Goal: Task Accomplishment & Management: Use online tool/utility

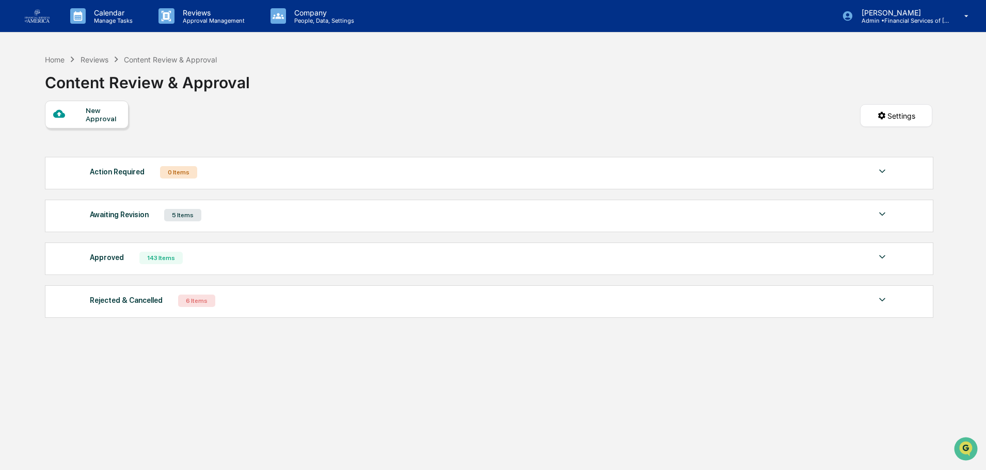
click at [144, 60] on div "Content Review & Approval" at bounding box center [170, 59] width 93 height 9
click at [102, 58] on div "Reviews" at bounding box center [95, 59] width 28 height 9
click at [50, 61] on div "Home" at bounding box center [55, 59] width 20 height 9
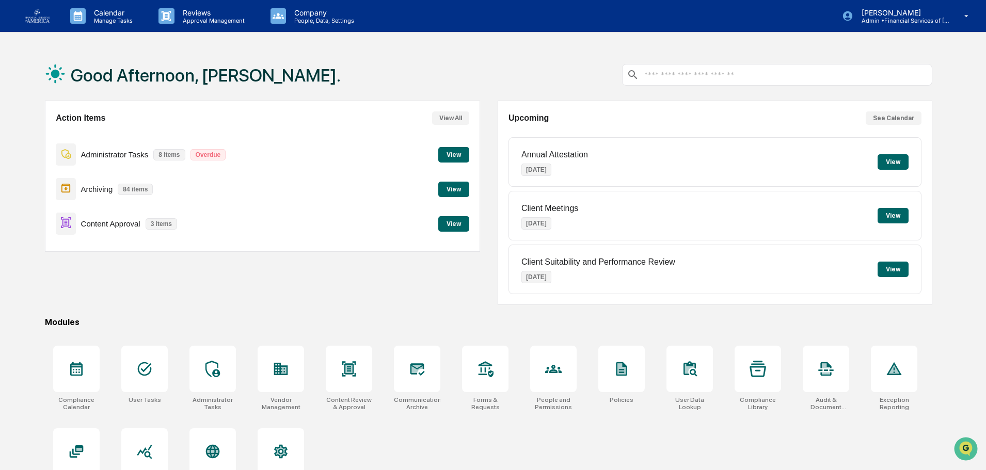
click at [446, 221] on button "View" at bounding box center [453, 223] width 31 height 15
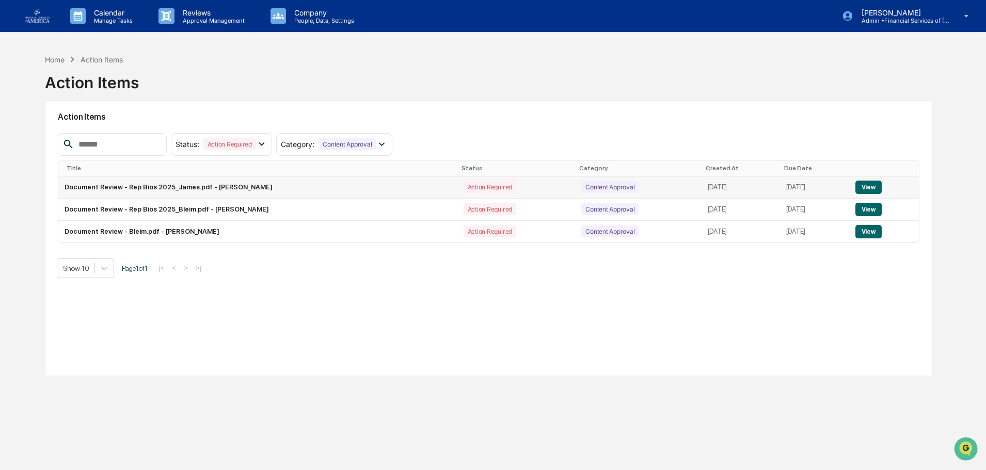
click at [875, 188] on button "View" at bounding box center [869, 187] width 26 height 13
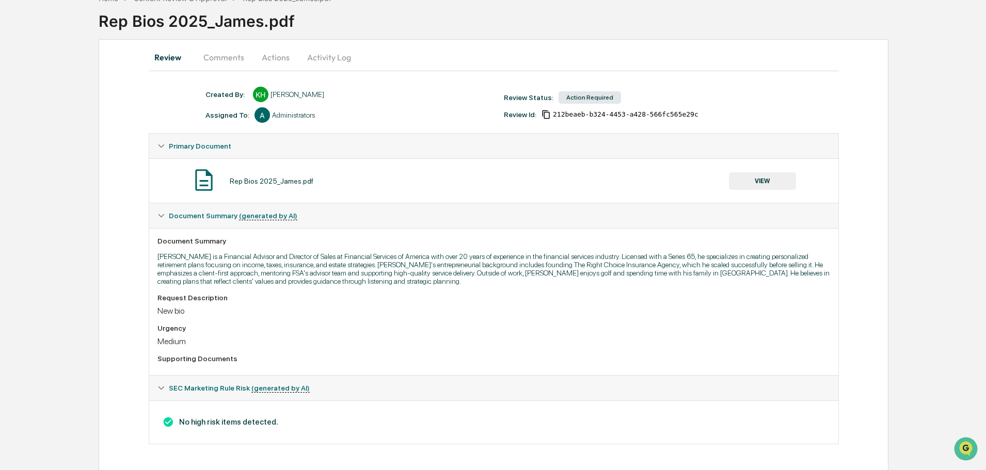
scroll to position [62, 0]
click at [784, 182] on button "VIEW" at bounding box center [762, 181] width 67 height 18
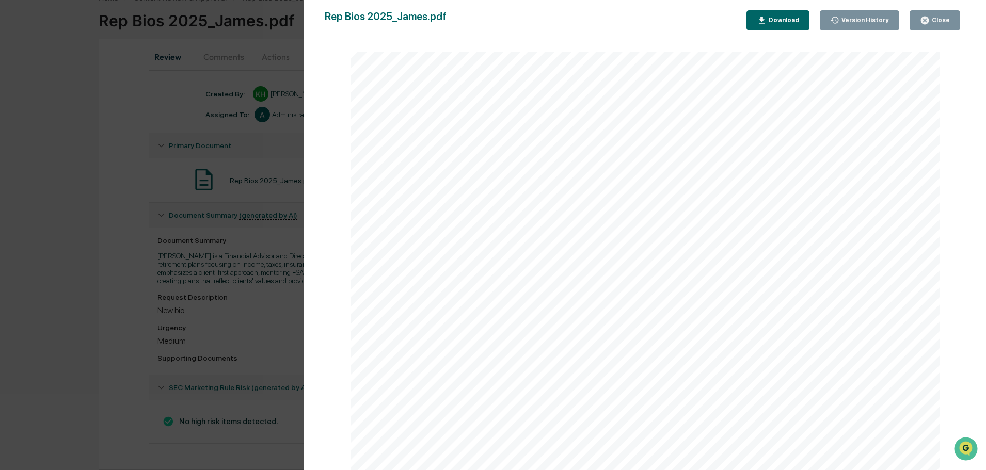
scroll to position [258, 0]
click at [926, 22] on icon "button" at bounding box center [925, 21] width 8 height 8
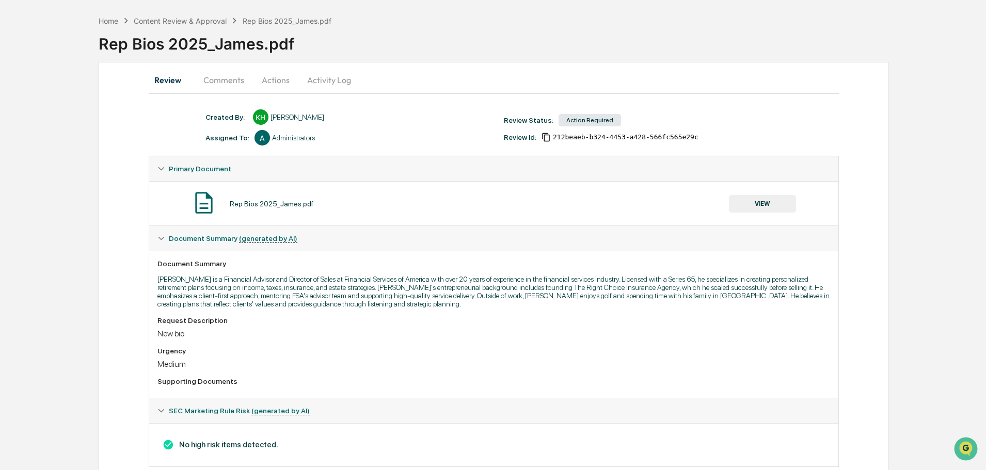
scroll to position [0, 0]
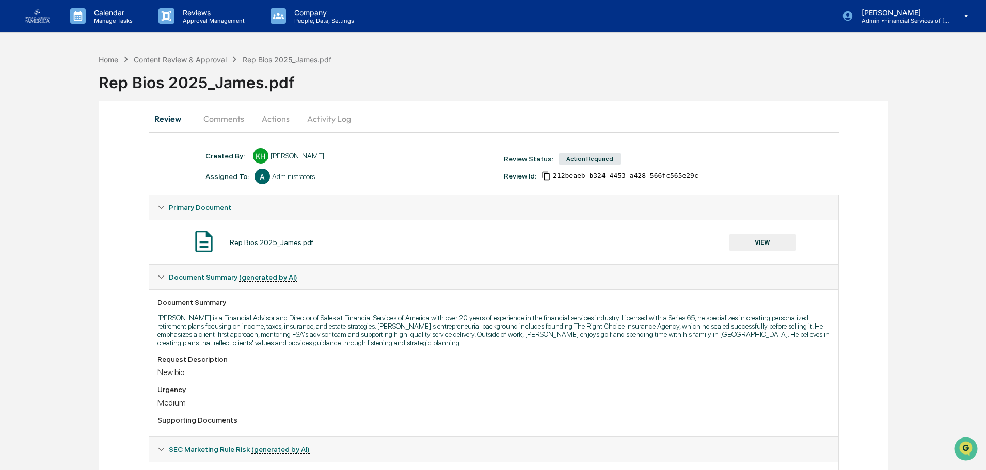
click at [231, 124] on button "Comments" at bounding box center [223, 118] width 57 height 25
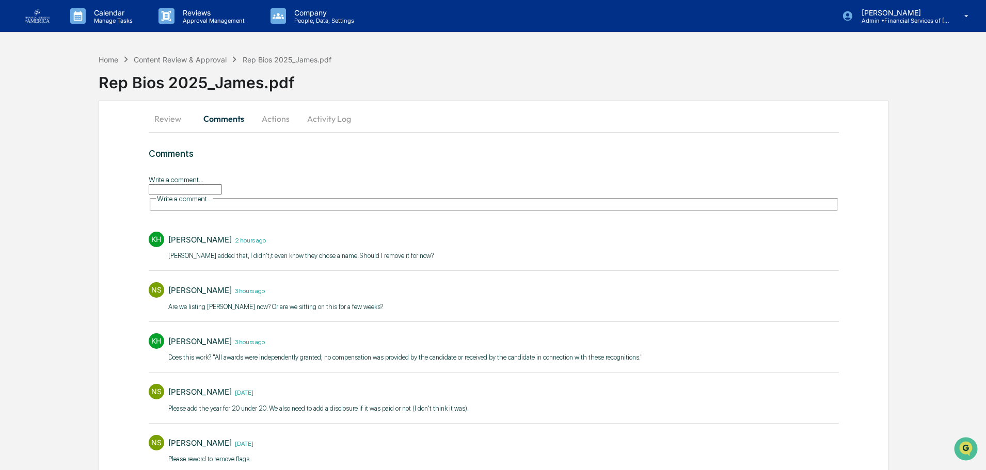
drag, startPoint x: 264, startPoint y: 116, endPoint x: 293, endPoint y: 129, distance: 32.1
click at [264, 116] on button "Actions" at bounding box center [276, 118] width 46 height 25
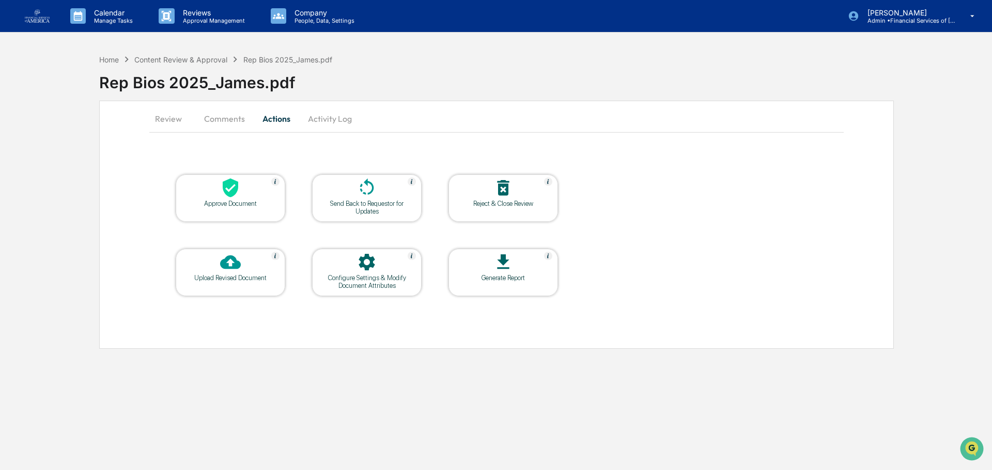
click at [360, 195] on icon at bounding box center [366, 188] width 21 height 21
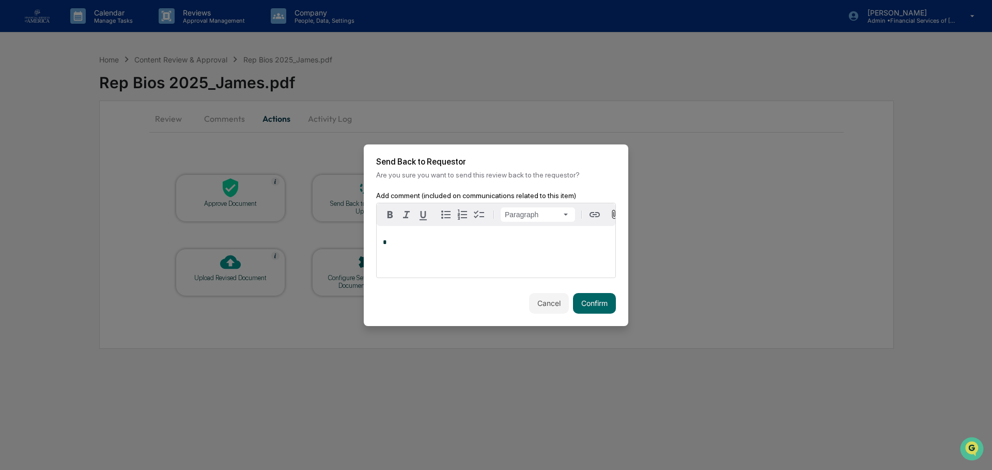
click at [442, 250] on div "*" at bounding box center [495, 252] width 239 height 52
click at [604, 301] on button "Confirm" at bounding box center [594, 303] width 43 height 21
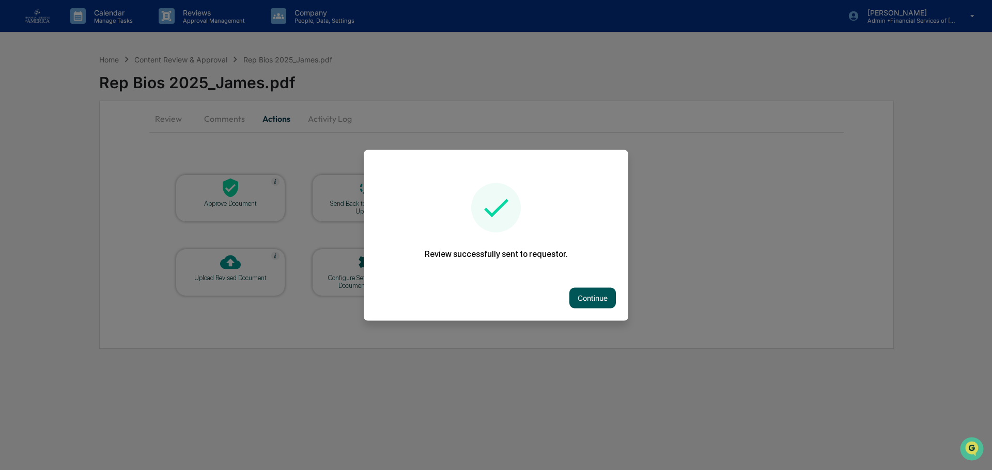
click at [604, 295] on button "Continue" at bounding box center [592, 298] width 46 height 21
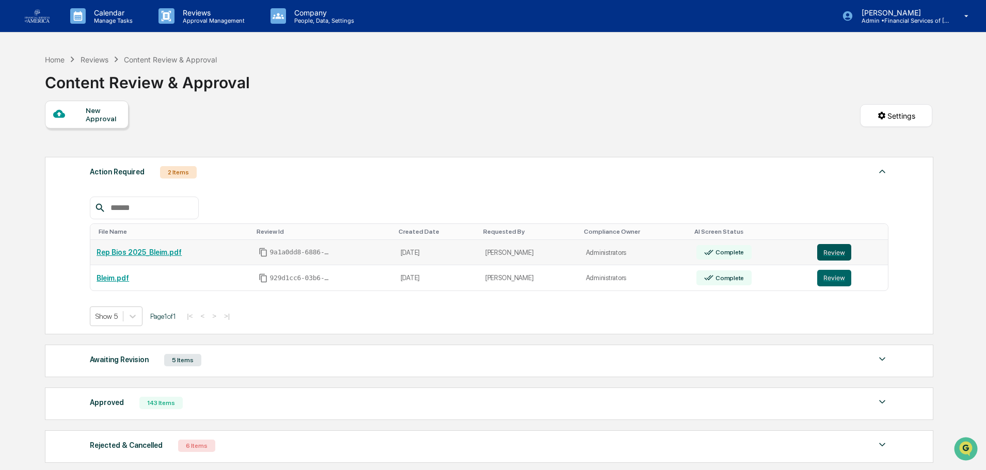
click at [833, 248] on button "Review" at bounding box center [835, 252] width 34 height 17
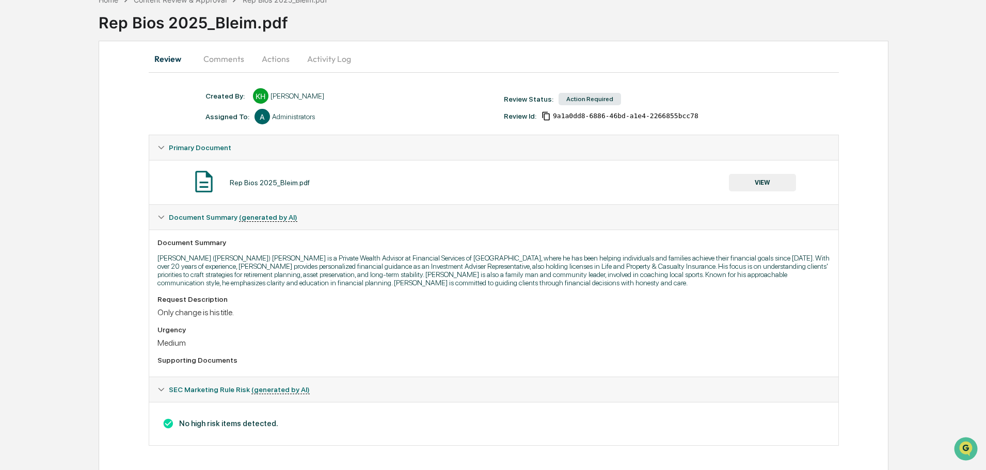
scroll to position [62, 0]
click at [783, 186] on button "VIEW" at bounding box center [762, 181] width 67 height 18
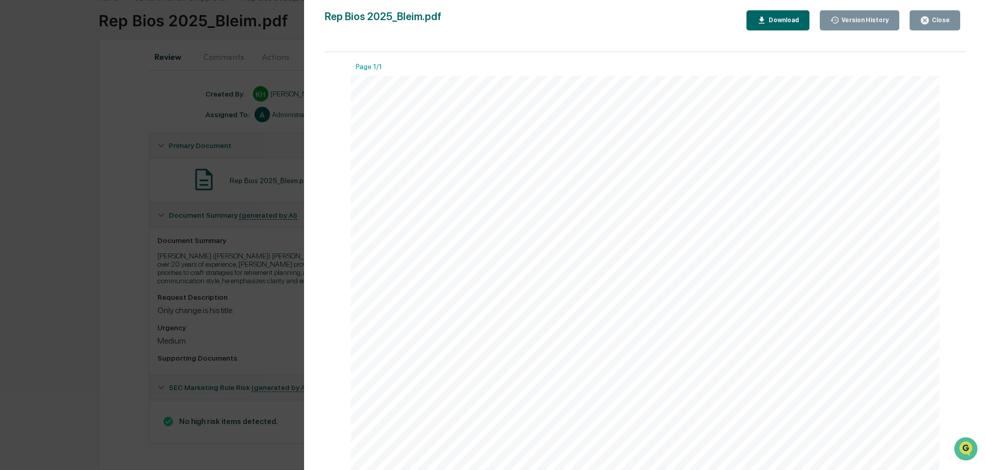
click at [930, 24] on icon "button" at bounding box center [925, 20] width 10 height 10
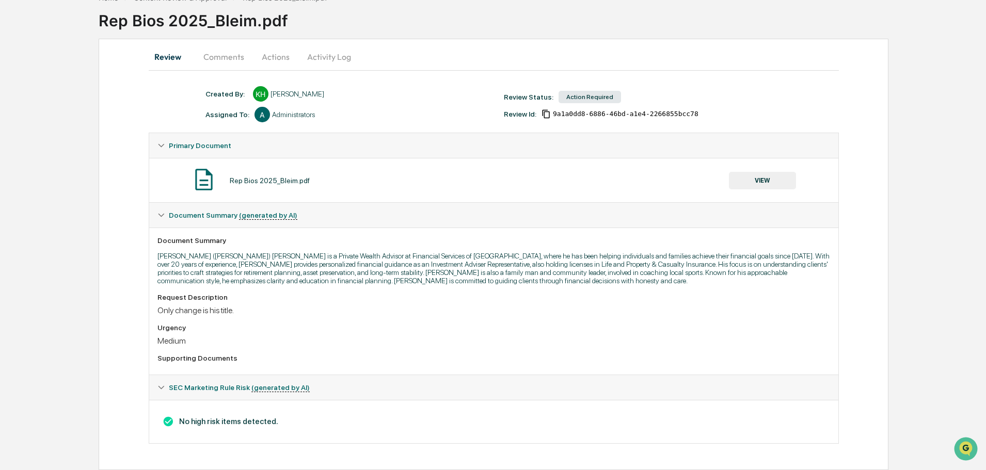
click at [277, 53] on button "Actions" at bounding box center [276, 56] width 46 height 25
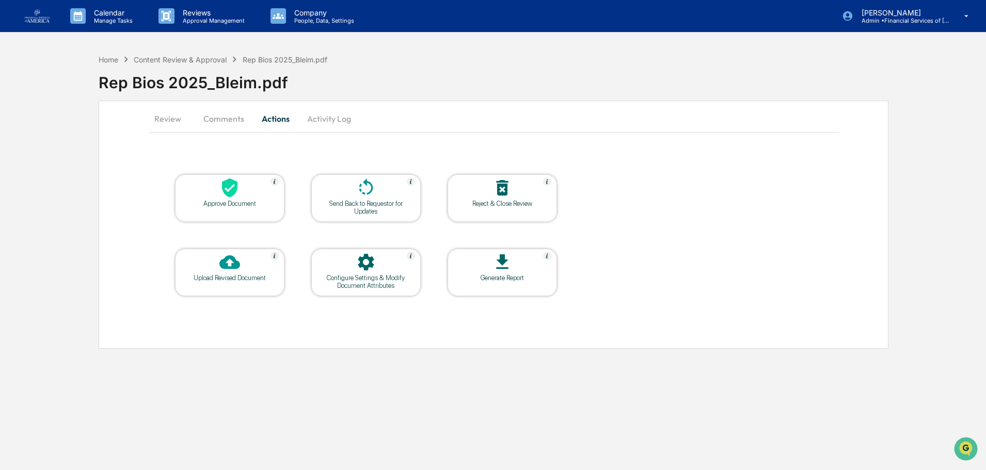
scroll to position [0, 0]
click at [237, 198] on div at bounding box center [230, 189] width 103 height 22
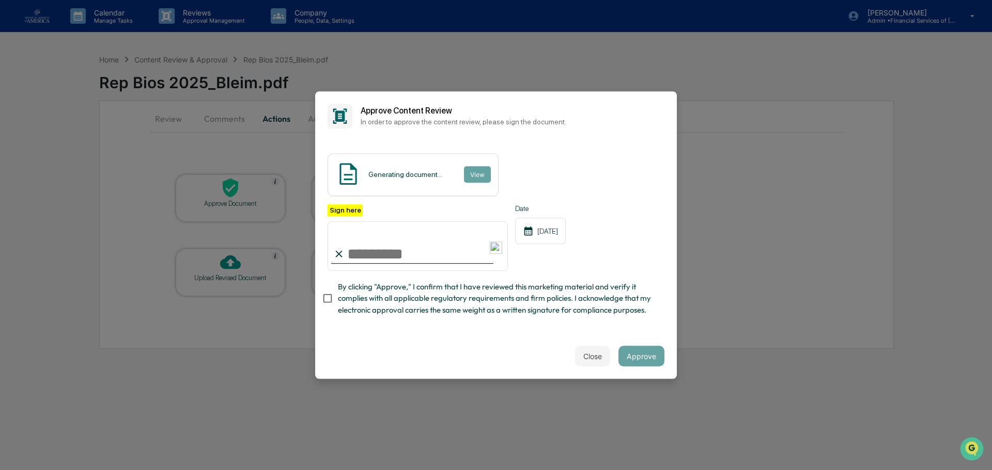
click at [414, 259] on input "Sign here" at bounding box center [417, 247] width 180 height 50
type input "**********"
click at [425, 292] on span "By clicking "Approve," I confirm that I have reviewed this marketing material a…" at bounding box center [497, 298] width 318 height 35
click at [640, 360] on button "Approve" at bounding box center [641, 356] width 46 height 21
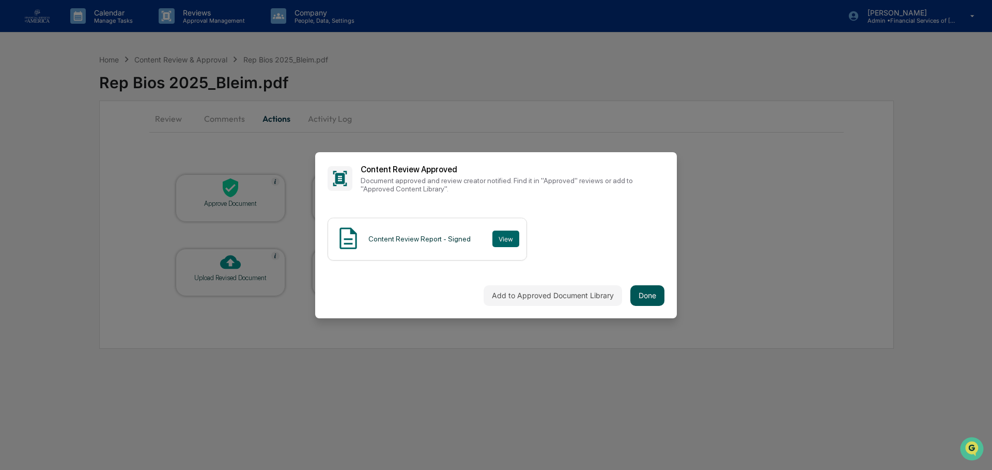
click at [640, 289] on div "Add to Approved Document Library Done" at bounding box center [496, 295] width 362 height 45
click at [652, 294] on button "Done" at bounding box center [647, 296] width 34 height 21
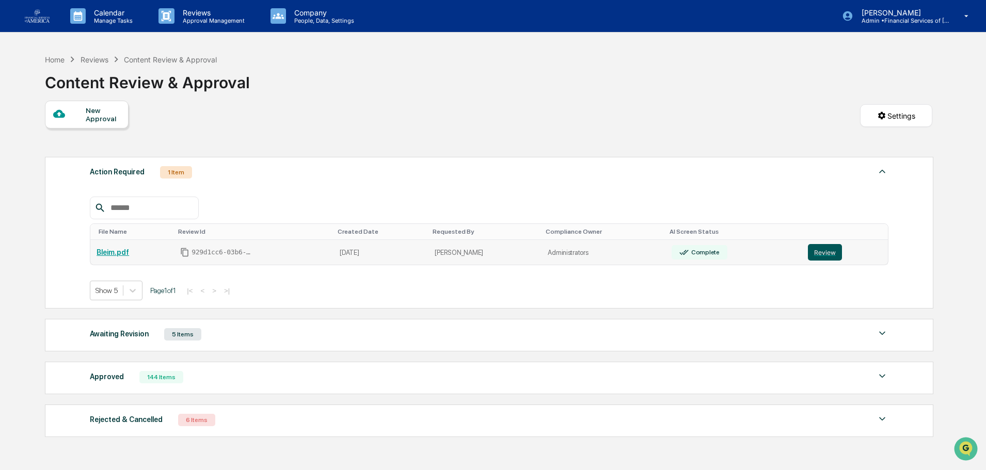
click at [811, 256] on button "Review" at bounding box center [825, 252] width 34 height 17
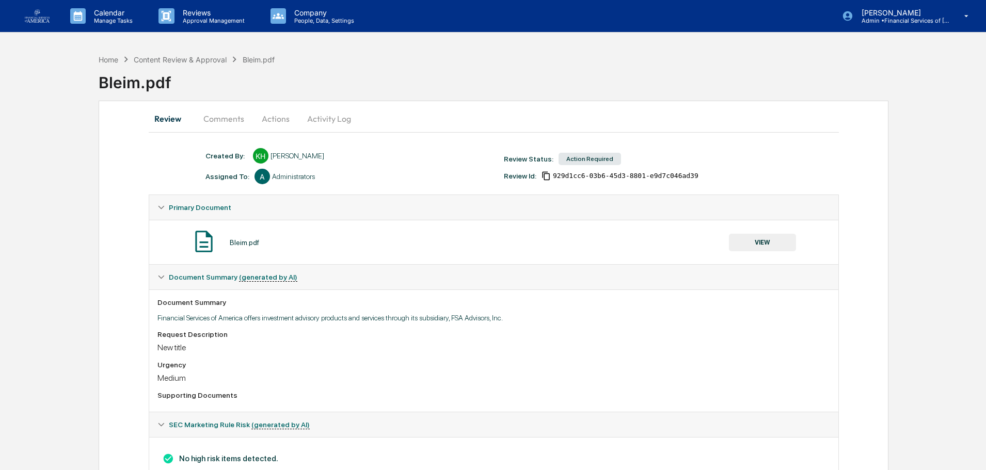
click at [803, 233] on div "Bleim.pdf VIEW" at bounding box center [494, 242] width 673 height 27
click at [773, 244] on button "VIEW" at bounding box center [762, 243] width 67 height 18
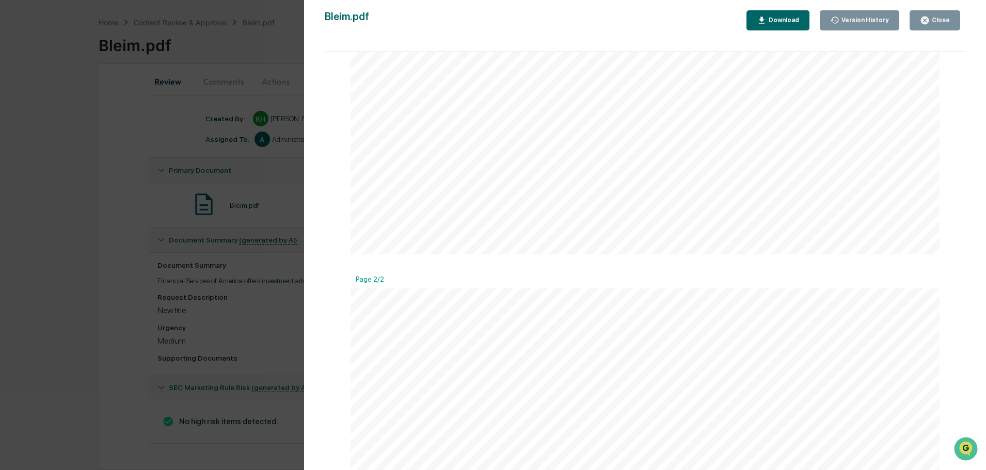
scroll to position [335, 0]
click at [932, 22] on div "Close" at bounding box center [940, 20] width 20 height 7
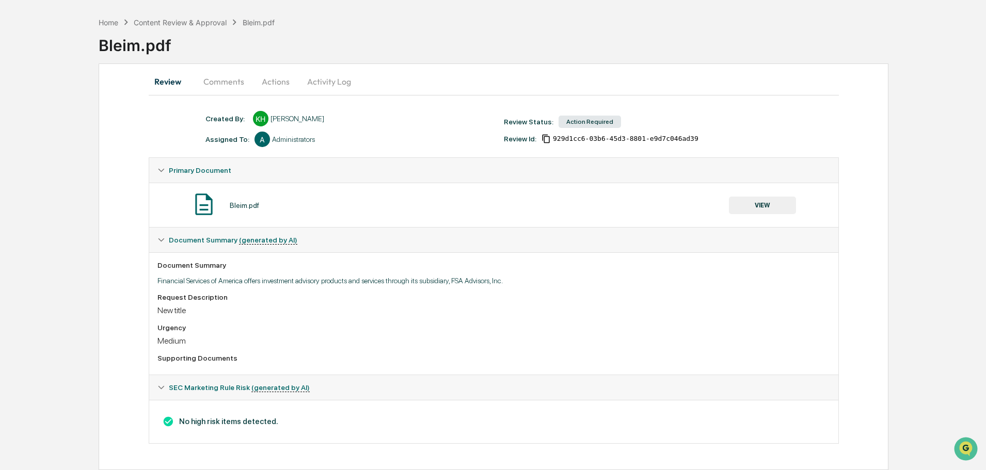
click at [279, 83] on button "Actions" at bounding box center [276, 81] width 46 height 25
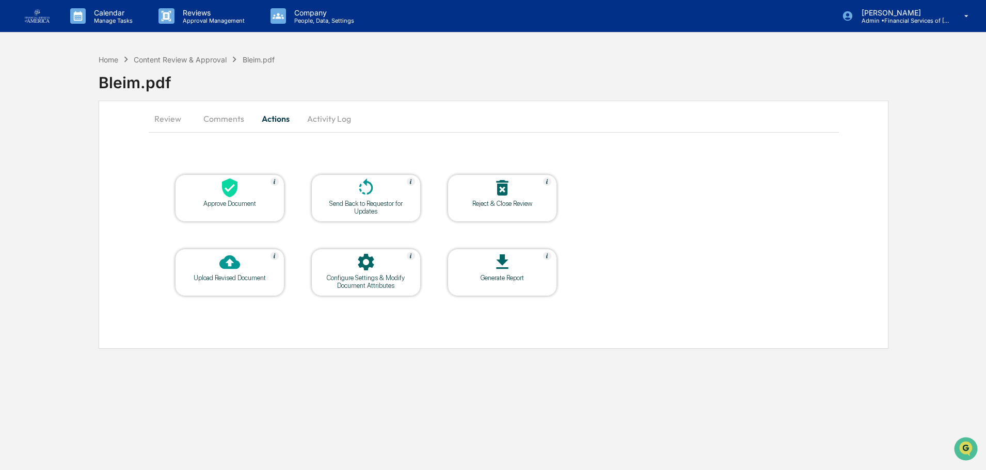
scroll to position [0, 0]
click at [365, 203] on div "Send Back to Requestor for Updates" at bounding box center [366, 207] width 93 height 15
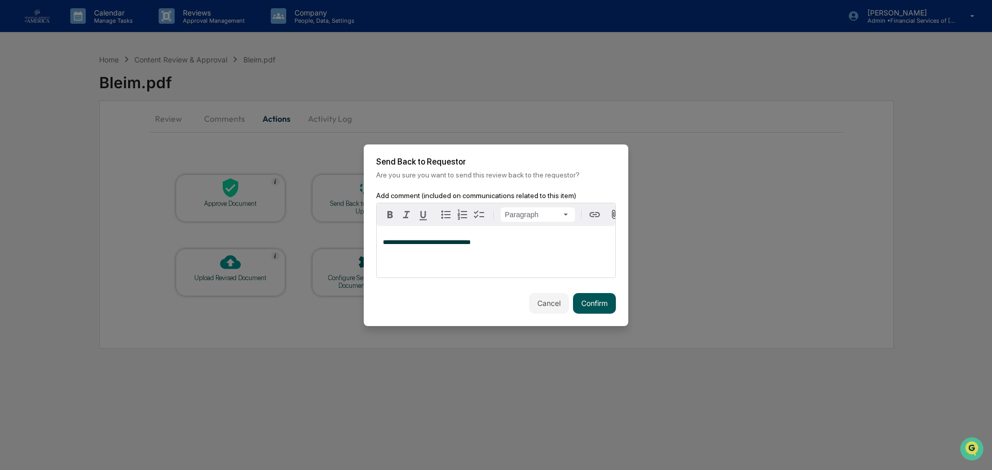
click at [595, 307] on button "Confirm" at bounding box center [594, 303] width 43 height 21
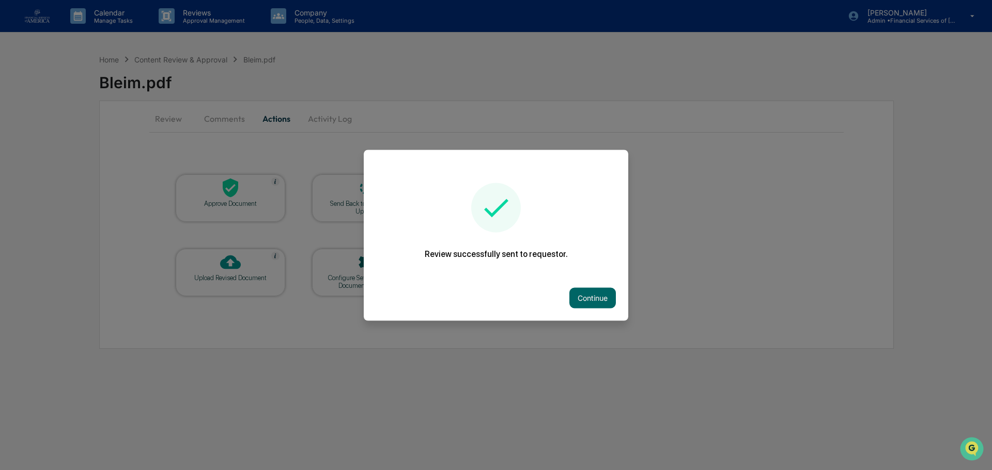
click at [595, 308] on button "Continue" at bounding box center [592, 298] width 46 height 21
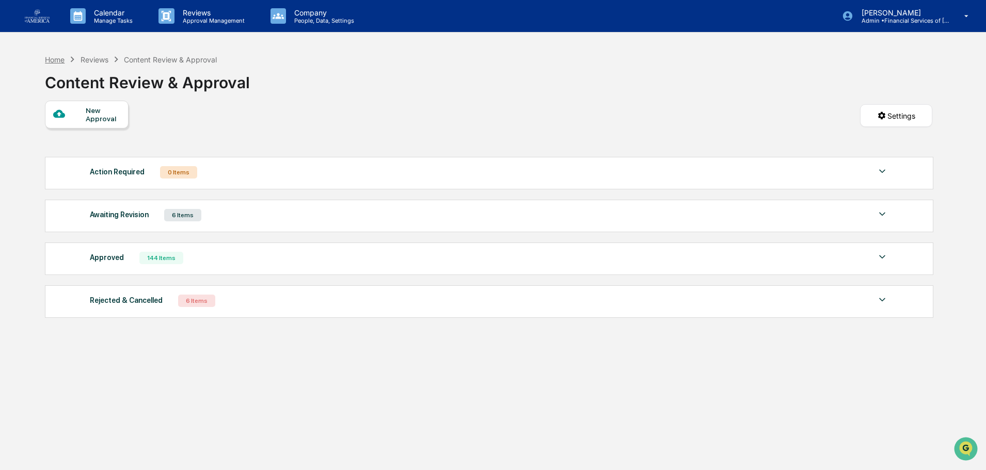
click at [56, 57] on div "Home" at bounding box center [55, 59] width 20 height 9
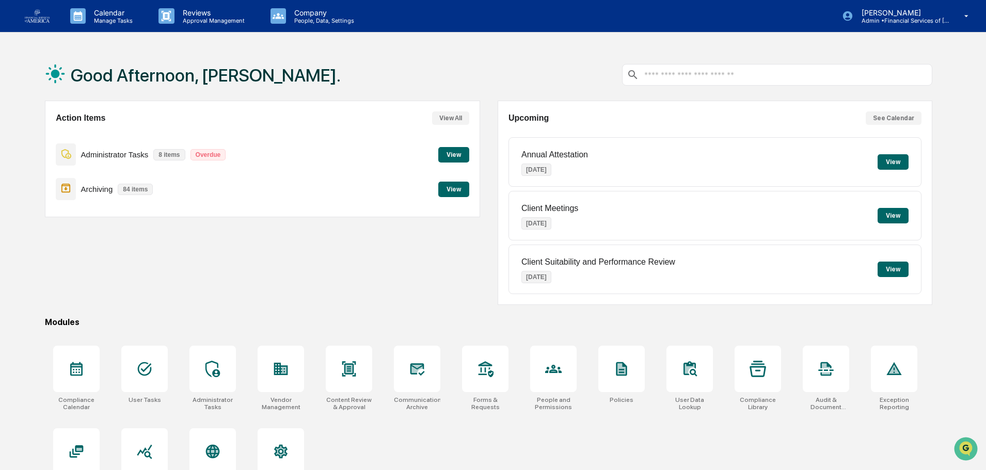
click at [446, 185] on button "View" at bounding box center [453, 189] width 31 height 15
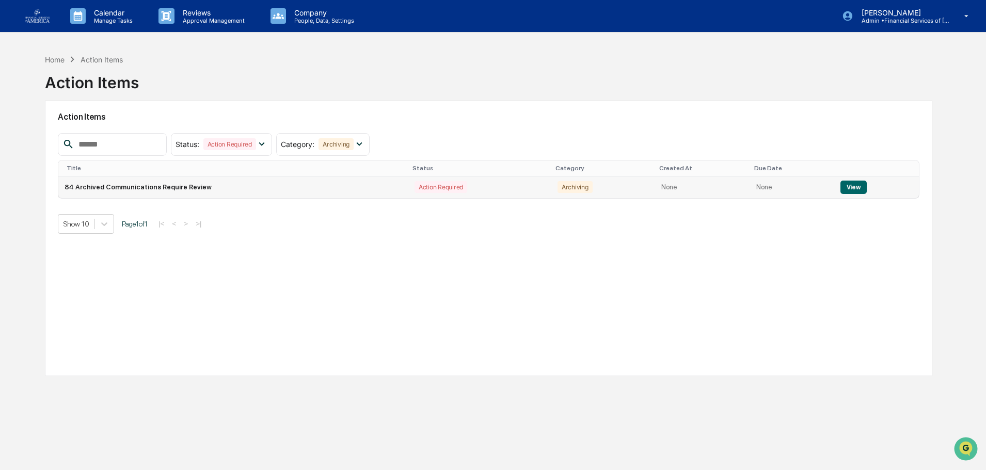
click at [857, 186] on button "View" at bounding box center [854, 187] width 26 height 13
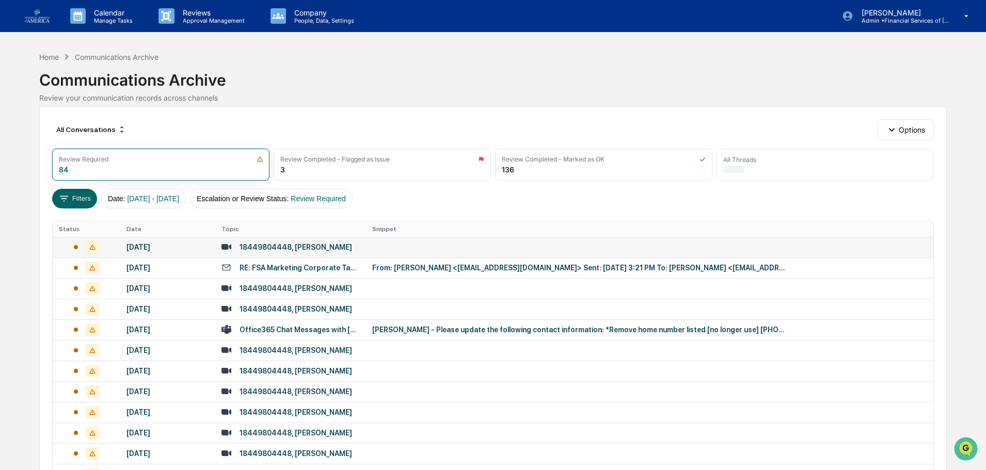
click at [277, 243] on div "18449804448, [PERSON_NAME]" at bounding box center [296, 247] width 113 height 8
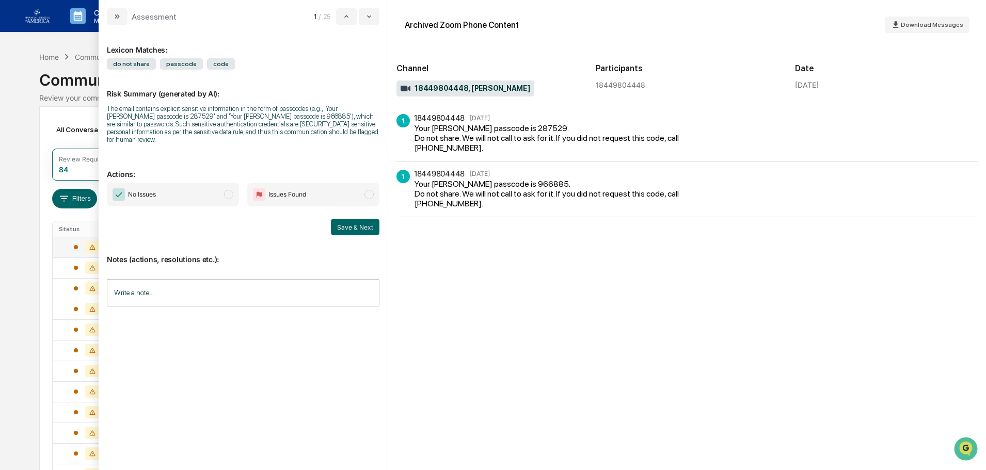
click at [230, 190] on span "modal" at bounding box center [228, 194] width 9 height 9
click at [372, 219] on button "Save & Next" at bounding box center [355, 227] width 49 height 17
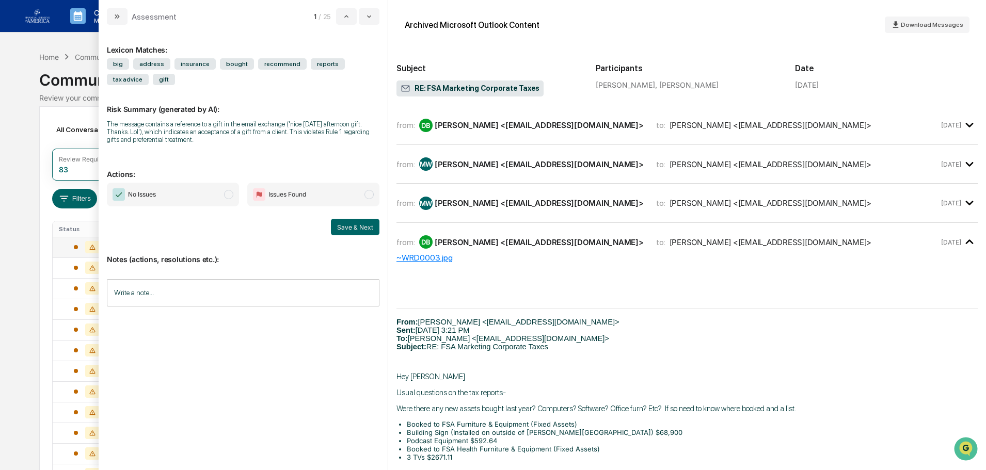
click at [461, 124] on div "[PERSON_NAME] <[EMAIL_ADDRESS][DOMAIN_NAME]>" at bounding box center [539, 125] width 209 height 10
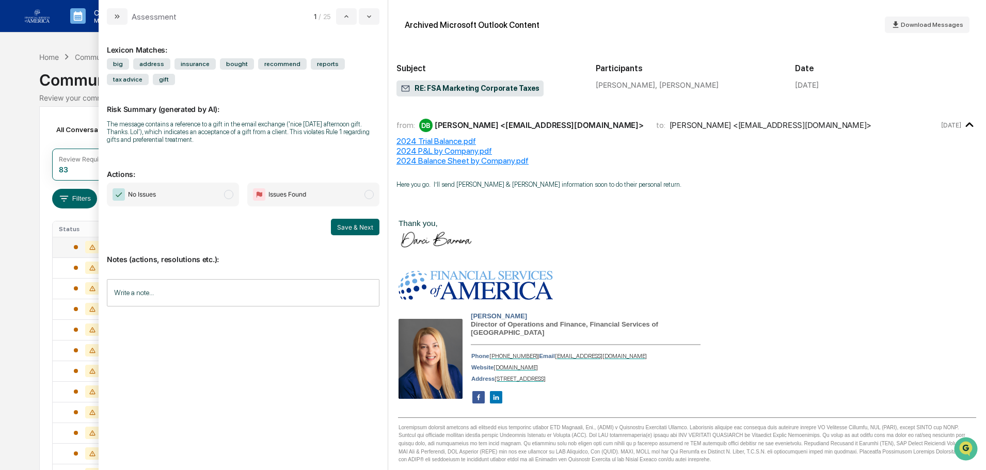
click at [460, 125] on div "[PERSON_NAME] <[EMAIL_ADDRESS][DOMAIN_NAME]>" at bounding box center [539, 125] width 209 height 10
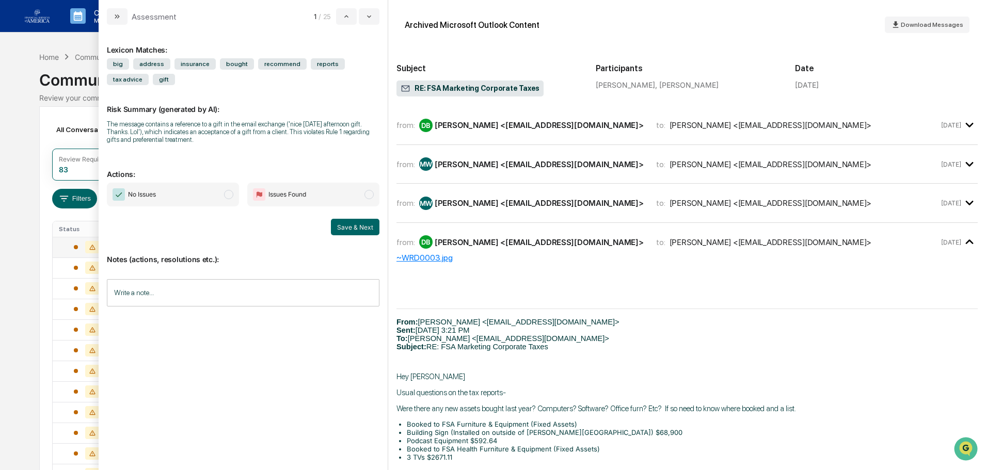
click at [459, 167] on div "[PERSON_NAME] <[EMAIL_ADDRESS][DOMAIN_NAME]>" at bounding box center [539, 165] width 209 height 10
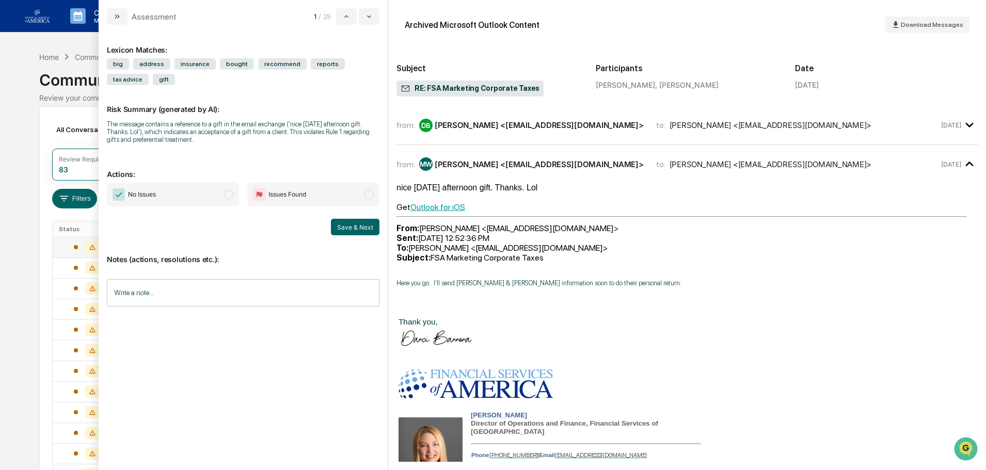
click at [459, 165] on div "[PERSON_NAME] <[EMAIL_ADDRESS][DOMAIN_NAME]>" at bounding box center [539, 165] width 209 height 10
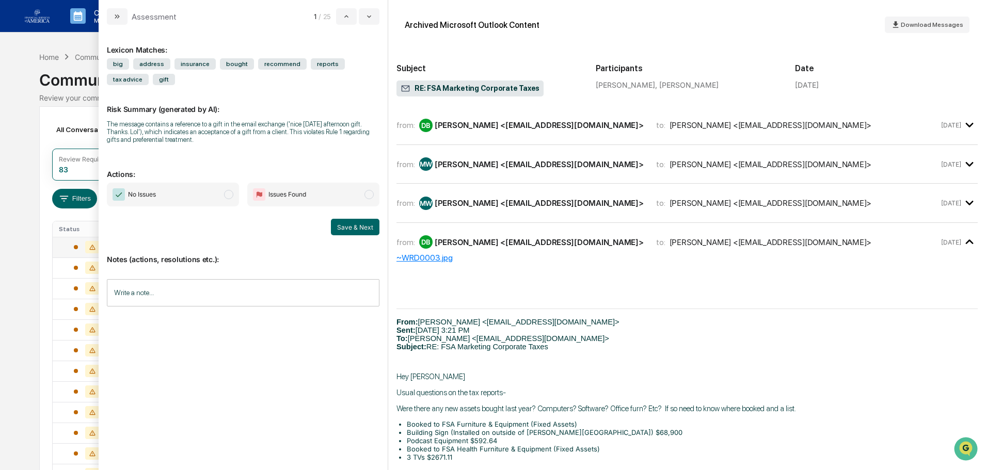
click at [458, 213] on div "from: MW [PERSON_NAME] <[EMAIL_ADDRESS][DOMAIN_NAME]> to: [PERSON_NAME] <[EMAIL…" at bounding box center [688, 203] width 582 height 22
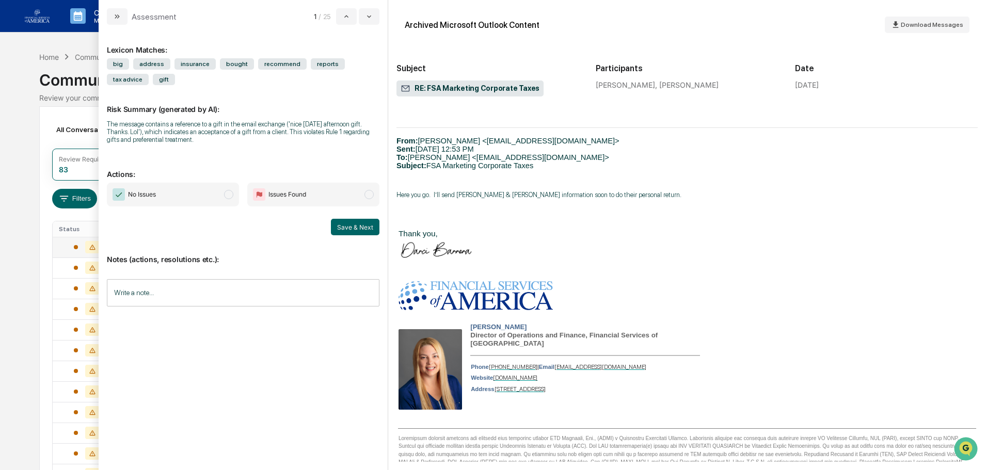
scroll to position [103, 0]
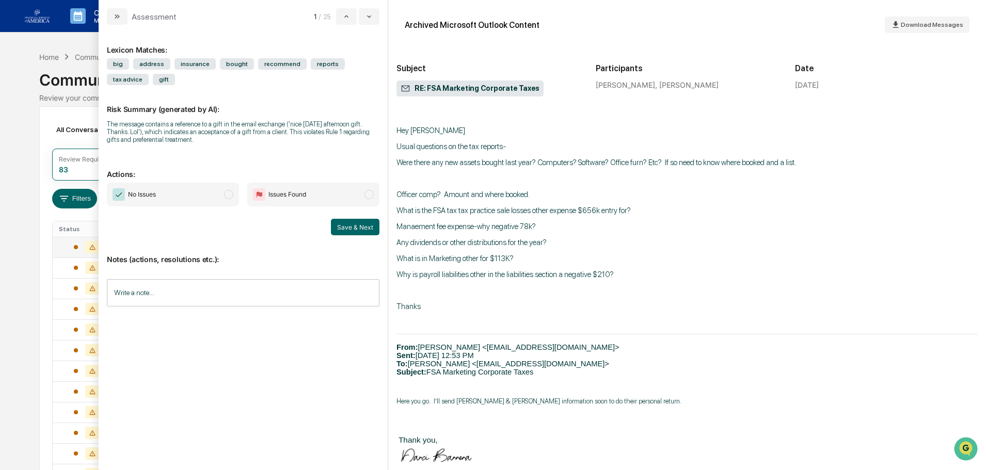
click at [444, 88] on span "RE: FSA Marketing Corporate Taxes" at bounding box center [470, 89] width 139 height 10
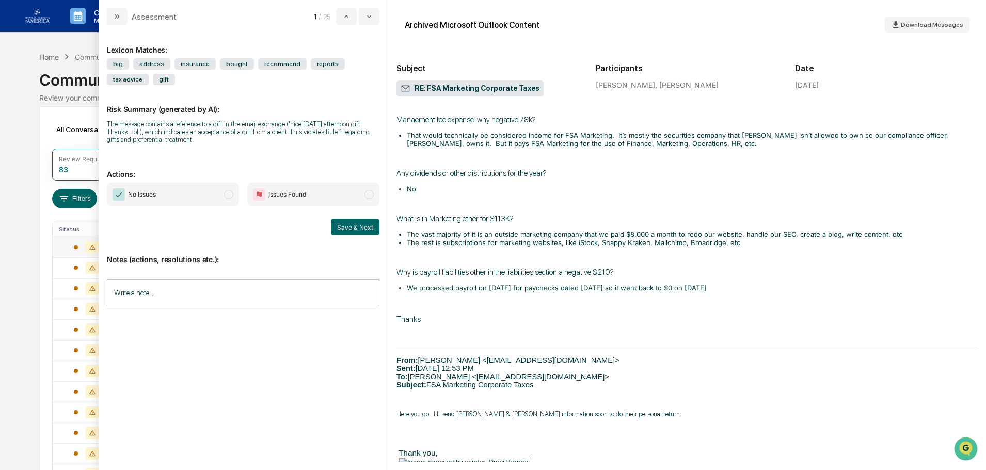
scroll to position [1239, 0]
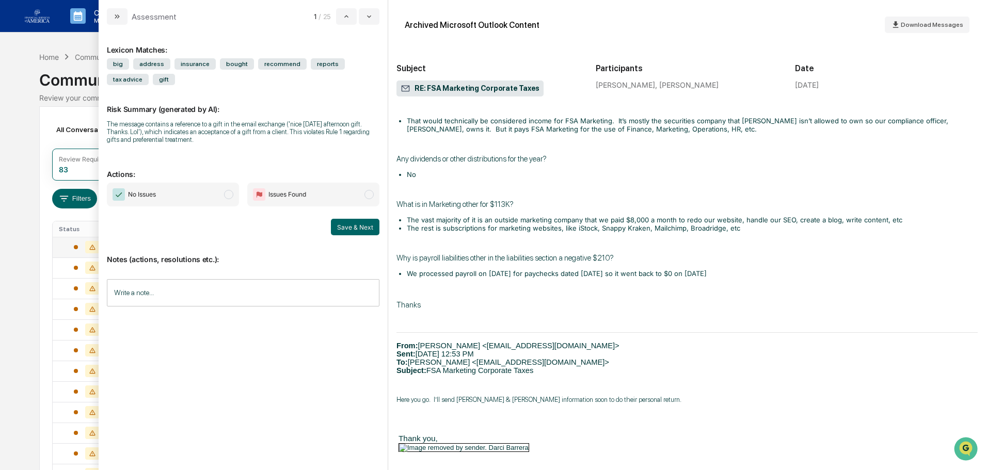
click at [150, 198] on span "No Issues" at bounding box center [142, 195] width 28 height 10
click at [232, 296] on input "Write a note..." at bounding box center [243, 292] width 273 height 27
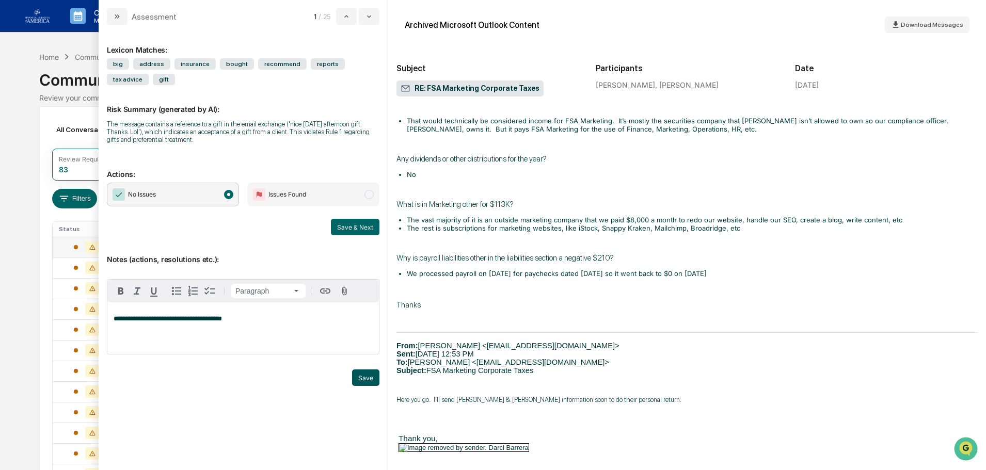
click at [362, 383] on button "Save" at bounding box center [365, 378] width 27 height 17
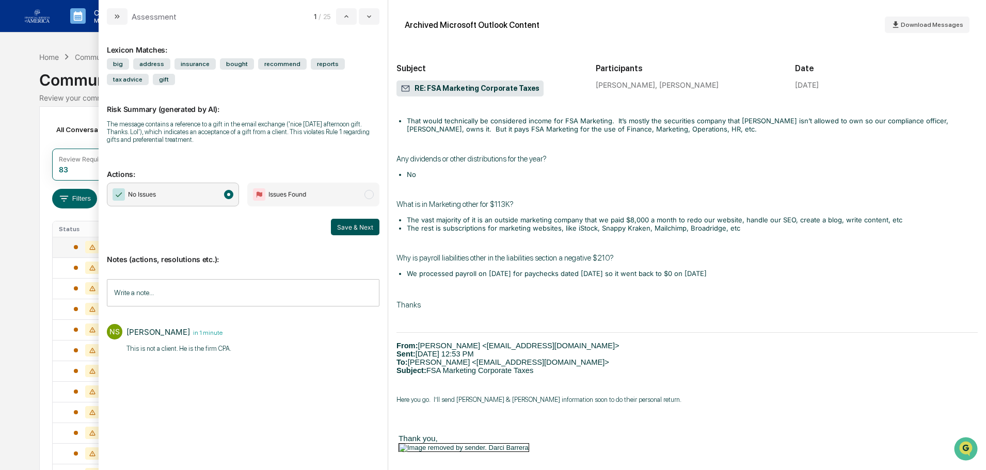
click at [348, 224] on button "Save & Next" at bounding box center [355, 227] width 49 height 17
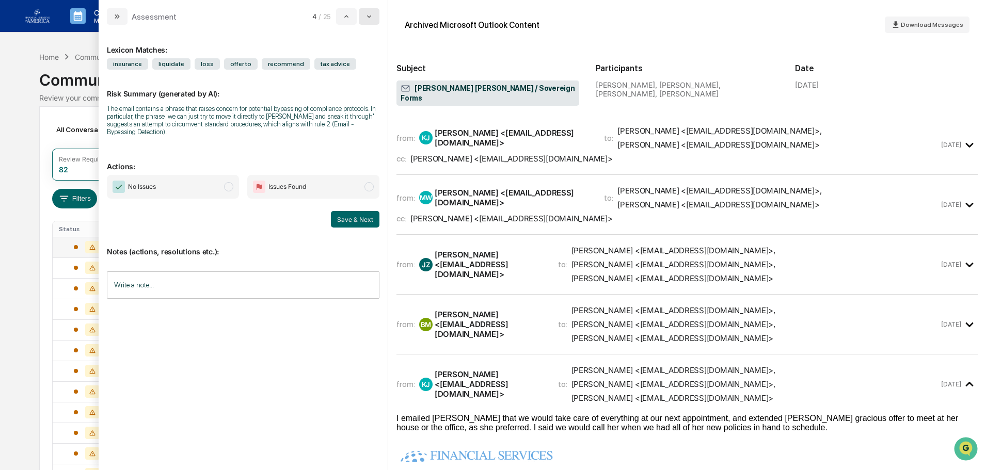
click at [374, 20] on button "modal" at bounding box center [369, 16] width 21 height 17
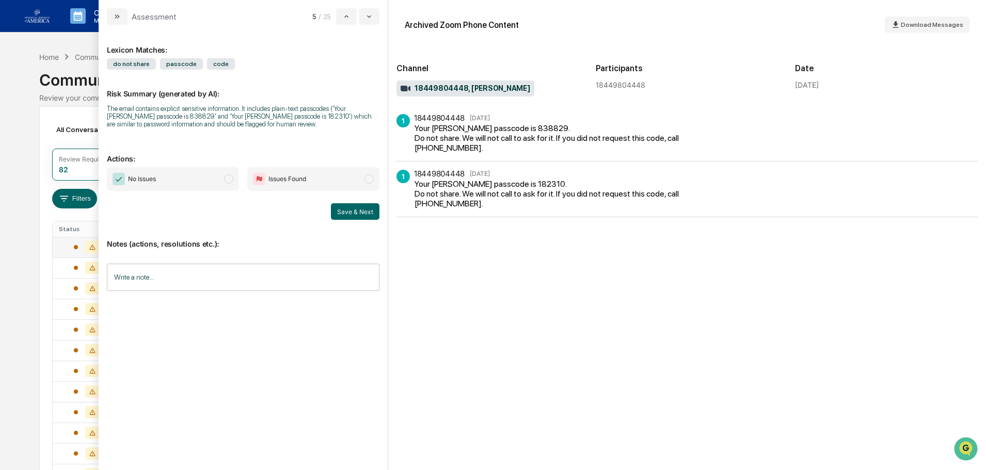
click at [167, 177] on span "No Issues" at bounding box center [173, 179] width 132 height 24
click at [357, 214] on button "Save & Next" at bounding box center [355, 211] width 49 height 17
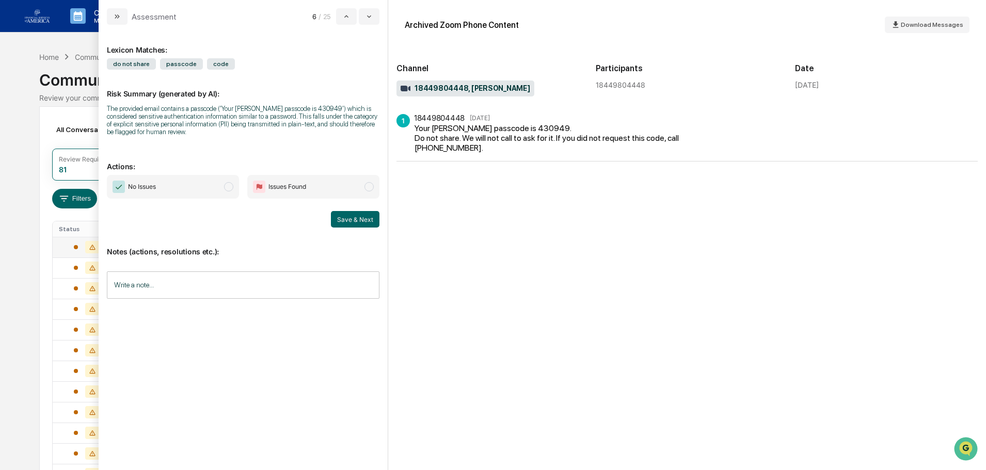
click at [223, 190] on span "No Issues" at bounding box center [173, 187] width 132 height 24
click at [350, 219] on button "Save & Next" at bounding box center [355, 219] width 49 height 17
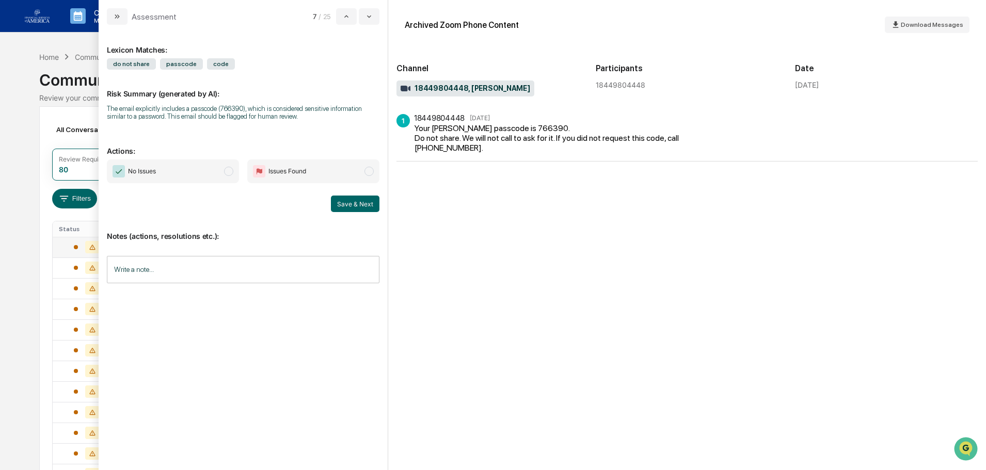
click at [211, 181] on span "No Issues" at bounding box center [173, 172] width 132 height 24
click at [354, 215] on div "Notes (actions, resolutions etc.): Write a note... Write a note..." at bounding box center [243, 254] width 273 height 84
click at [355, 205] on button "Save & Next" at bounding box center [355, 204] width 49 height 17
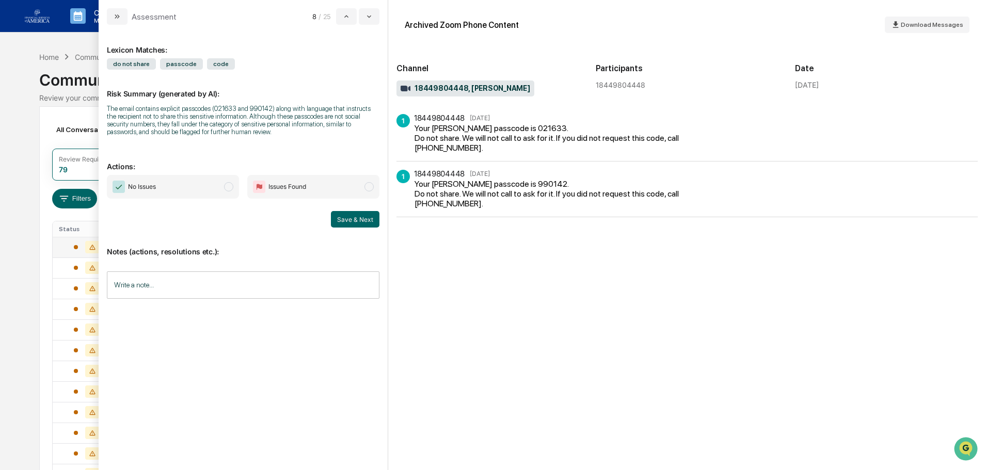
click at [205, 183] on span "No Issues" at bounding box center [173, 187] width 132 height 24
click at [359, 214] on button "Save & Next" at bounding box center [355, 219] width 49 height 17
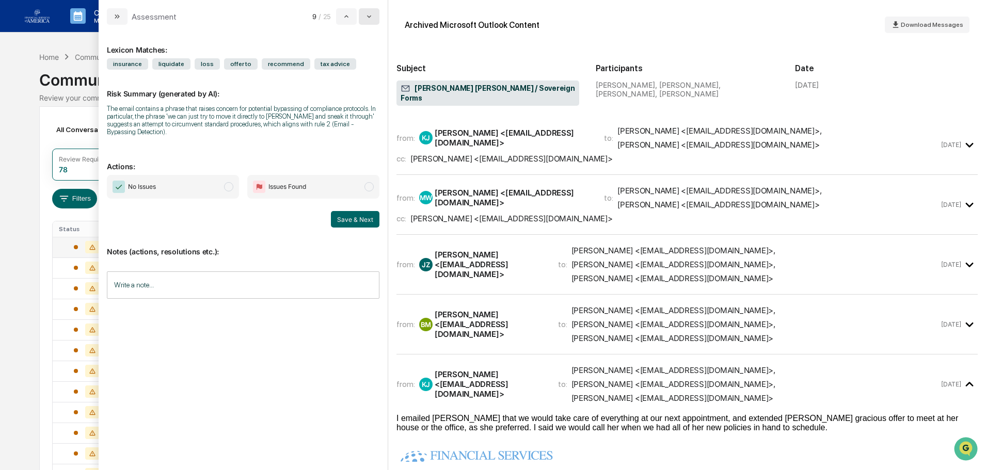
click at [370, 12] on button "modal" at bounding box center [369, 16] width 21 height 17
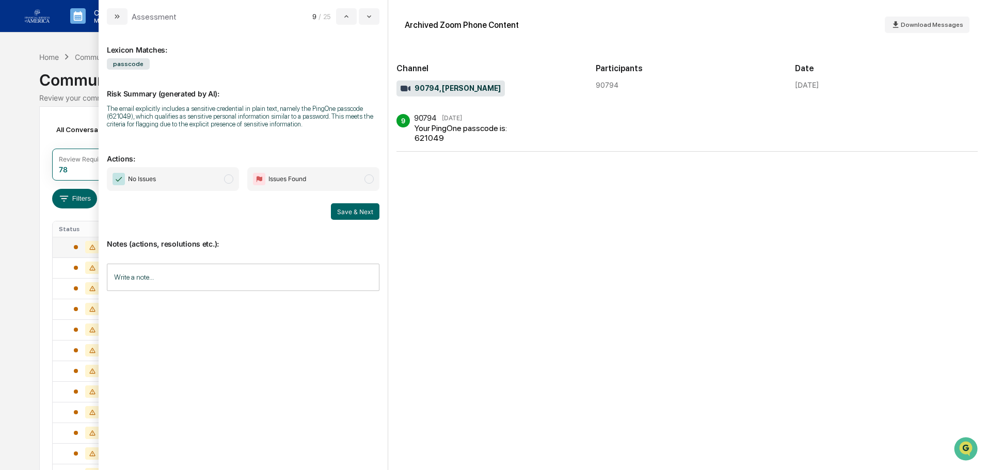
click at [217, 175] on span "No Issues" at bounding box center [173, 179] width 132 height 24
click at [341, 208] on button "Save & Next" at bounding box center [355, 211] width 49 height 17
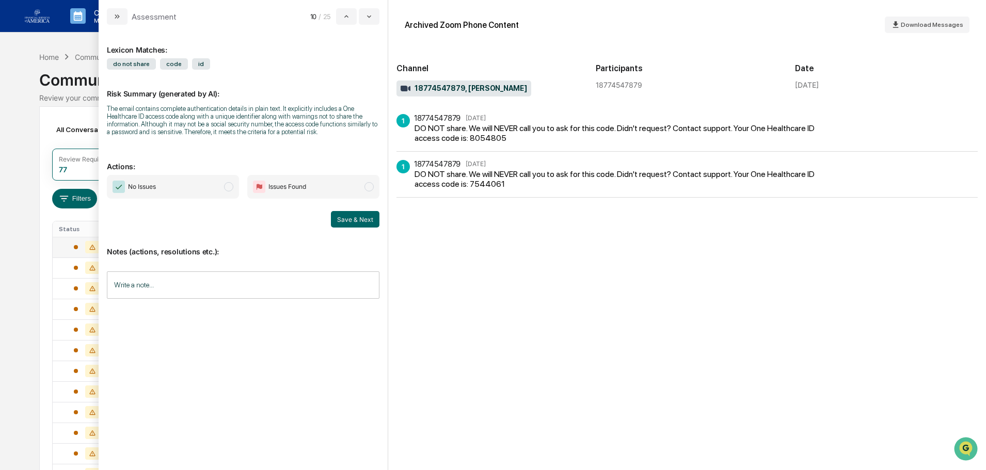
click at [239, 190] on div "No Issues Issues Found" at bounding box center [243, 187] width 273 height 24
click at [227, 188] on span "modal" at bounding box center [228, 186] width 9 height 9
click at [352, 228] on div "Notes (actions, resolutions etc.): Write a note... Write a note..." at bounding box center [243, 270] width 273 height 84
click at [350, 222] on button "Save & Next" at bounding box center [355, 219] width 49 height 17
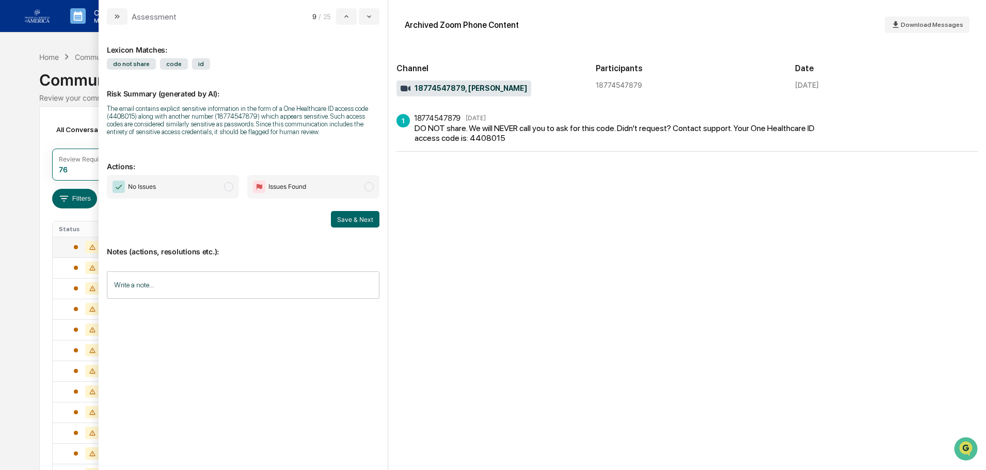
click at [235, 186] on span "No Issues" at bounding box center [173, 187] width 132 height 24
click at [373, 220] on button "Save & Next" at bounding box center [355, 219] width 49 height 17
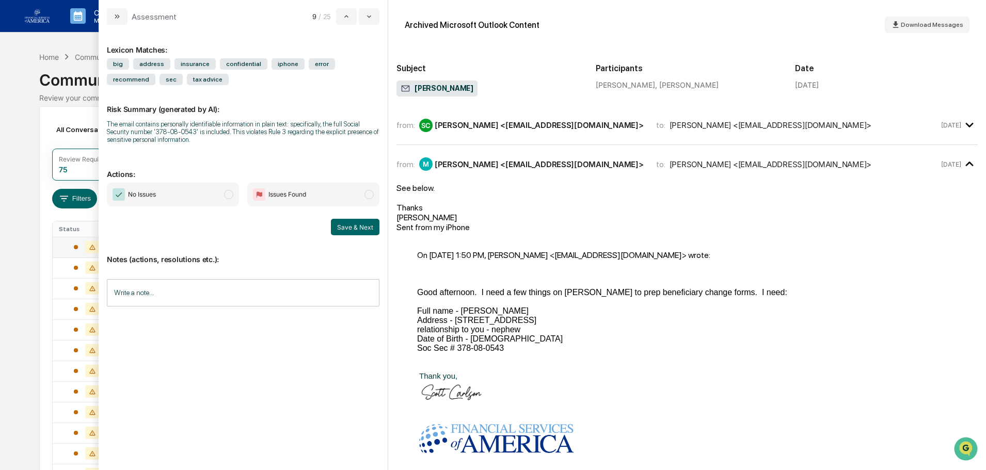
click at [489, 123] on div "[PERSON_NAME] <[EMAIL_ADDRESS][DOMAIN_NAME]>" at bounding box center [539, 125] width 209 height 10
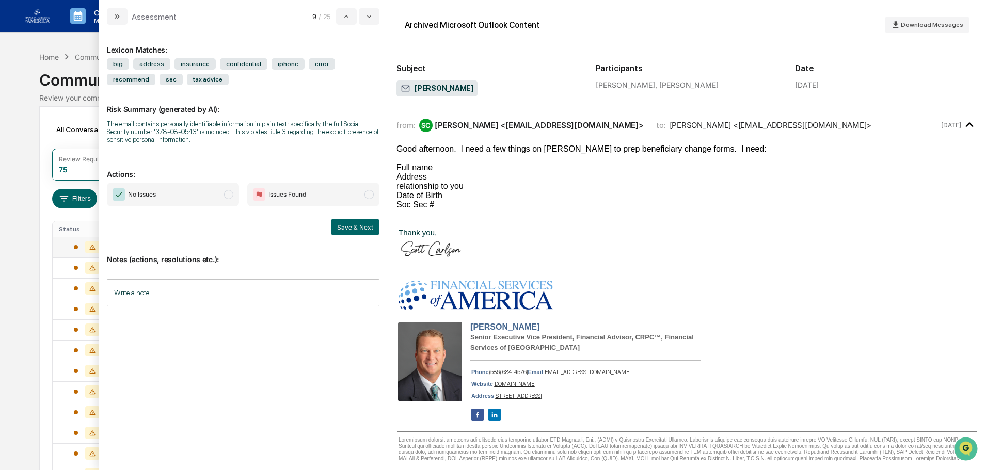
click at [279, 185] on span "Issues Found" at bounding box center [313, 195] width 132 height 24
click at [263, 284] on input "Write a note..." at bounding box center [243, 292] width 273 height 27
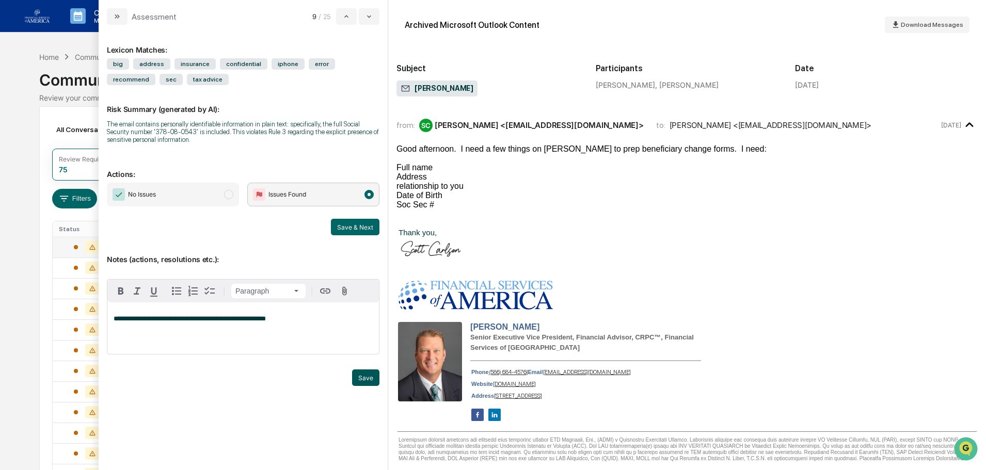
click at [370, 374] on button "Save" at bounding box center [365, 378] width 27 height 17
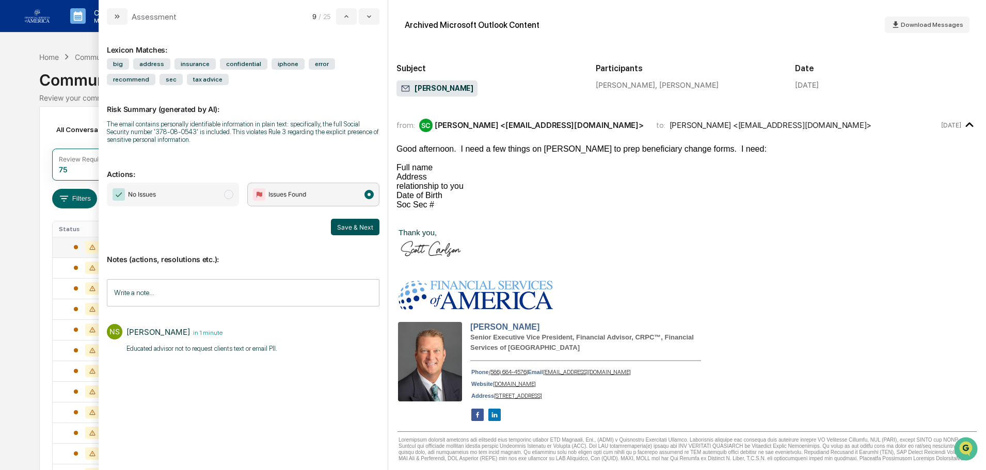
click at [361, 228] on button "Save & Next" at bounding box center [355, 227] width 49 height 17
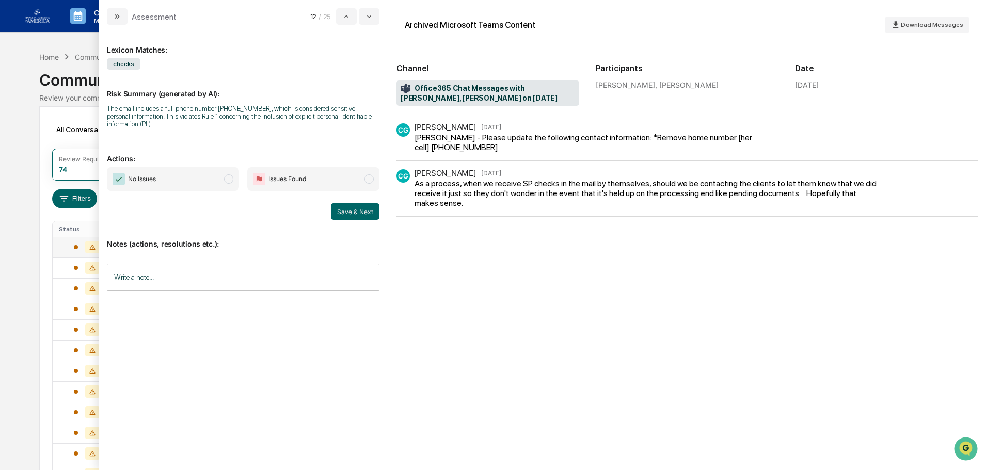
click at [212, 180] on span "No Issues" at bounding box center [173, 179] width 132 height 24
click at [200, 275] on input "Write a note..." at bounding box center [243, 277] width 273 height 27
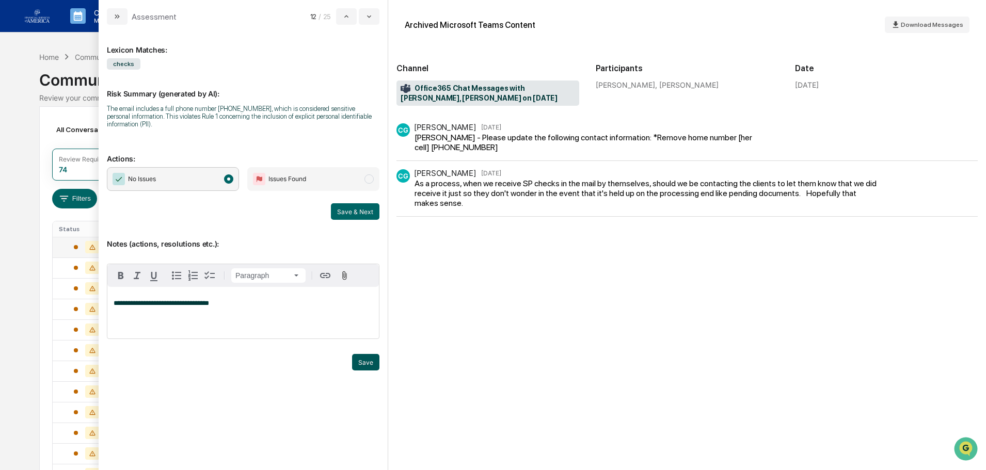
click at [365, 358] on button "Save" at bounding box center [365, 362] width 27 height 17
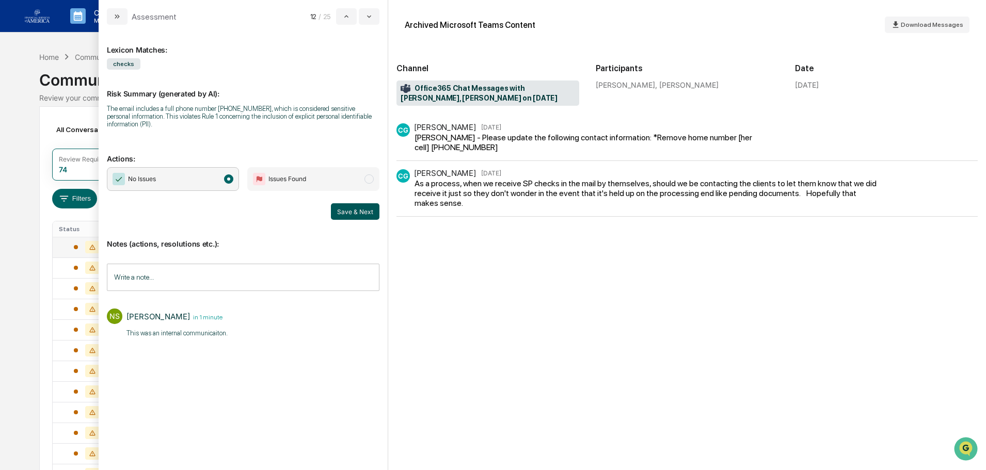
click at [360, 209] on button "Save & Next" at bounding box center [355, 211] width 49 height 17
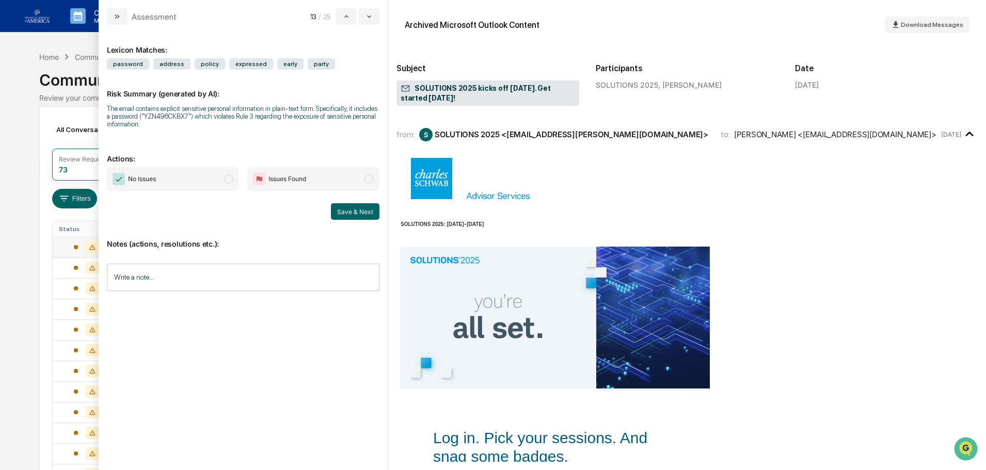
click at [222, 183] on span "No Issues" at bounding box center [173, 179] width 132 height 24
click at [203, 272] on input "Write a note..." at bounding box center [243, 277] width 273 height 27
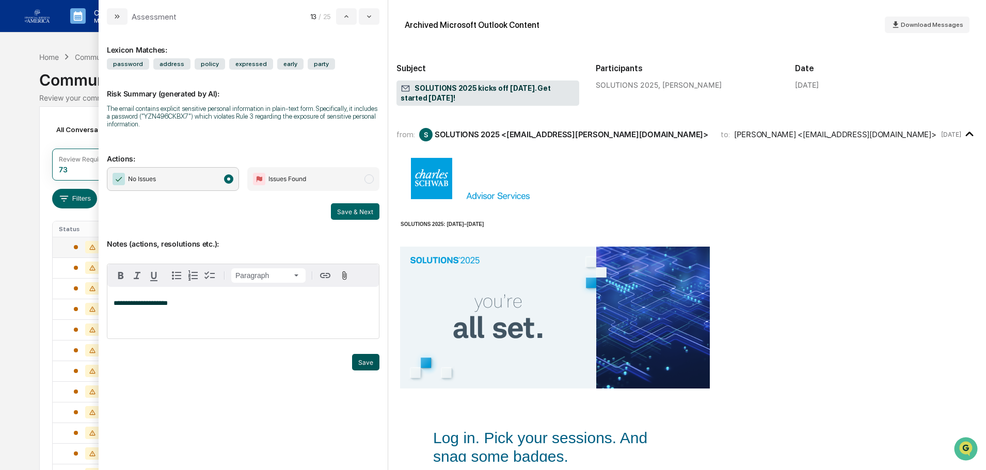
click at [366, 359] on button "Save" at bounding box center [365, 362] width 27 height 17
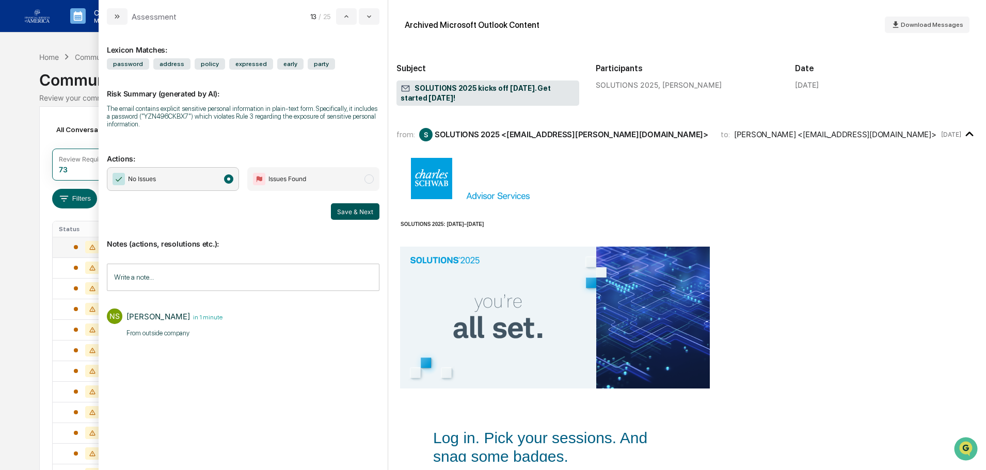
click at [359, 210] on button "Save & Next" at bounding box center [355, 211] width 49 height 17
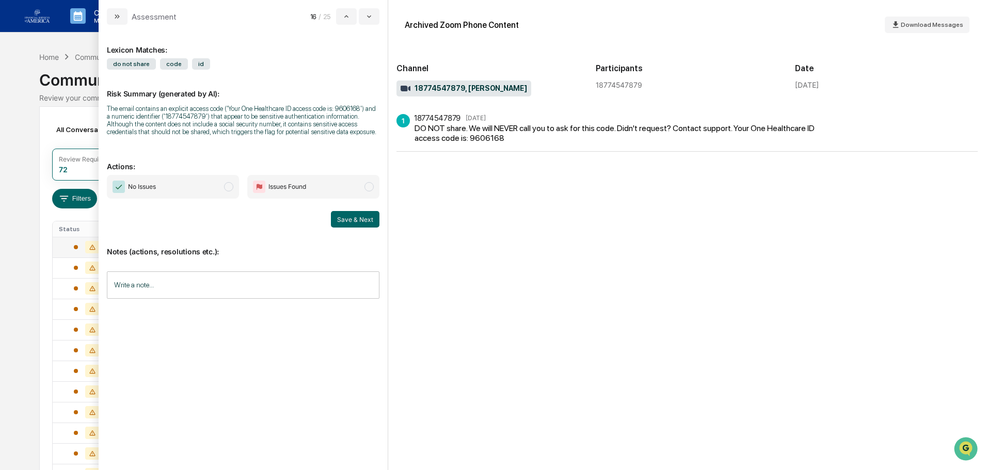
click at [165, 190] on span "No Issues" at bounding box center [173, 187] width 132 height 24
click at [362, 221] on button "Save & Next" at bounding box center [355, 219] width 49 height 17
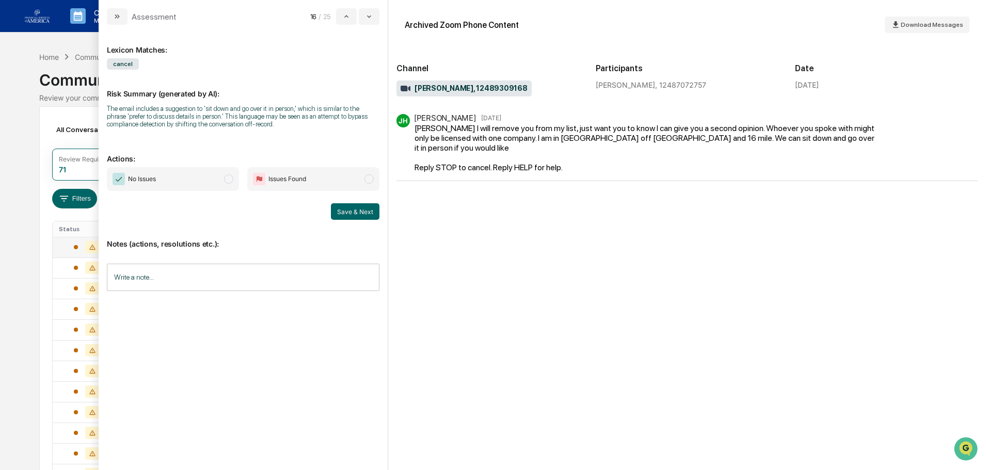
click at [198, 176] on span "No Issues" at bounding box center [173, 179] width 132 height 24
click at [196, 275] on input "Write a note..." at bounding box center [243, 277] width 273 height 27
click at [366, 365] on button "Save" at bounding box center [365, 362] width 27 height 17
click at [363, 210] on button "Save & Next" at bounding box center [355, 211] width 49 height 17
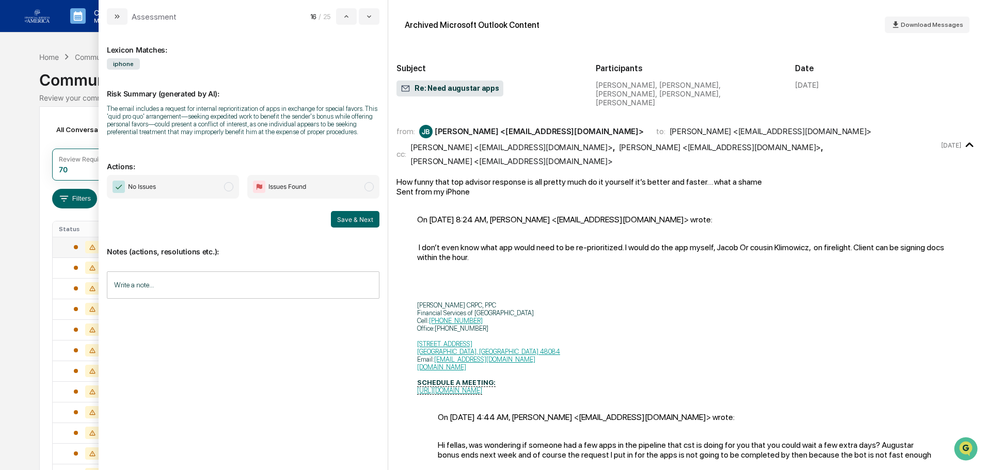
click at [212, 180] on span "No Issues" at bounding box center [173, 187] width 132 height 24
click at [352, 219] on button "Save & Next" at bounding box center [355, 219] width 49 height 17
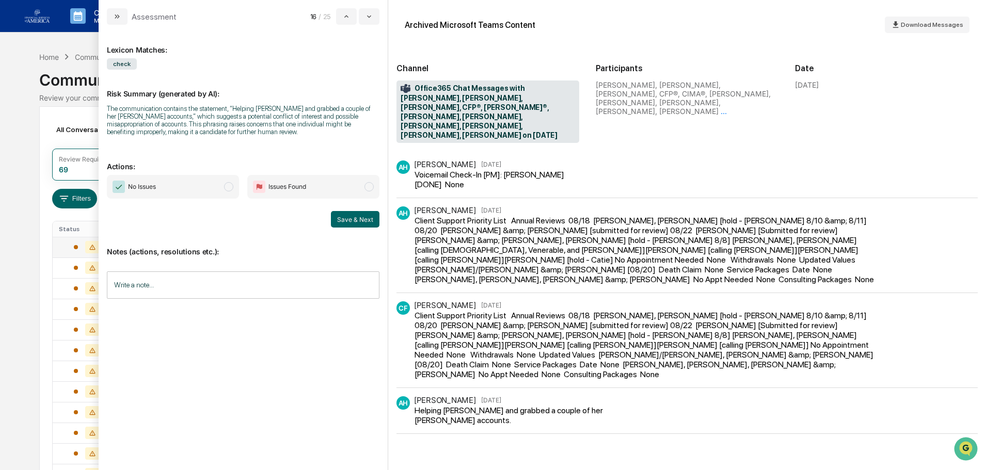
click at [191, 189] on span "No Issues" at bounding box center [173, 187] width 132 height 24
click at [345, 219] on button "Save & Next" at bounding box center [355, 219] width 49 height 17
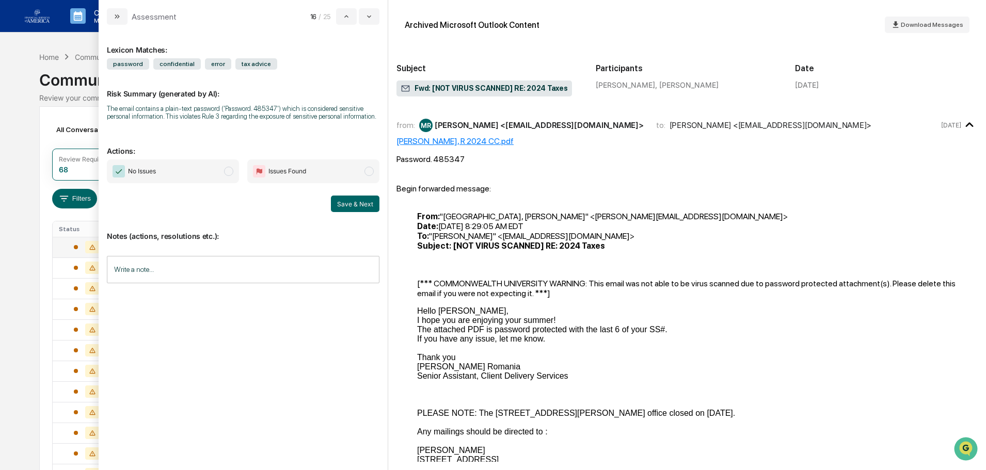
click at [190, 173] on span "No Issues" at bounding box center [173, 172] width 132 height 24
click at [196, 263] on input "Write a note..." at bounding box center [243, 269] width 273 height 27
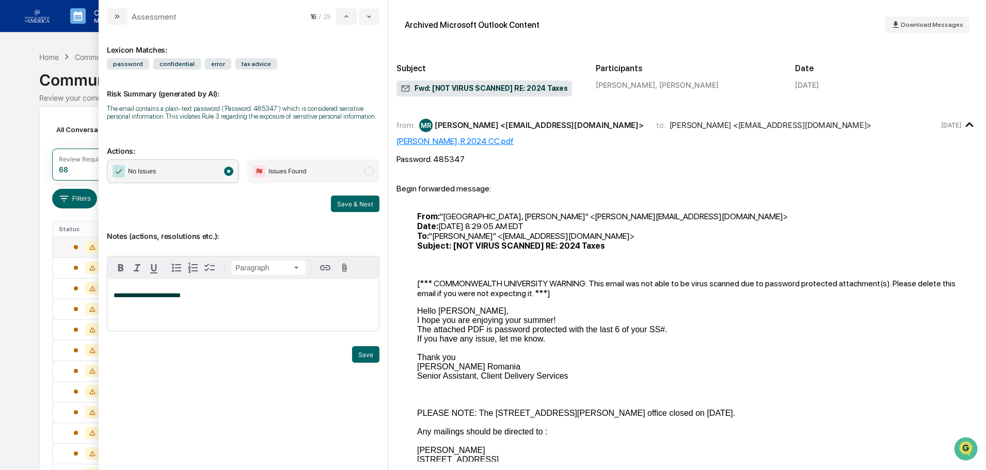
click at [380, 357] on div "**********" at bounding box center [243, 248] width 289 height 446
click at [367, 355] on button "Save" at bounding box center [365, 355] width 27 height 17
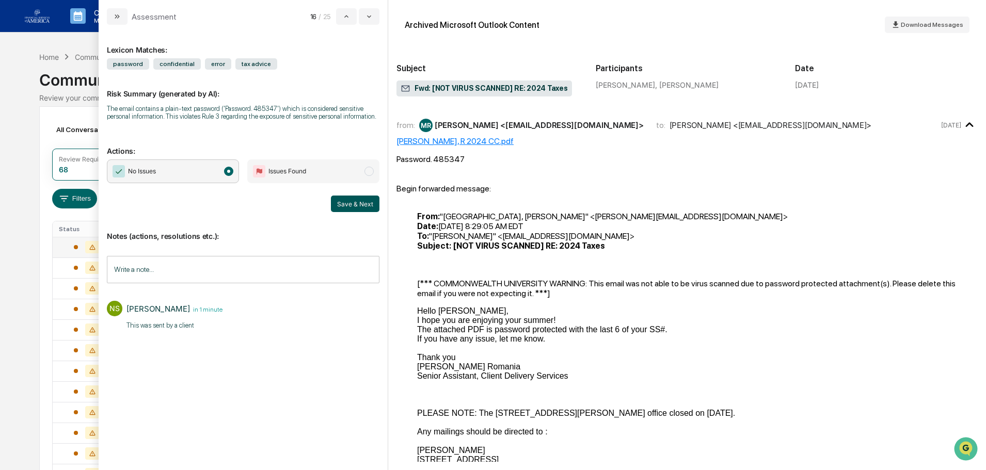
click at [354, 207] on button "Save & Next" at bounding box center [355, 204] width 49 height 17
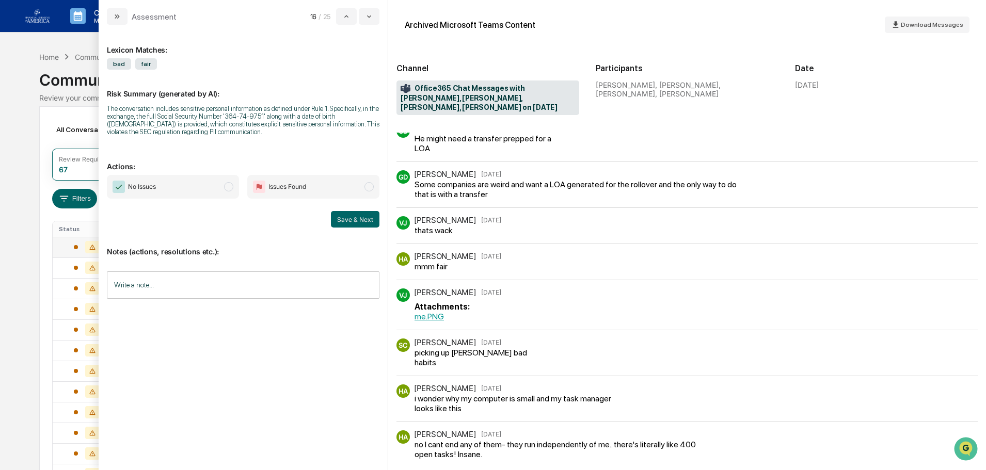
scroll to position [713, 0]
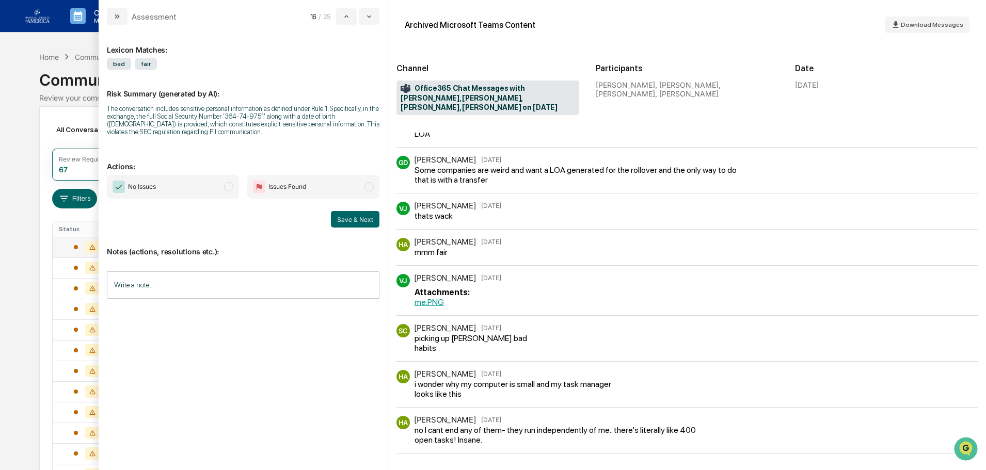
click at [194, 190] on span "No Issues" at bounding box center [173, 187] width 132 height 24
click at [203, 284] on input "Write a note..." at bounding box center [243, 285] width 273 height 27
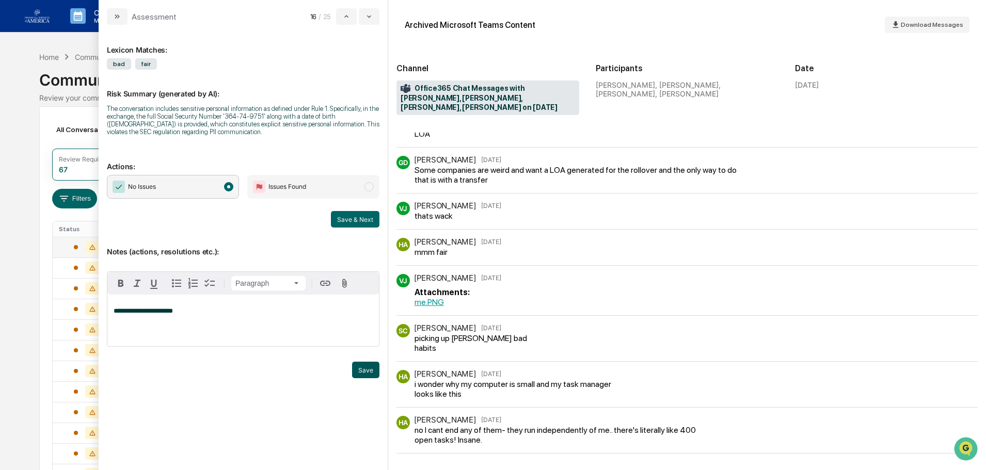
click at [365, 373] on button "Save" at bounding box center [365, 370] width 27 height 17
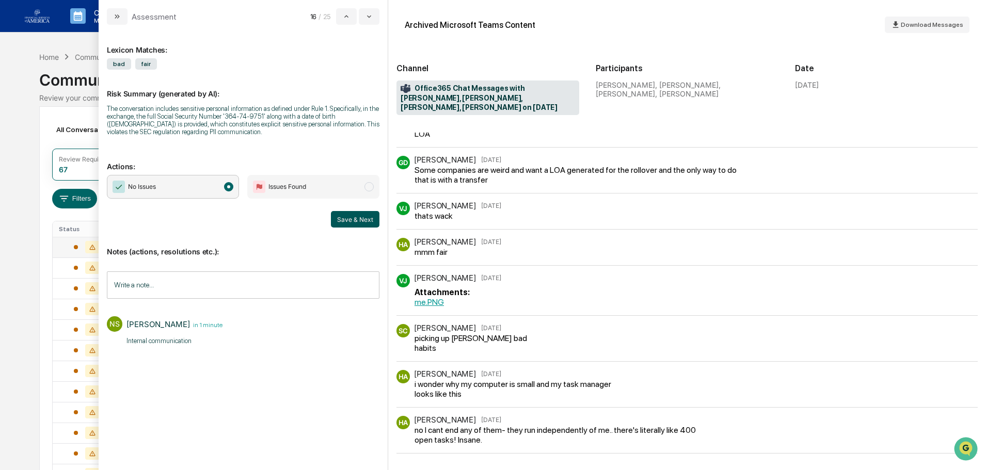
click at [351, 217] on button "Save & Next" at bounding box center [355, 219] width 49 height 17
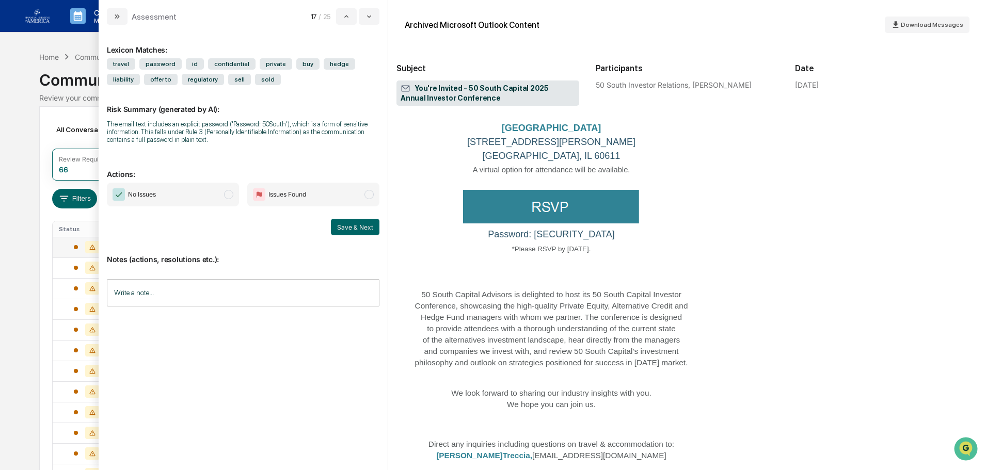
scroll to position [310, 0]
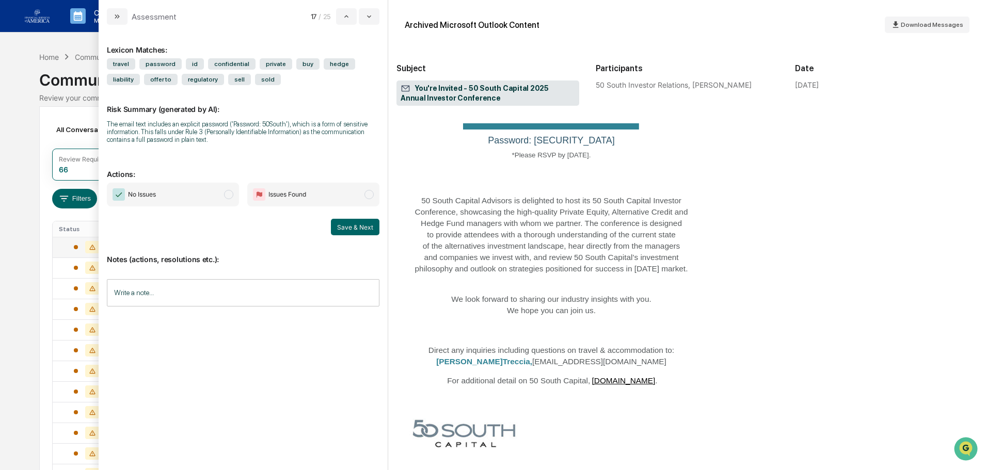
click at [170, 191] on span "No Issues" at bounding box center [173, 195] width 132 height 24
click at [368, 227] on button "Save & Next" at bounding box center [355, 227] width 49 height 17
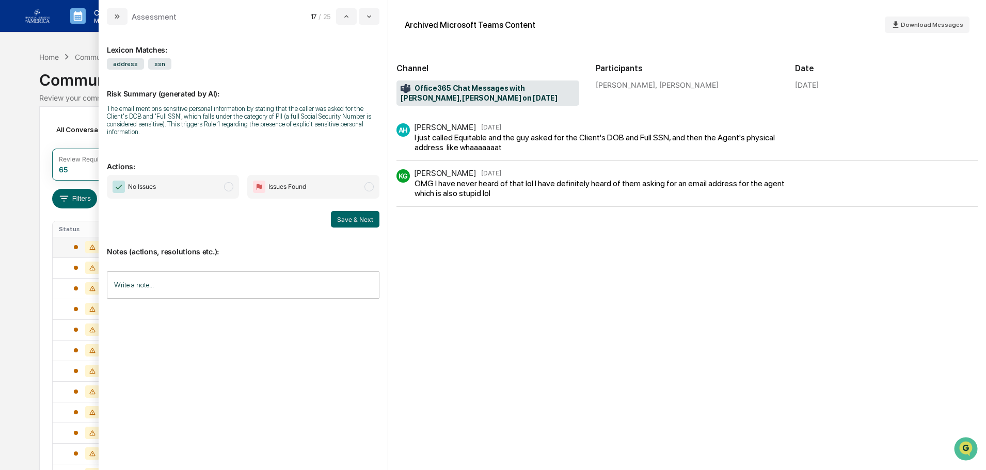
click at [207, 185] on span "No Issues" at bounding box center [173, 187] width 132 height 24
click at [360, 211] on button "Save & Next" at bounding box center [355, 219] width 49 height 17
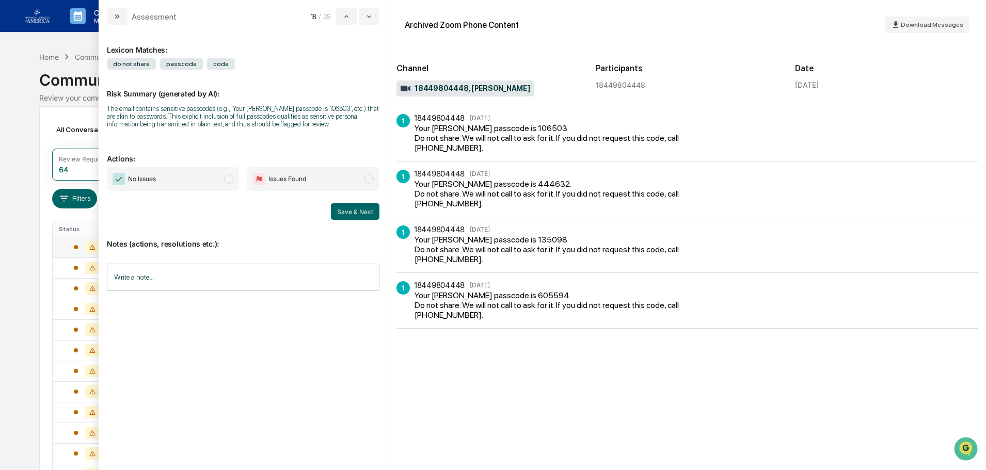
click at [177, 198] on div "No Issues Issues Found Save & Next" at bounding box center [243, 193] width 273 height 53
click at [176, 183] on span "No Issues" at bounding box center [173, 179] width 132 height 24
click at [363, 214] on button "Save & Next" at bounding box center [355, 211] width 49 height 17
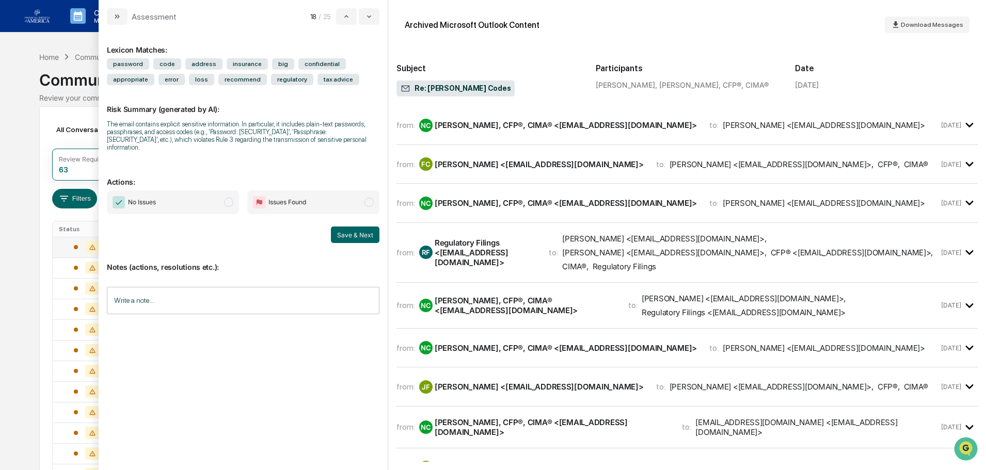
click at [212, 194] on span "No Issues" at bounding box center [173, 203] width 132 height 24
click at [338, 227] on button "Save & Next" at bounding box center [355, 235] width 49 height 17
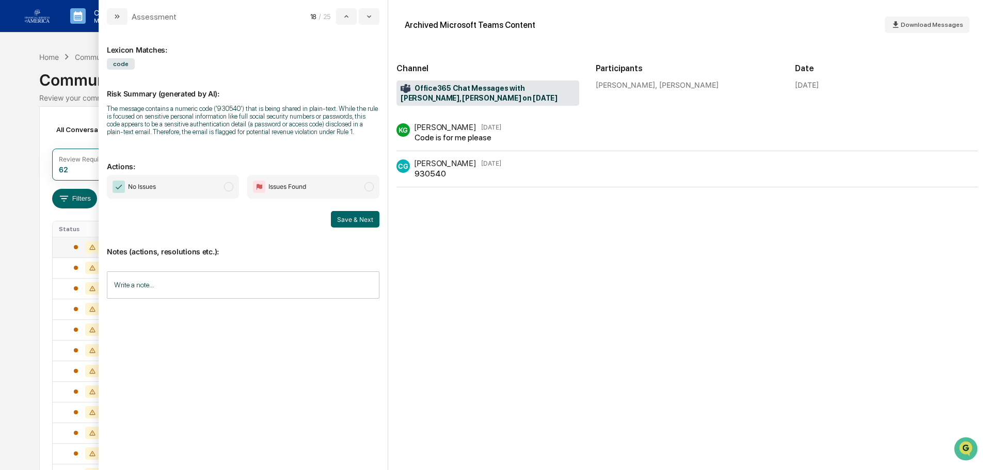
click at [315, 193] on span "Issues Found" at bounding box center [313, 187] width 132 height 24
click at [256, 281] on input "Write a note..." at bounding box center [243, 285] width 273 height 27
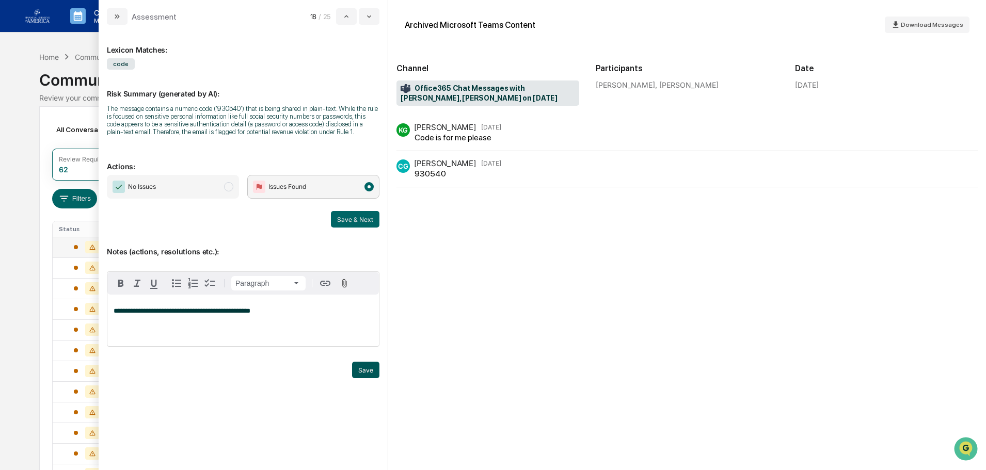
click at [357, 371] on button "Save" at bounding box center [365, 370] width 27 height 17
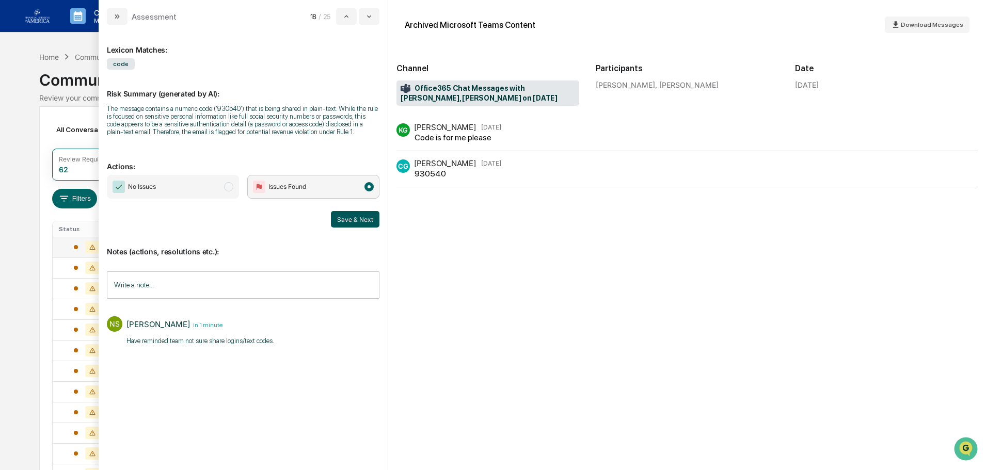
click at [348, 211] on button "Save & Next" at bounding box center [355, 219] width 49 height 17
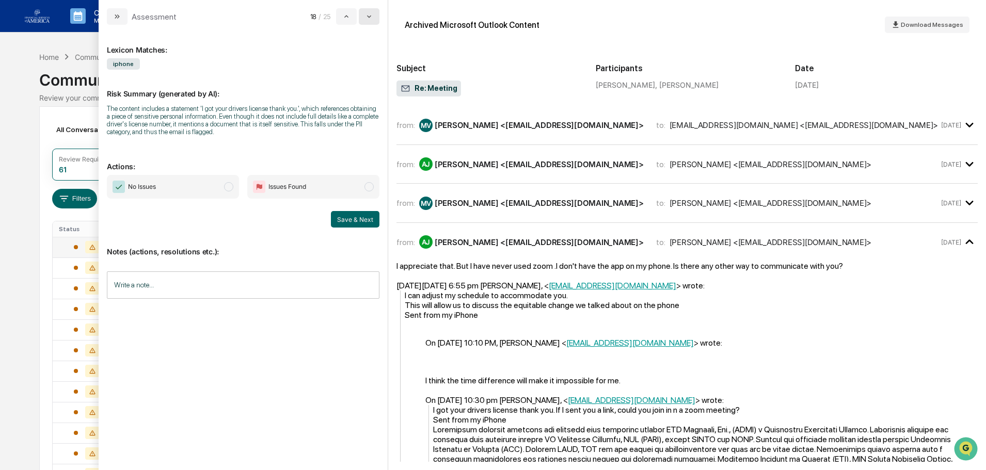
click at [375, 14] on button "modal" at bounding box center [369, 16] width 21 height 17
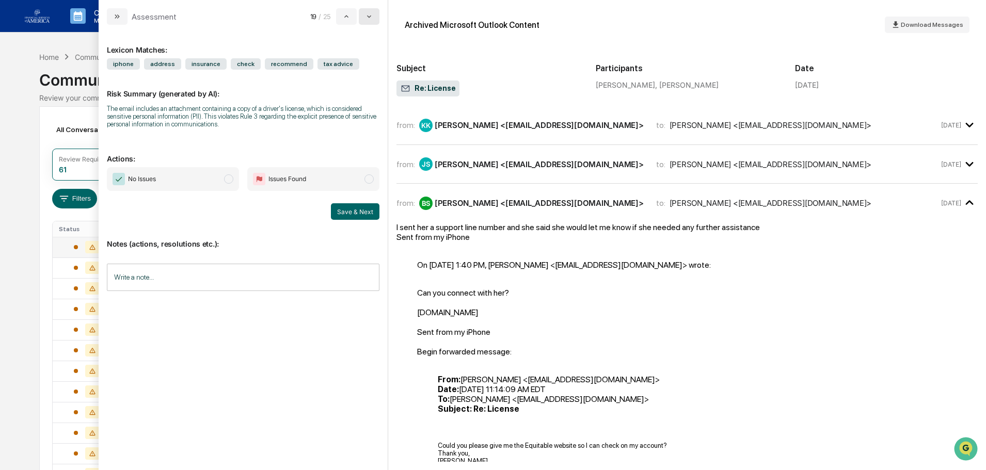
click at [375, 14] on button "modal" at bounding box center [369, 16] width 21 height 17
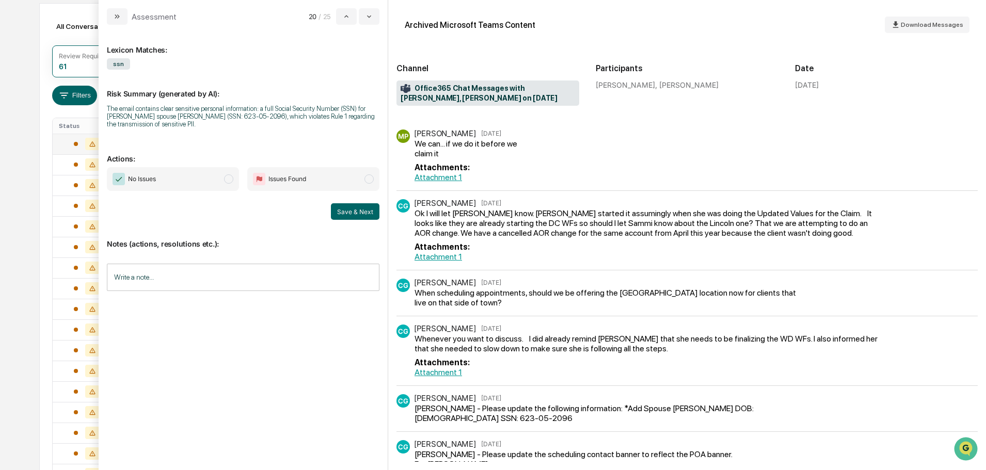
scroll to position [110, 0]
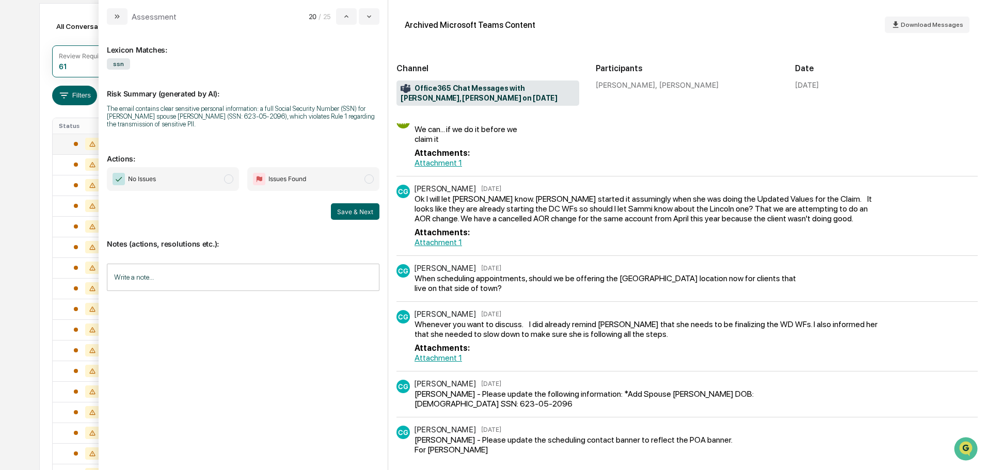
click at [195, 182] on span "No Issues" at bounding box center [173, 179] width 132 height 24
click at [203, 276] on input "Write a note..." at bounding box center [243, 277] width 273 height 27
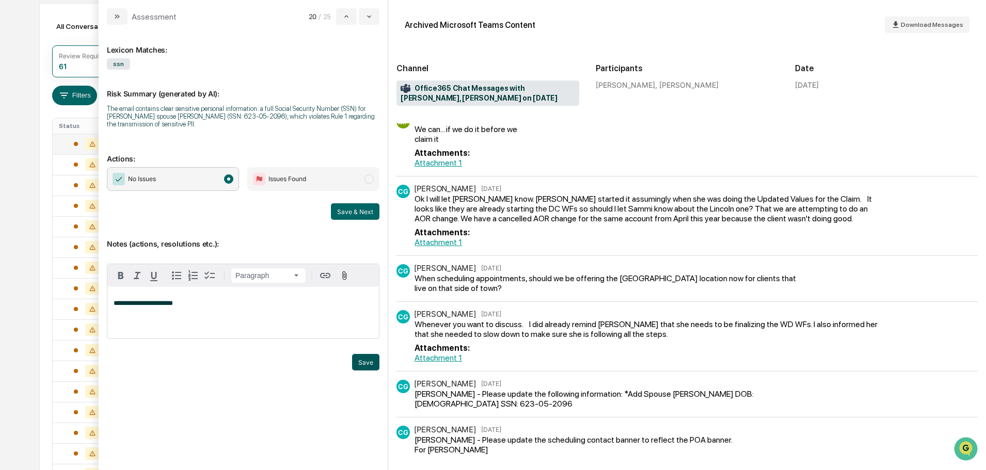
click at [375, 362] on button "Save" at bounding box center [365, 362] width 27 height 17
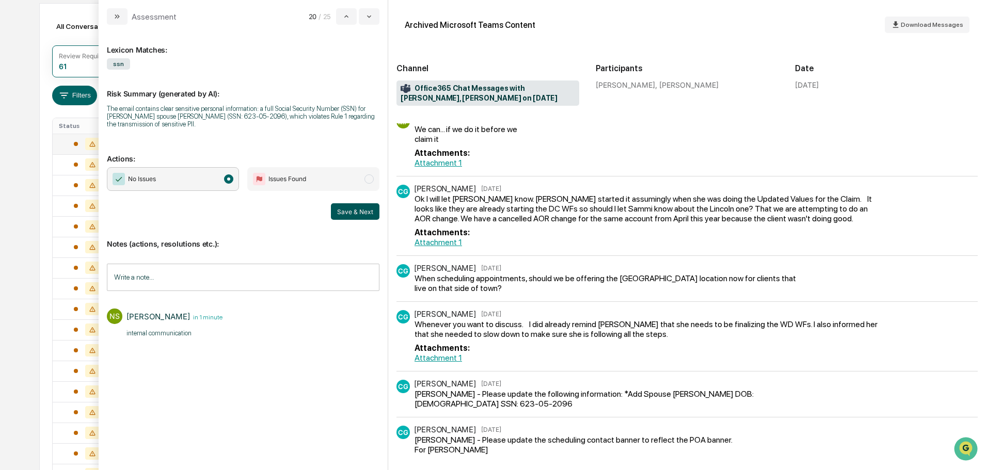
click at [355, 212] on button "Save & Next" at bounding box center [355, 211] width 49 height 17
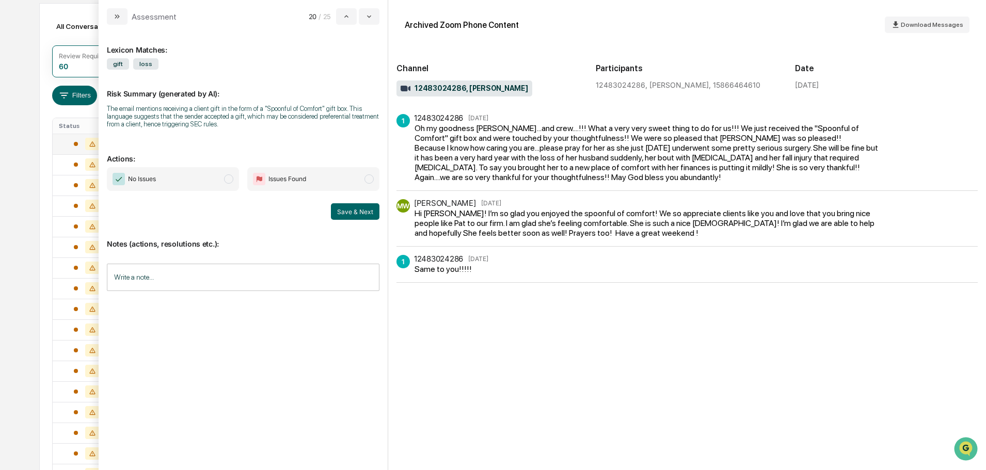
click at [220, 180] on span "No Issues" at bounding box center [173, 179] width 132 height 24
click at [339, 213] on button "Save & Next" at bounding box center [355, 211] width 49 height 17
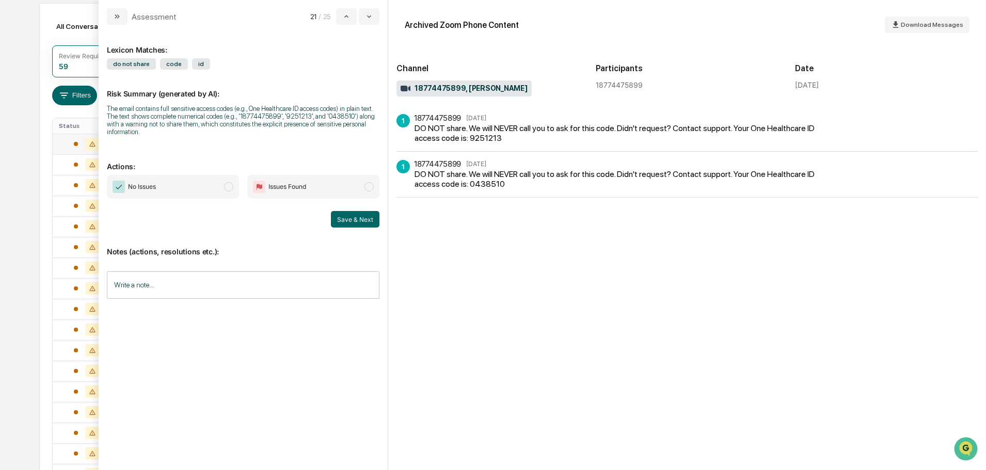
click at [211, 189] on span "No Issues" at bounding box center [173, 187] width 132 height 24
click at [351, 224] on button "Save & Next" at bounding box center [355, 219] width 49 height 17
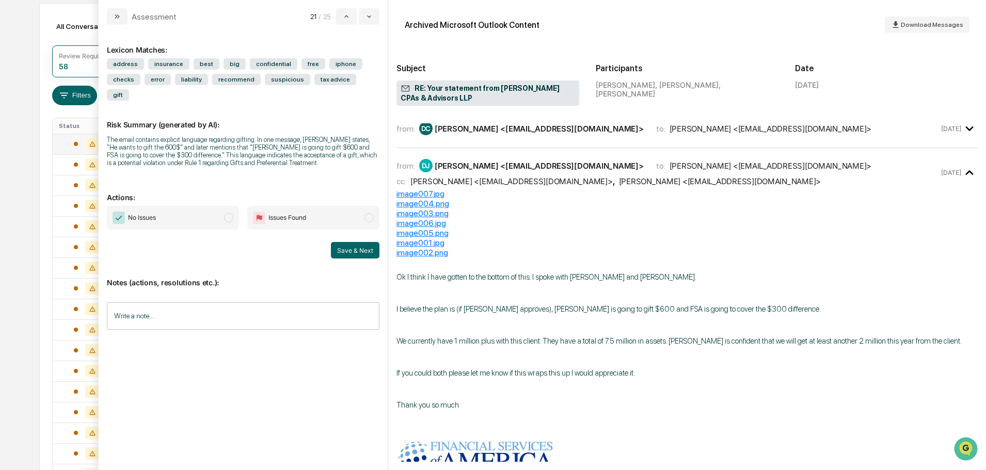
scroll to position [46, 0]
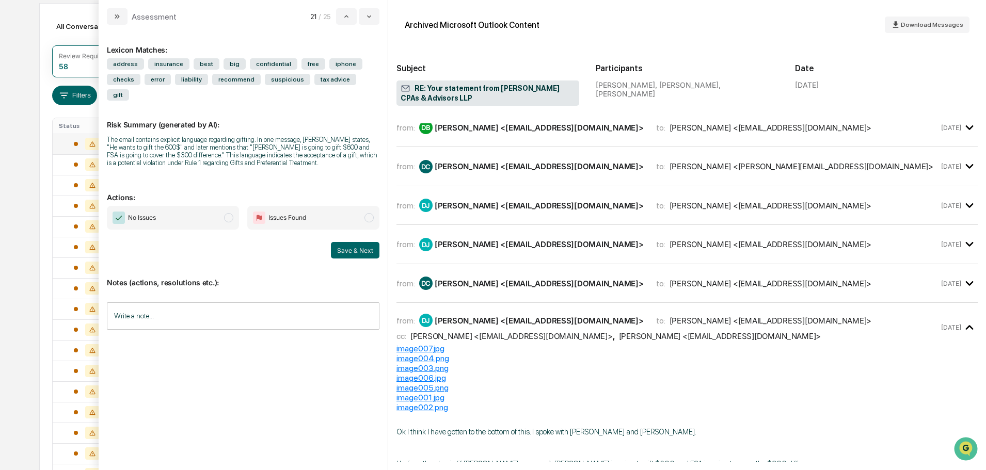
click at [482, 286] on div "[PERSON_NAME] <[EMAIL_ADDRESS][DOMAIN_NAME]>" at bounding box center [539, 284] width 209 height 10
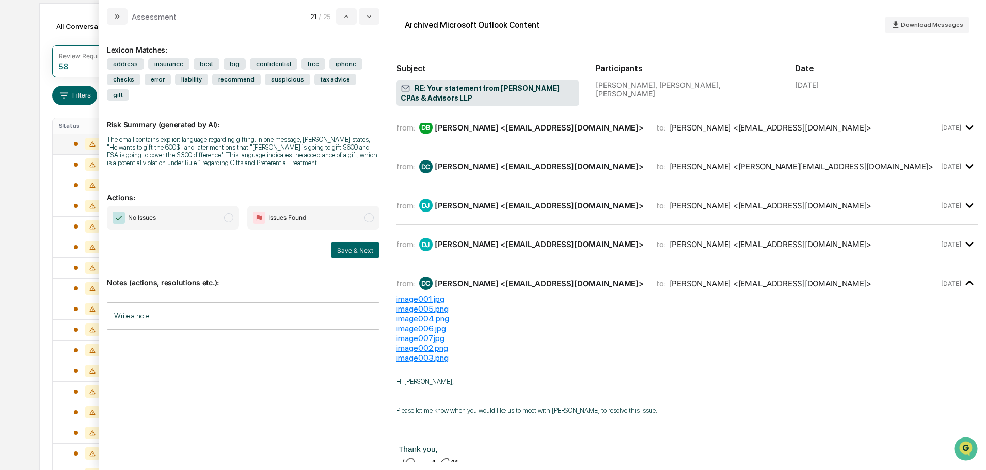
click at [482, 286] on div "[PERSON_NAME] <[EMAIL_ADDRESS][DOMAIN_NAME]>" at bounding box center [539, 284] width 209 height 10
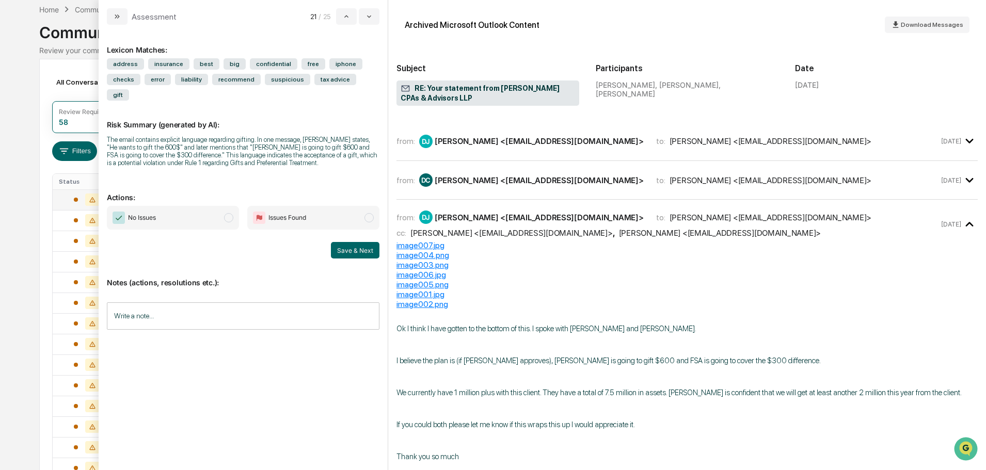
scroll to position [0, 0]
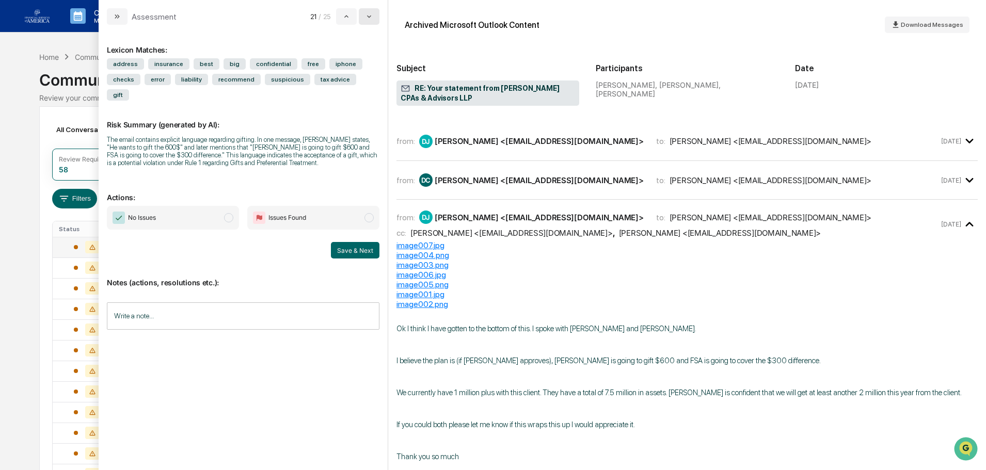
click at [371, 13] on icon "modal" at bounding box center [369, 16] width 8 height 8
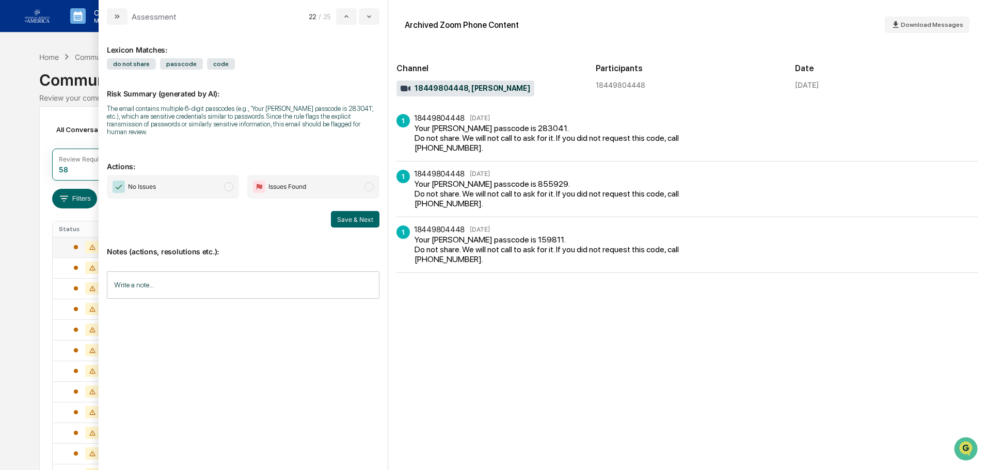
drag, startPoint x: 187, startPoint y: 166, endPoint x: 194, endPoint y: 172, distance: 8.4
click at [188, 166] on div "Lexicon Matches: do not share passcode code Risk Summary (generated by AI): The…" at bounding box center [243, 243] width 273 height 420
click at [198, 182] on span "No Issues" at bounding box center [173, 187] width 132 height 24
click at [351, 211] on button "Save & Next" at bounding box center [355, 219] width 49 height 17
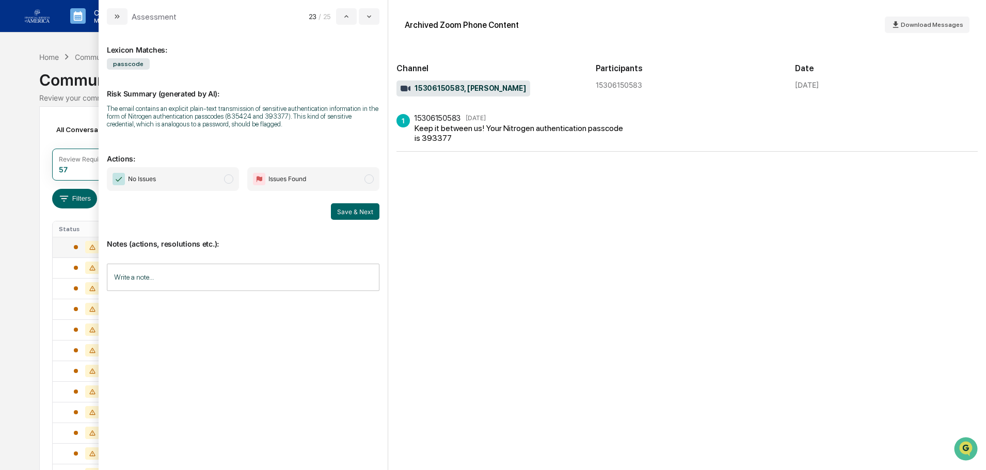
click at [185, 193] on div "No Issues Issues Found Save & Next" at bounding box center [243, 193] width 273 height 53
click at [191, 176] on span "No Issues" at bounding box center [173, 179] width 132 height 24
click at [376, 214] on button "Save & Next" at bounding box center [355, 211] width 49 height 17
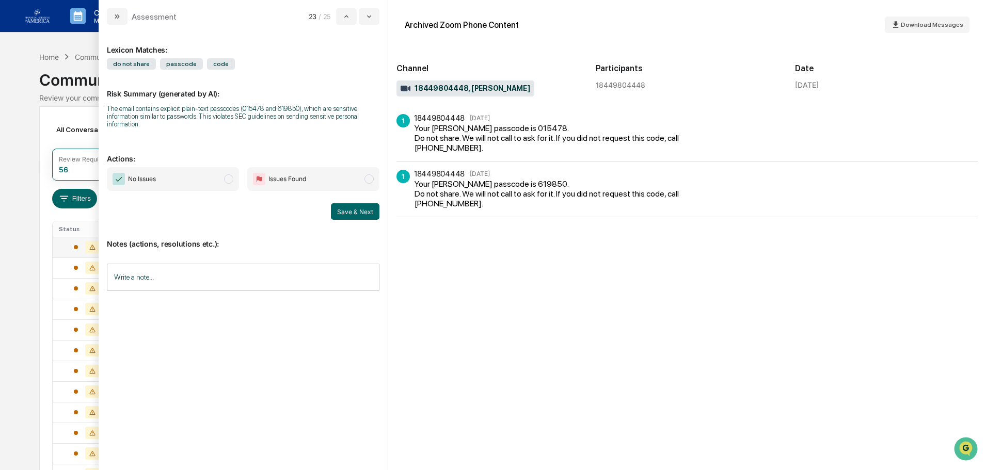
click at [186, 186] on span "No Issues" at bounding box center [173, 179] width 132 height 24
click at [356, 219] on button "Save & Next" at bounding box center [355, 211] width 49 height 17
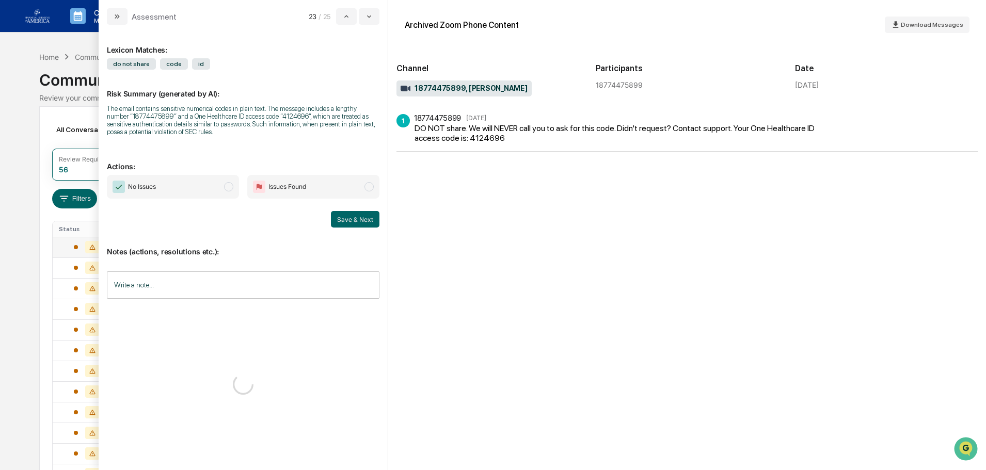
click at [212, 193] on span "No Issues" at bounding box center [173, 187] width 132 height 24
click at [353, 215] on button "Save & Next" at bounding box center [355, 219] width 49 height 17
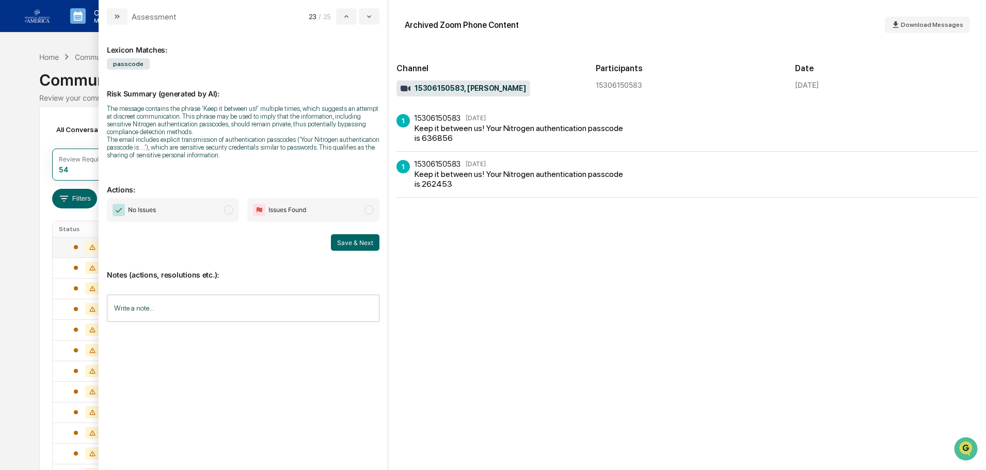
click at [196, 208] on span "No Issues" at bounding box center [173, 210] width 132 height 24
click at [362, 232] on div "No Issues Issues Found Save & Next" at bounding box center [243, 224] width 273 height 53
click at [364, 238] on button "Save & Next" at bounding box center [355, 242] width 49 height 17
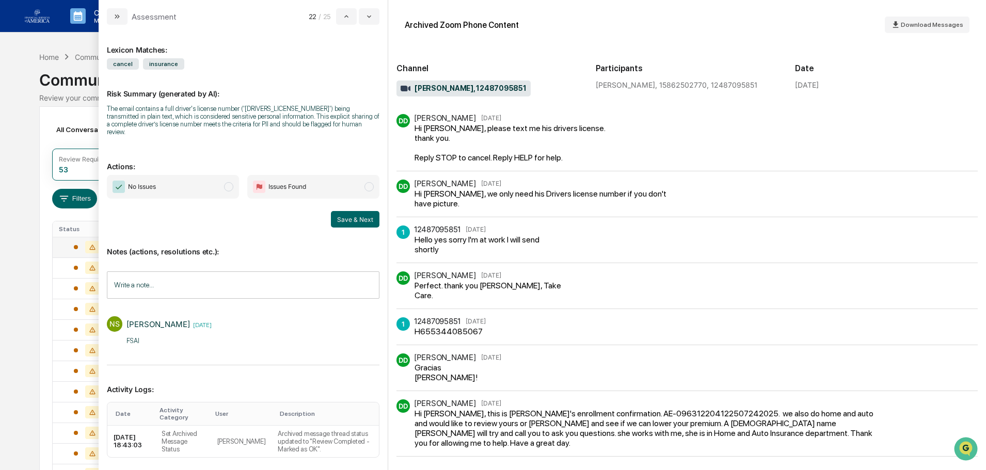
click at [150, 182] on span "No Issues" at bounding box center [142, 187] width 28 height 10
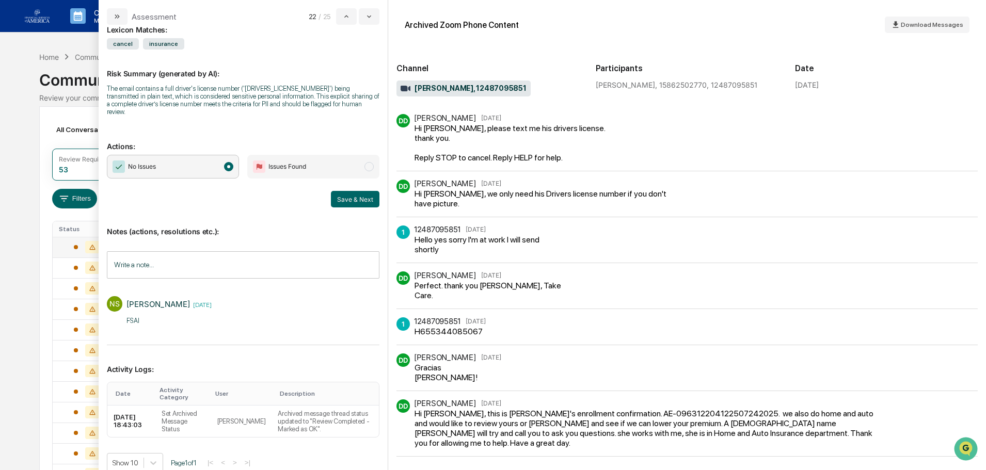
click at [167, 257] on input "Write a note..." at bounding box center [243, 265] width 273 height 27
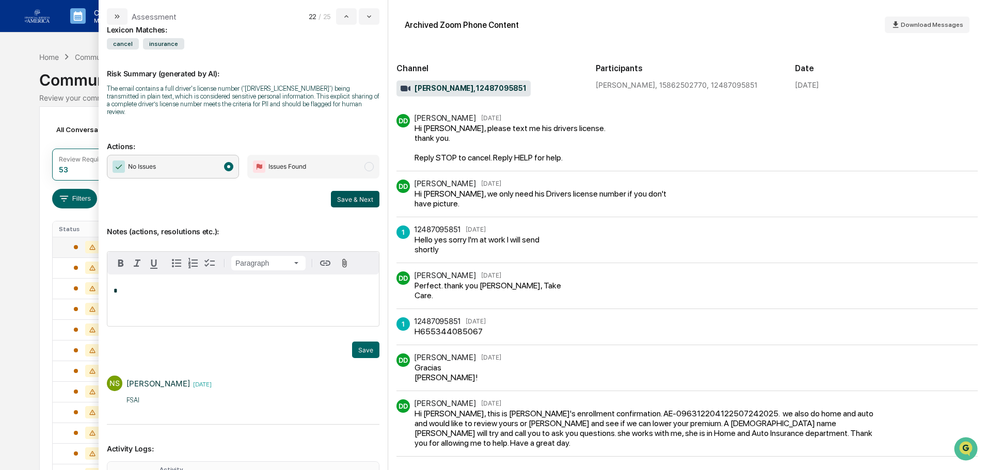
click at [358, 193] on button "Save & Next" at bounding box center [355, 199] width 49 height 17
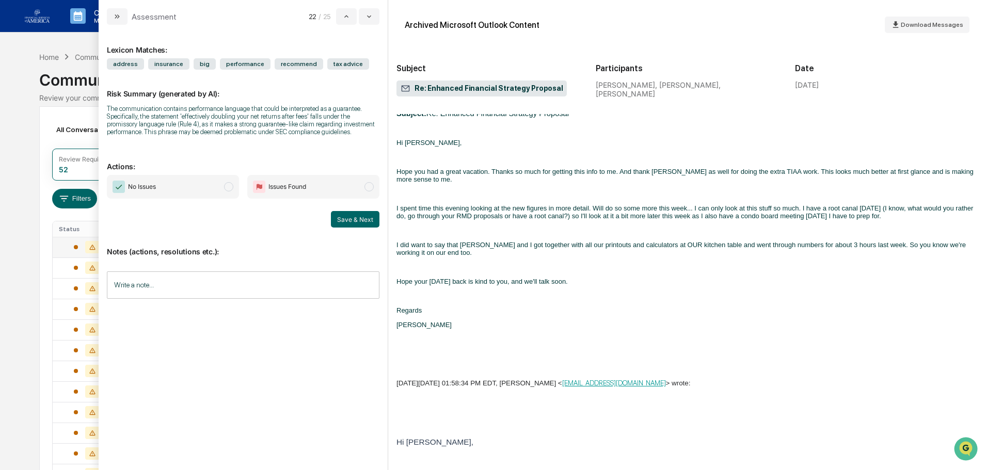
scroll to position [620, 0]
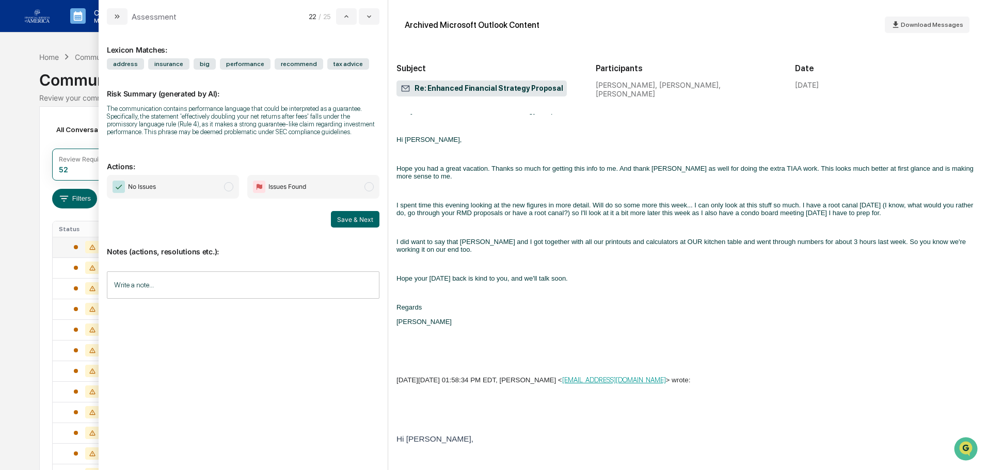
click at [226, 189] on span "modal" at bounding box center [228, 186] width 9 height 9
click at [360, 227] on button "Save & Next" at bounding box center [355, 219] width 49 height 17
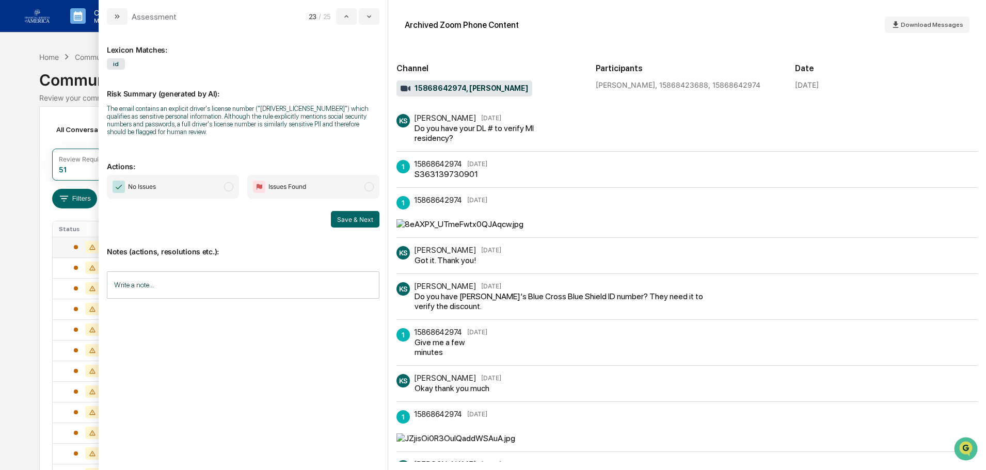
click at [185, 198] on span "No Issues" at bounding box center [173, 187] width 132 height 24
click at [221, 296] on input "Write a note..." at bounding box center [243, 285] width 273 height 27
click at [360, 372] on button "Save" at bounding box center [365, 370] width 27 height 17
click at [359, 223] on button "Save & Next" at bounding box center [355, 219] width 49 height 17
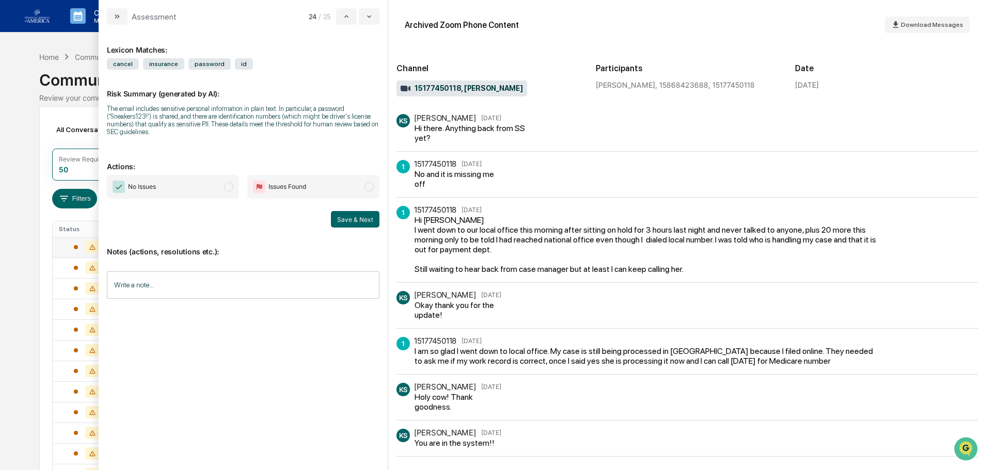
click at [262, 292] on input "Write a note..." at bounding box center [243, 285] width 273 height 27
click at [365, 372] on button "Save" at bounding box center [365, 370] width 27 height 17
click at [167, 183] on span "No Issues" at bounding box center [173, 187] width 132 height 24
click at [387, 223] on div "Lexicon Matches: cancel insurance password id Risk Summary (generated by AI): T…" at bounding box center [243, 248] width 289 height 446
click at [367, 218] on button "Save & Next" at bounding box center [355, 219] width 49 height 17
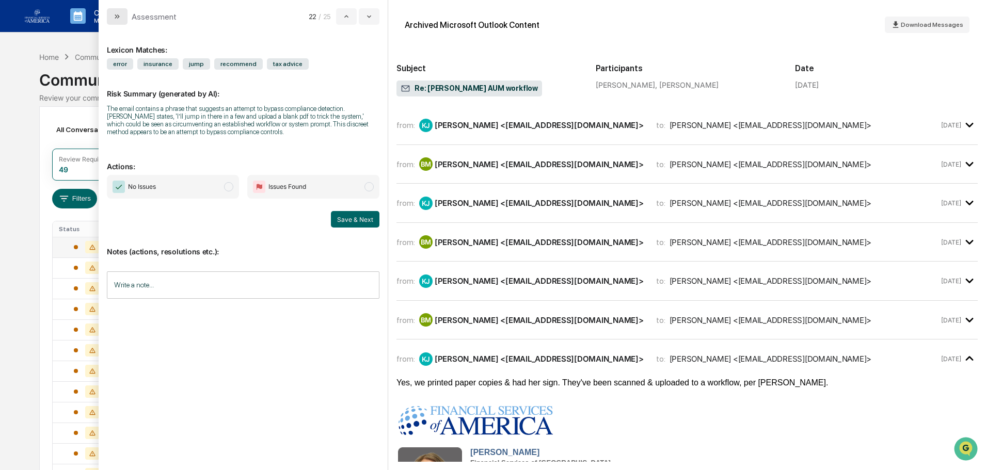
click at [122, 17] on button "modal" at bounding box center [117, 16] width 21 height 17
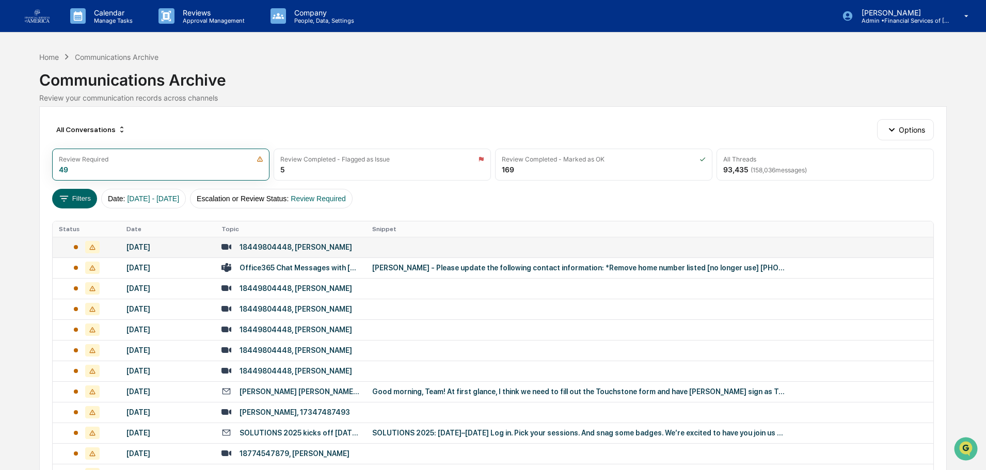
click at [160, 252] on td "[DATE]" at bounding box center [167, 247] width 95 height 21
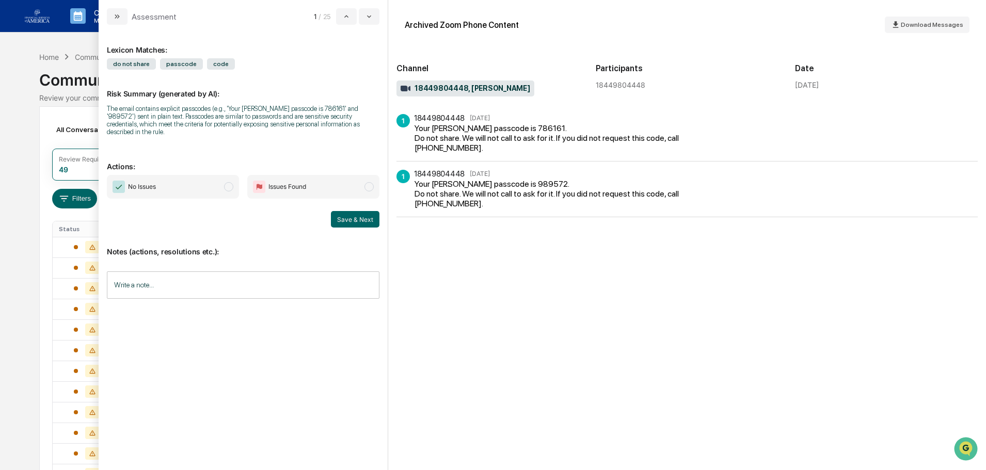
click at [193, 178] on span "No Issues" at bounding box center [173, 187] width 132 height 24
click at [362, 228] on div "Notes (actions, resolutions etc.): Write a note... Write a note..." at bounding box center [243, 270] width 273 height 84
click at [359, 215] on button "Save & Next" at bounding box center [355, 219] width 49 height 17
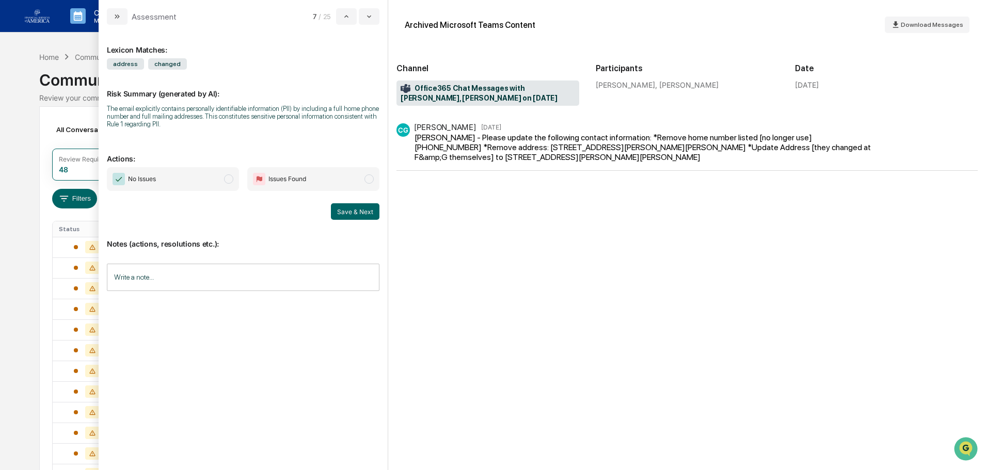
click at [202, 179] on span "No Issues" at bounding box center [173, 179] width 132 height 24
click at [259, 285] on input "Write a note..." at bounding box center [243, 277] width 273 height 27
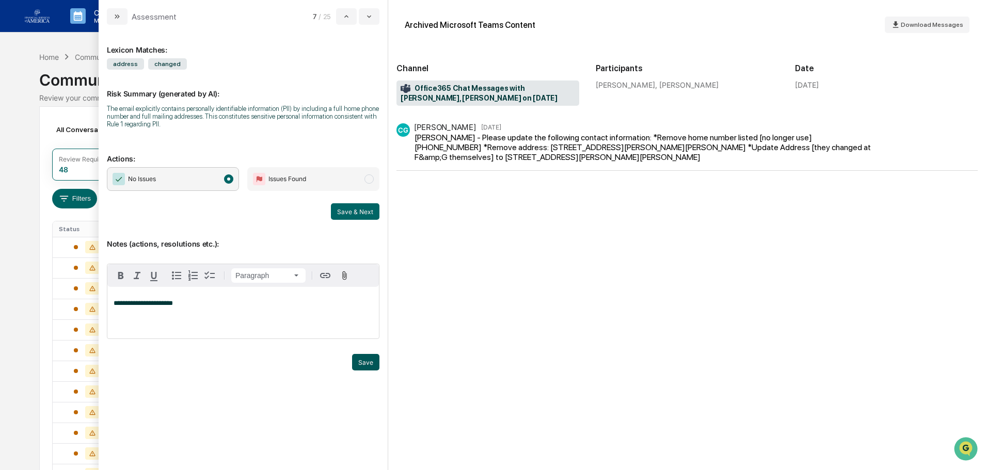
click at [369, 361] on button "Save" at bounding box center [365, 362] width 27 height 17
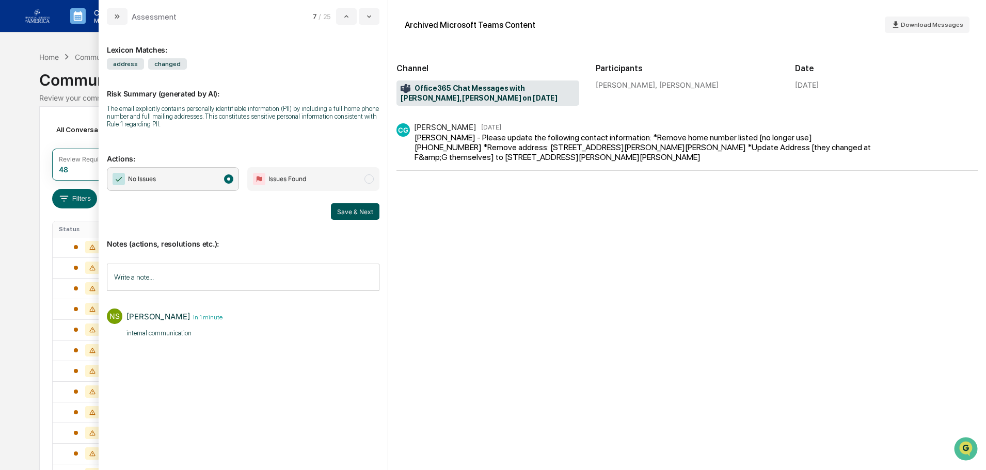
click at [349, 210] on button "Save & Next" at bounding box center [355, 211] width 49 height 17
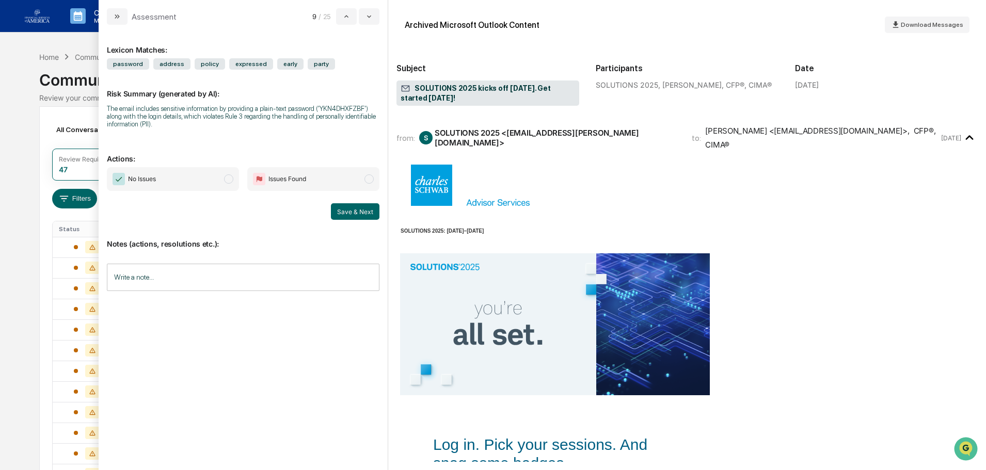
click at [197, 181] on span "No Issues" at bounding box center [173, 179] width 132 height 24
click at [351, 209] on button "Save & Next" at bounding box center [355, 211] width 49 height 17
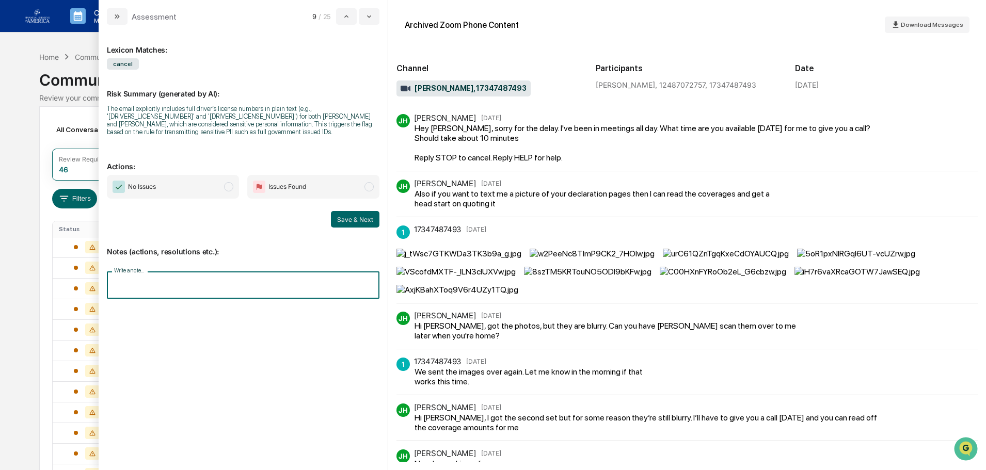
click at [201, 283] on input "Write a note..." at bounding box center [243, 285] width 273 height 27
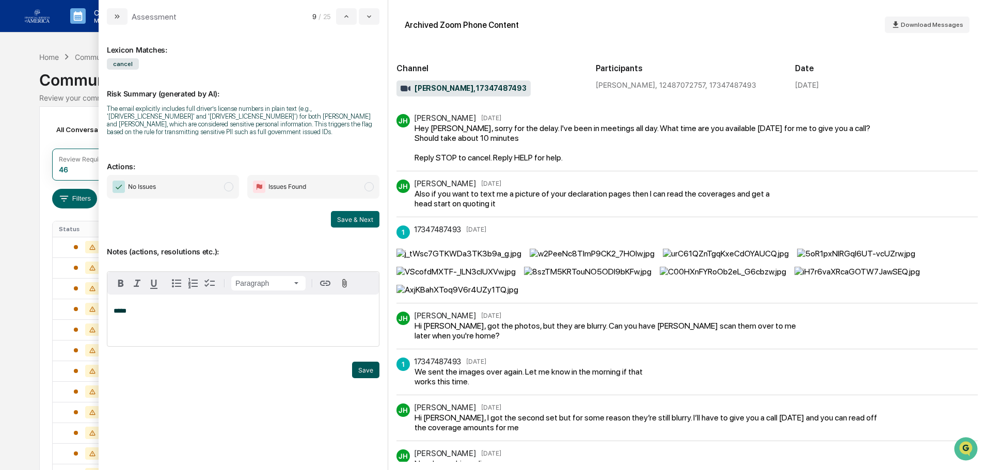
click at [359, 371] on button "Save" at bounding box center [365, 370] width 27 height 17
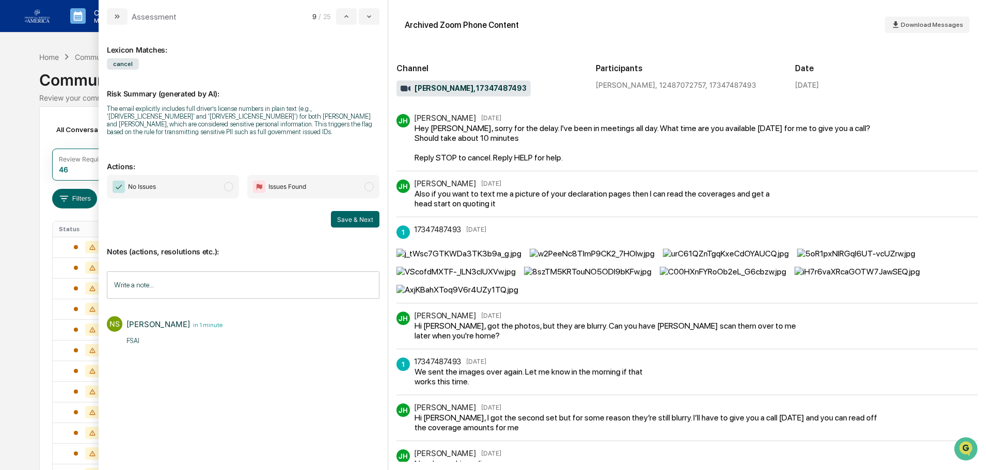
click at [221, 187] on span "No Issues" at bounding box center [173, 187] width 132 height 24
click at [343, 217] on button "Save & Next" at bounding box center [355, 219] width 49 height 17
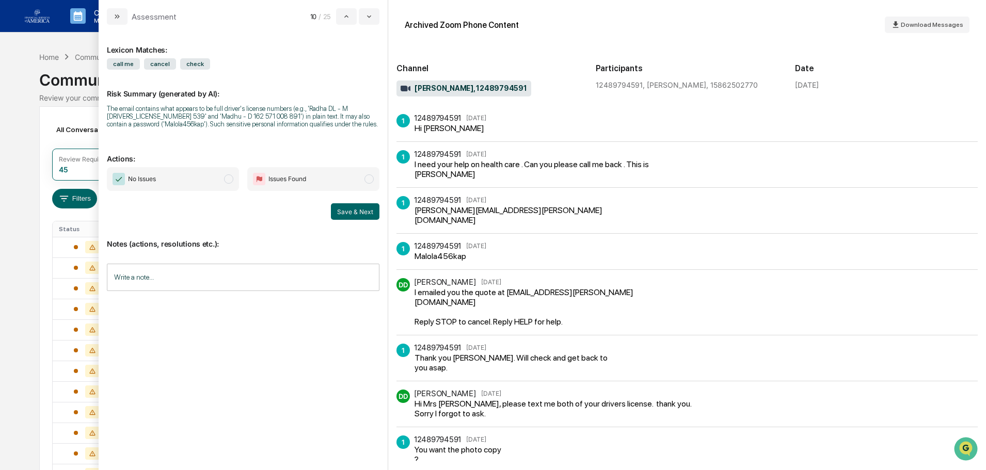
click at [195, 171] on span "No Issues" at bounding box center [173, 179] width 132 height 24
click at [274, 274] on input "Write a note..." at bounding box center [243, 277] width 273 height 27
click at [359, 365] on button "Save" at bounding box center [365, 362] width 27 height 17
click at [349, 213] on button "Save & Next" at bounding box center [355, 211] width 49 height 17
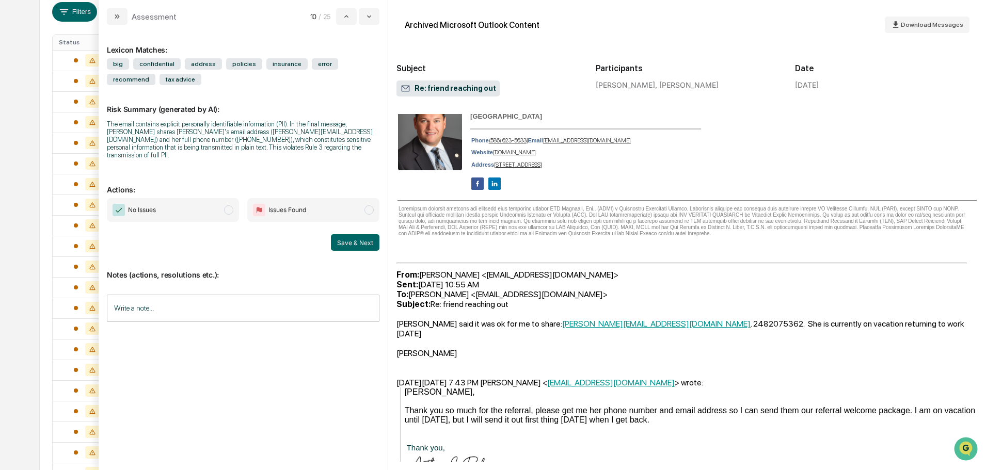
scroll to position [301, 0]
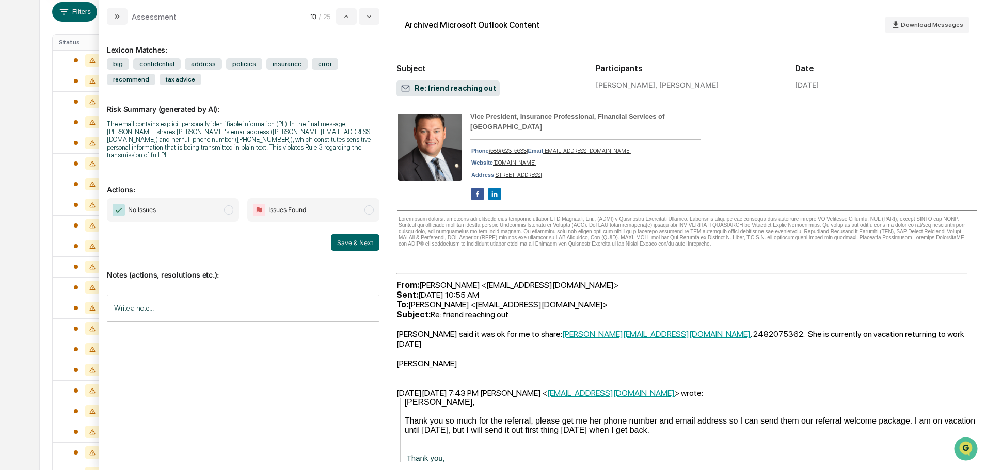
click at [175, 202] on span "No Issues" at bounding box center [173, 210] width 132 height 24
click at [350, 238] on button "Save & Next" at bounding box center [355, 242] width 49 height 17
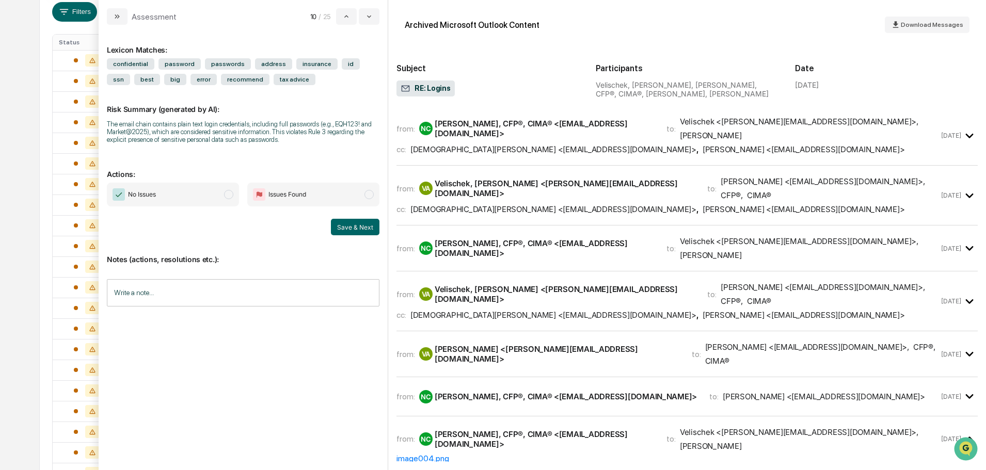
click at [150, 192] on span "No Issues" at bounding box center [142, 195] width 28 height 10
click at [354, 228] on button "Save & Next" at bounding box center [355, 227] width 49 height 17
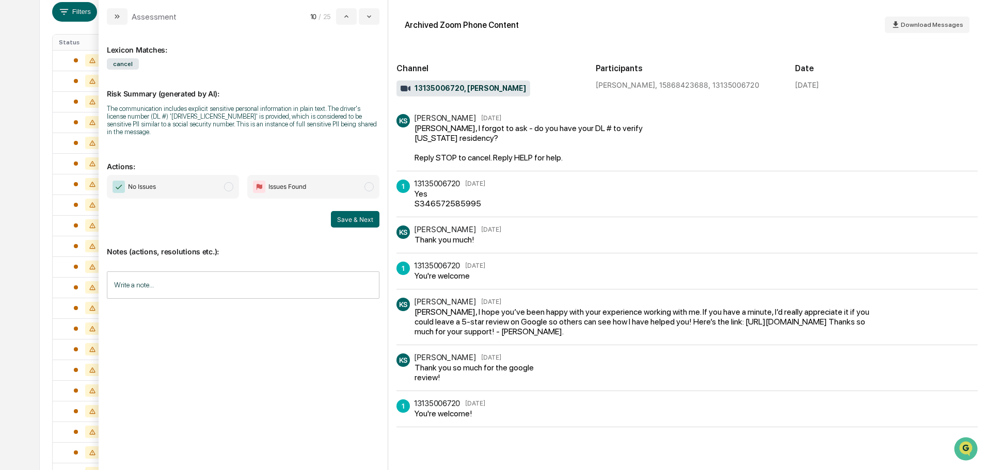
click at [219, 176] on span "No Issues" at bounding box center [173, 187] width 132 height 24
click at [222, 277] on input "Write a note..." at bounding box center [243, 285] width 273 height 27
click at [370, 362] on button "Save" at bounding box center [365, 370] width 27 height 17
click at [358, 215] on button "Save & Next" at bounding box center [355, 219] width 49 height 17
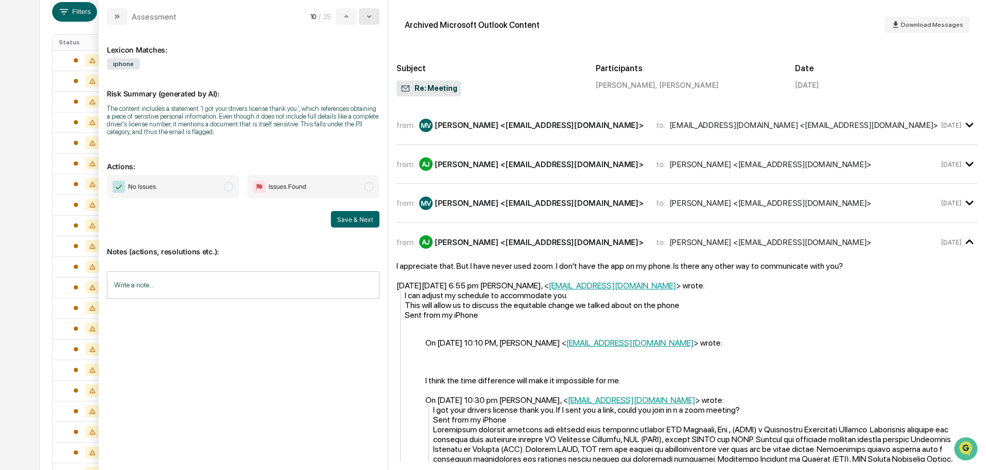
click at [363, 14] on button "modal" at bounding box center [369, 16] width 21 height 17
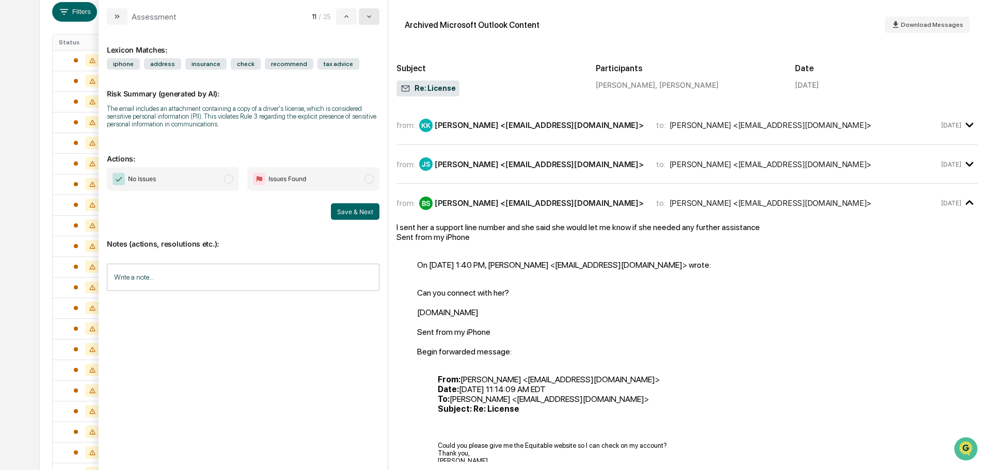
click at [363, 14] on button "modal" at bounding box center [369, 16] width 21 height 17
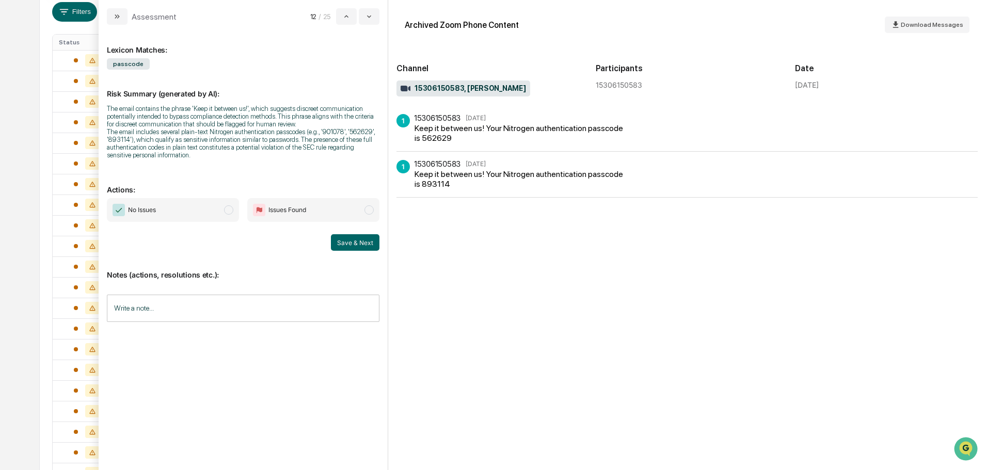
click at [198, 219] on span "No Issues" at bounding box center [173, 210] width 132 height 24
click at [350, 244] on button "Save & Next" at bounding box center [355, 242] width 49 height 17
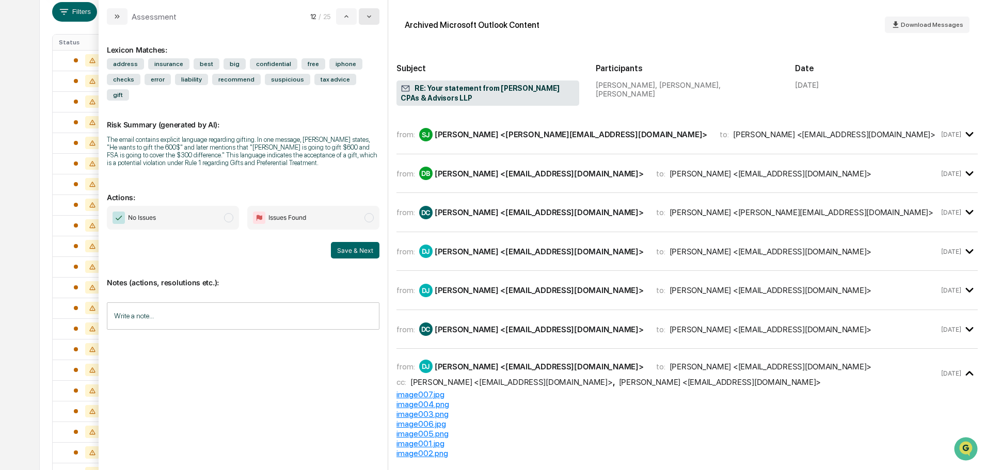
click at [369, 14] on icon "modal" at bounding box center [369, 16] width 8 height 8
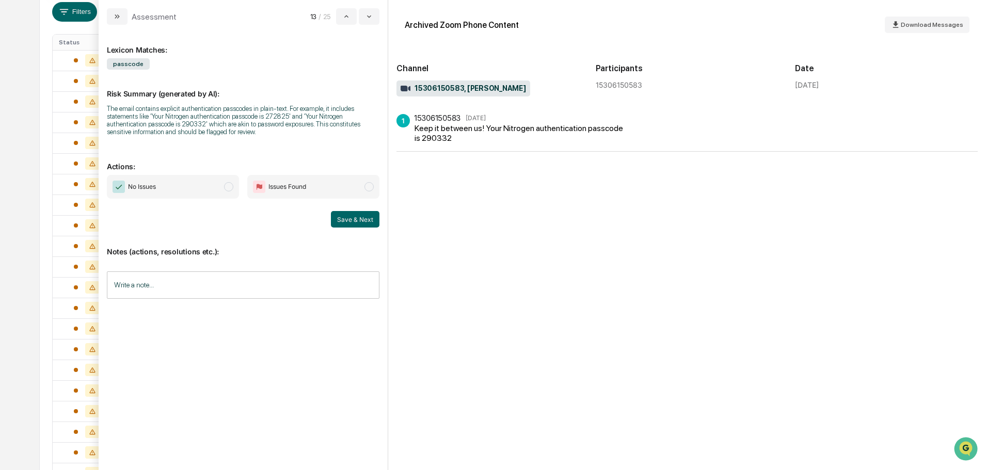
click at [213, 191] on span "No Issues" at bounding box center [173, 187] width 132 height 24
click at [348, 221] on button "Save & Next" at bounding box center [355, 219] width 49 height 17
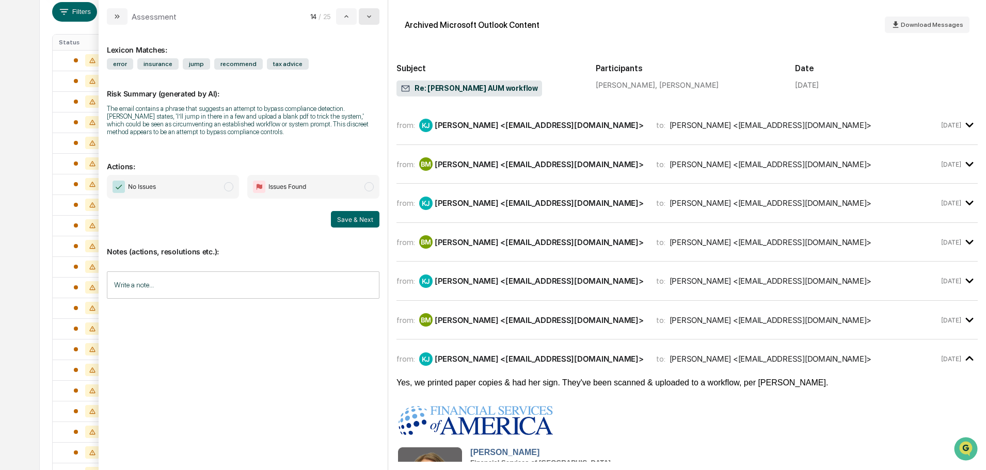
click at [371, 14] on icon "modal" at bounding box center [369, 16] width 8 height 8
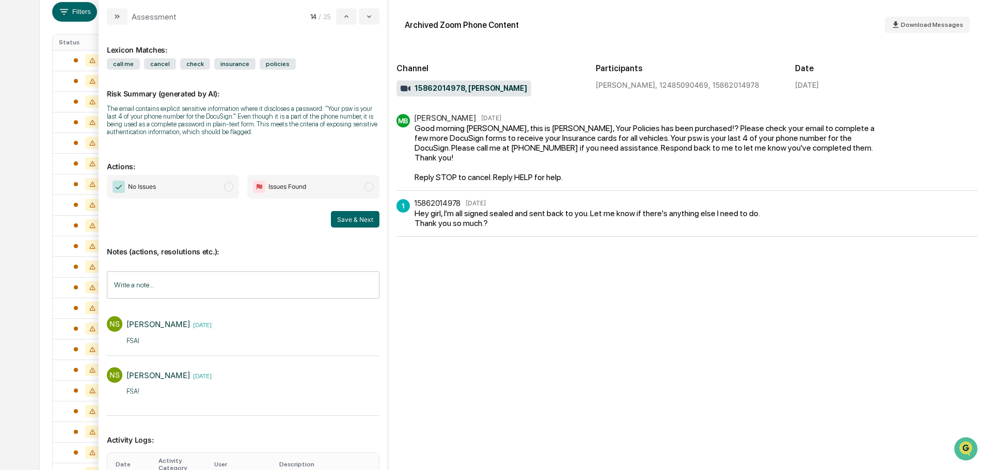
click at [216, 182] on span "No Issues" at bounding box center [173, 187] width 132 height 24
click at [340, 223] on button "Save & Next" at bounding box center [355, 219] width 49 height 17
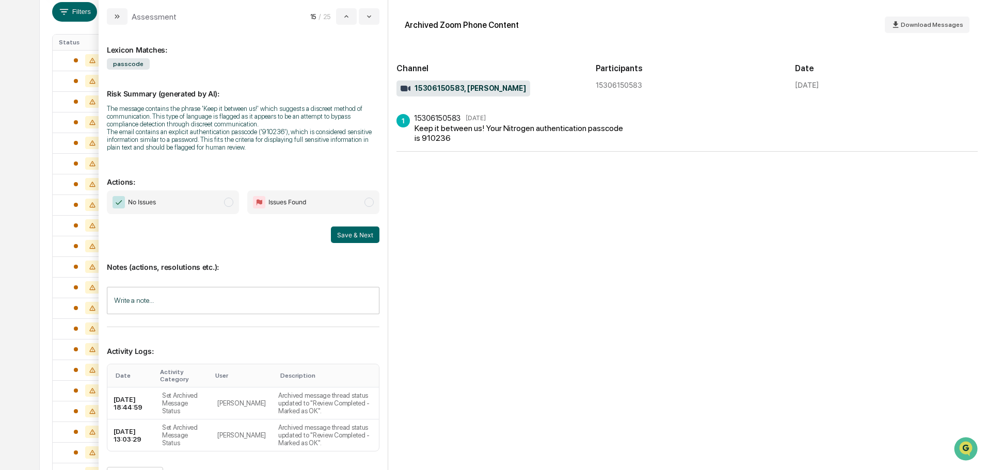
click at [213, 205] on span "No Issues" at bounding box center [173, 203] width 132 height 24
click at [352, 230] on button "Save & Next" at bounding box center [355, 235] width 49 height 17
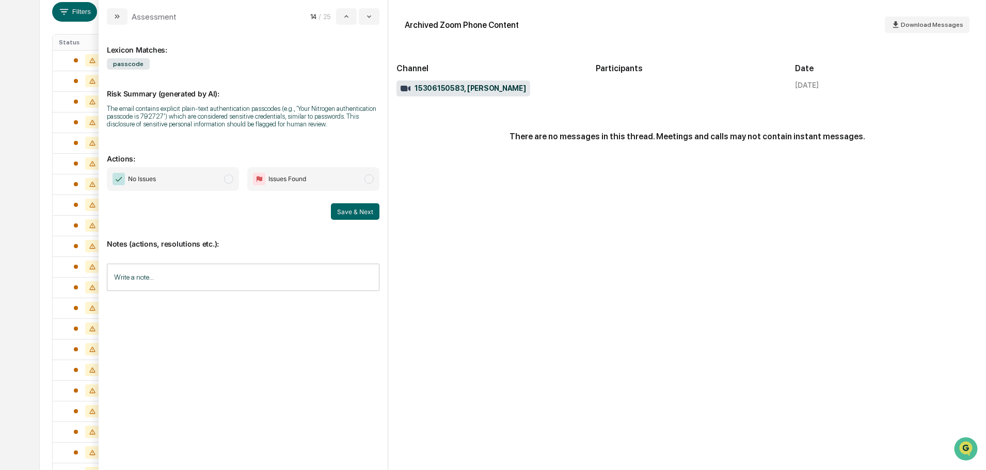
click at [213, 177] on span "No Issues" at bounding box center [173, 179] width 132 height 24
click at [346, 210] on button "Save & Next" at bounding box center [355, 211] width 49 height 17
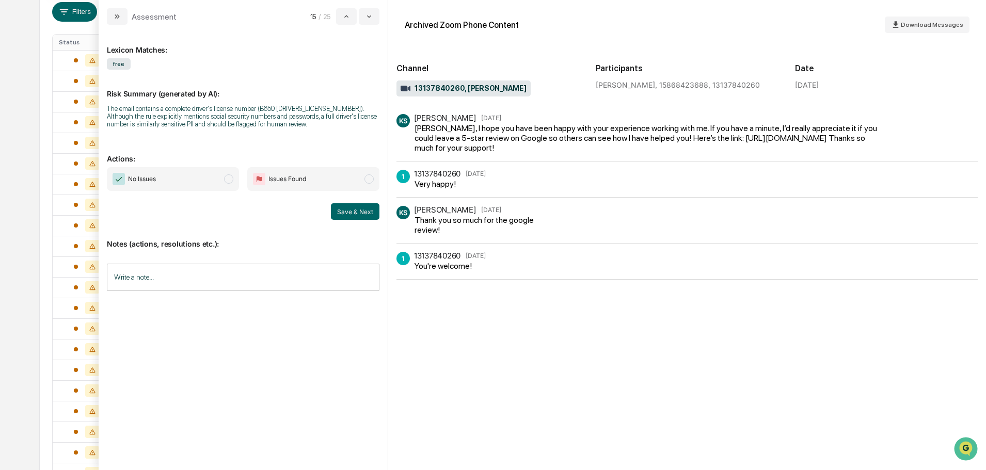
click at [203, 196] on div "No Issues Issues Found Save & Next" at bounding box center [243, 193] width 273 height 53
click at [201, 174] on span "No Issues" at bounding box center [173, 179] width 132 height 24
click at [201, 271] on input "Write a note..." at bounding box center [243, 277] width 273 height 27
click at [374, 365] on button "Save" at bounding box center [365, 362] width 27 height 17
click at [360, 210] on button "Save & Next" at bounding box center [355, 211] width 49 height 17
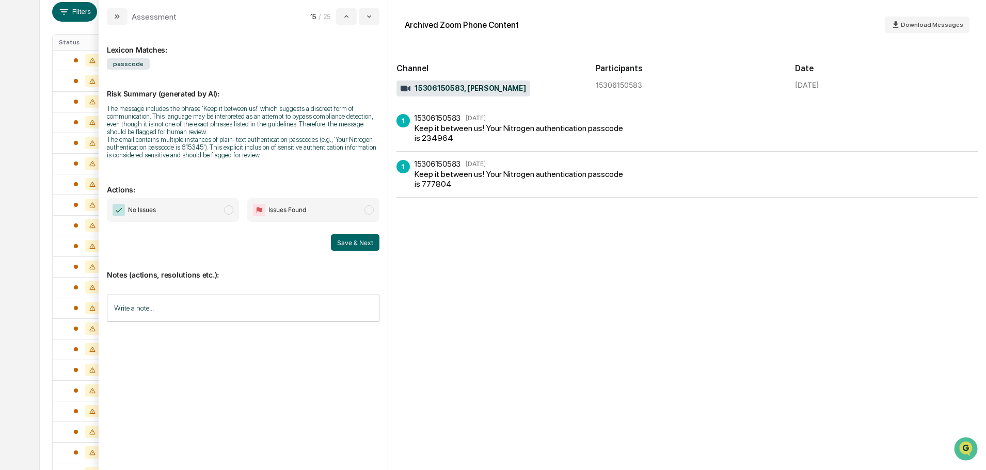
drag, startPoint x: 212, startPoint y: 213, endPoint x: 274, endPoint y: 225, distance: 63.2
click at [212, 213] on span "No Issues" at bounding box center [173, 210] width 132 height 24
click at [366, 242] on button "Save & Next" at bounding box center [355, 242] width 49 height 17
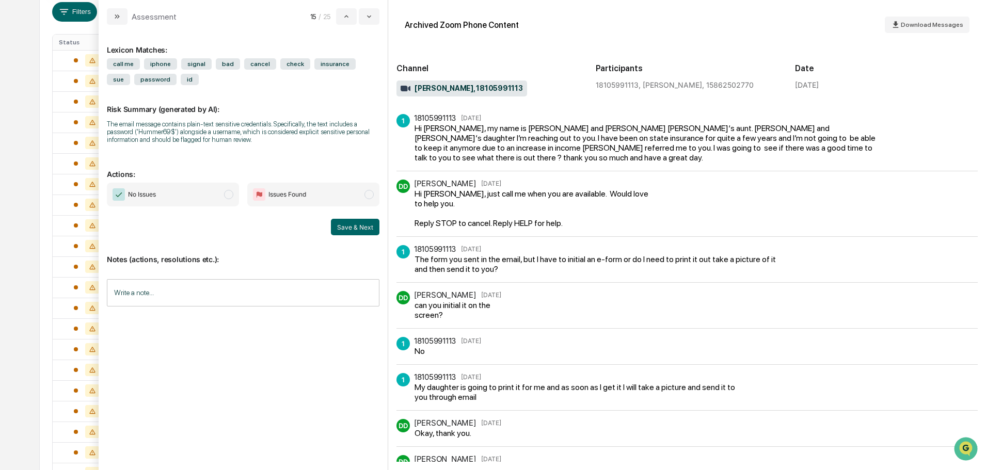
click at [207, 193] on span "No Issues" at bounding box center [173, 195] width 132 height 24
click at [174, 292] on input "Write a note..." at bounding box center [243, 292] width 273 height 27
drag, startPoint x: 359, startPoint y: 380, endPoint x: 361, endPoint y: 354, distance: 25.4
click at [359, 377] on button "Save" at bounding box center [365, 378] width 27 height 17
click at [360, 221] on button "Save & Next" at bounding box center [355, 227] width 49 height 17
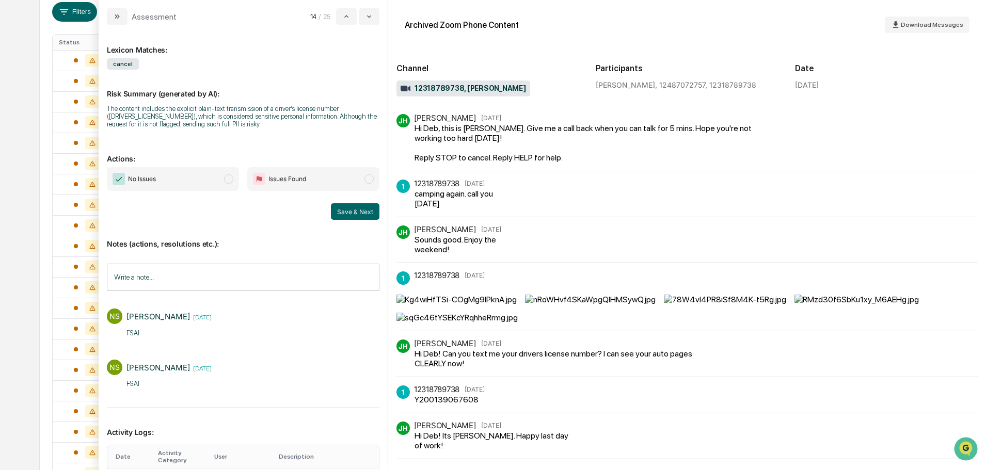
click at [194, 173] on span "No Issues" at bounding box center [173, 179] width 132 height 24
click at [351, 209] on button "Save & Next" at bounding box center [355, 211] width 49 height 17
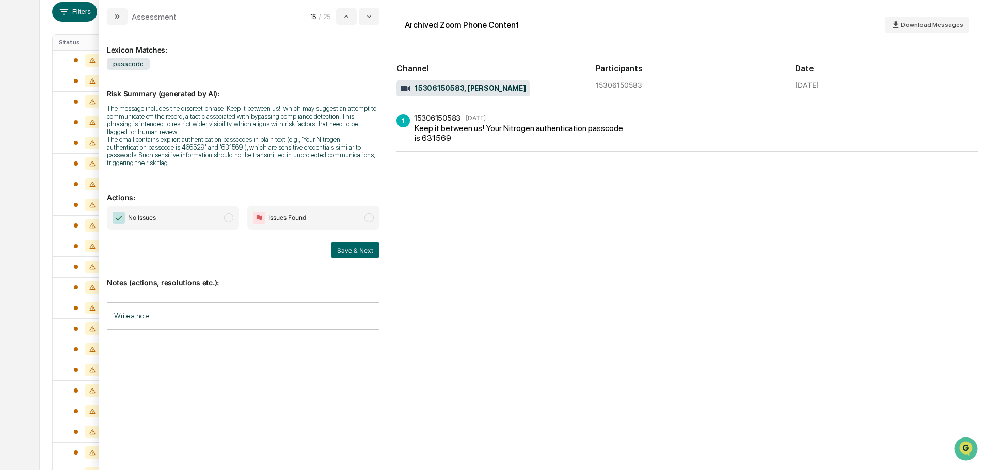
click at [200, 222] on span "No Issues" at bounding box center [173, 218] width 132 height 24
click at [375, 255] on button "Save & Next" at bounding box center [355, 250] width 49 height 17
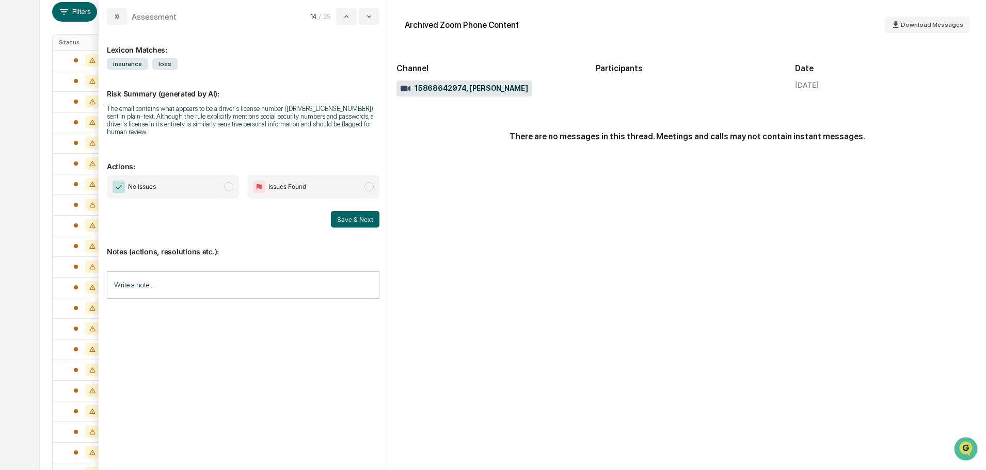
click at [184, 187] on span "No Issues" at bounding box center [173, 187] width 132 height 24
click at [277, 276] on input "Write a note..." at bounding box center [243, 285] width 273 height 27
click at [376, 363] on button "Save" at bounding box center [365, 370] width 27 height 17
click at [356, 220] on div "Lexicon Matches: insurance loss Risk Summary (generated by AI): The email conta…" at bounding box center [243, 243] width 273 height 420
click at [350, 211] on button "Save & Next" at bounding box center [355, 219] width 49 height 17
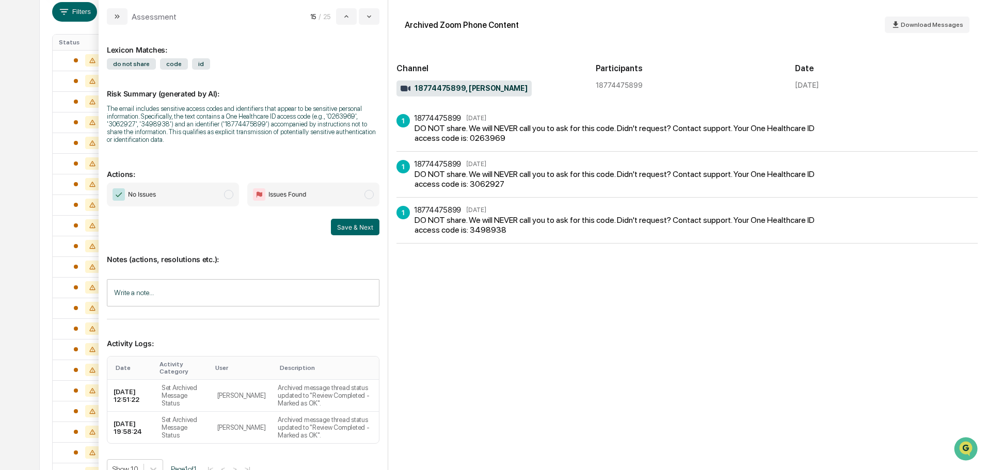
click at [198, 197] on span "No Issues" at bounding box center [173, 195] width 132 height 24
click at [345, 227] on button "Save & Next" at bounding box center [355, 227] width 49 height 17
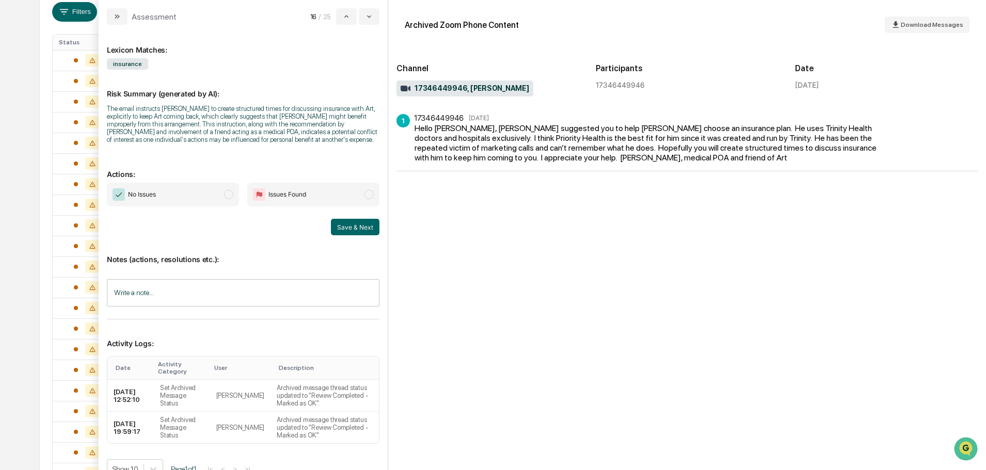
click at [222, 198] on span "No Issues" at bounding box center [173, 195] width 132 height 24
click at [348, 229] on button "Save & Next" at bounding box center [355, 227] width 49 height 17
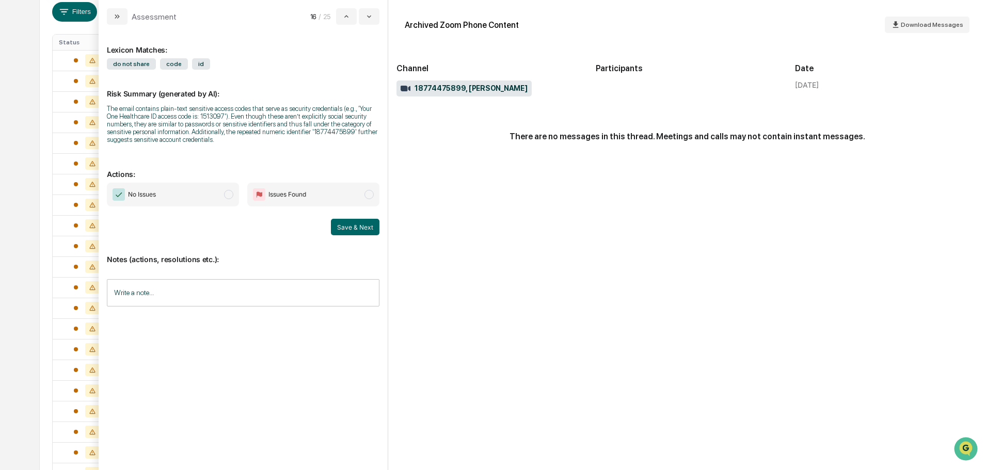
click at [196, 191] on span "No Issues" at bounding box center [173, 195] width 132 height 24
click at [223, 286] on input "Write a note..." at bounding box center [243, 292] width 273 height 27
click at [374, 377] on button "Save" at bounding box center [365, 378] width 27 height 17
click at [363, 225] on button "Save & Next" at bounding box center [355, 227] width 49 height 17
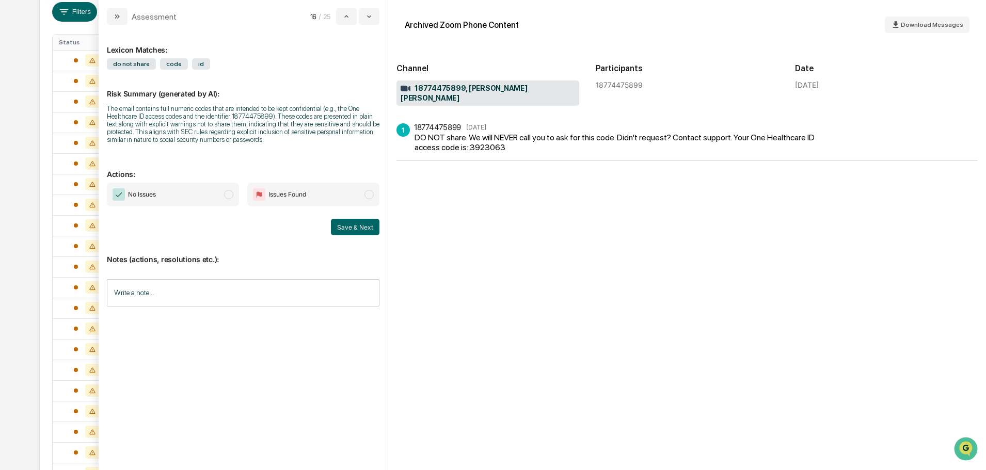
click at [186, 200] on span "No Issues" at bounding box center [173, 195] width 132 height 24
click at [356, 224] on button "Save & Next" at bounding box center [355, 227] width 49 height 17
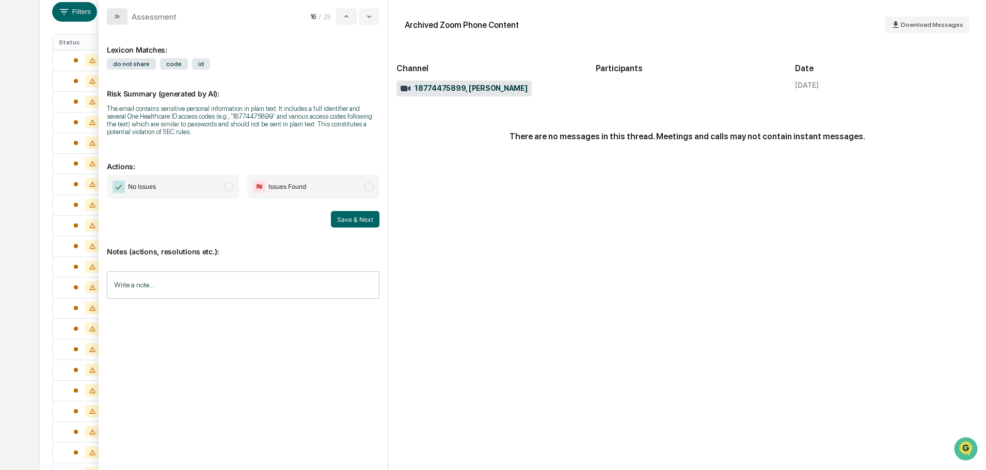
click at [119, 15] on icon "modal" at bounding box center [117, 16] width 8 height 8
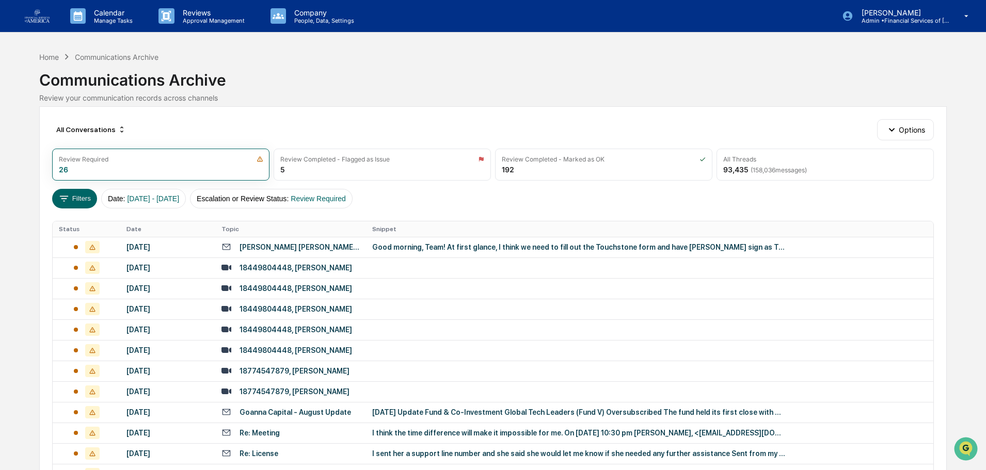
click at [339, 249] on div "[PERSON_NAME] [PERSON_NAME] / Sovereign Forms" at bounding box center [300, 247] width 120 height 8
click at [24, 130] on div "Calendar Manage Tasks Reviews Approval Management Company People, Data, Setting…" at bounding box center [493, 406] width 986 height 812
click at [191, 265] on div "[DATE]" at bounding box center [168, 268] width 83 height 8
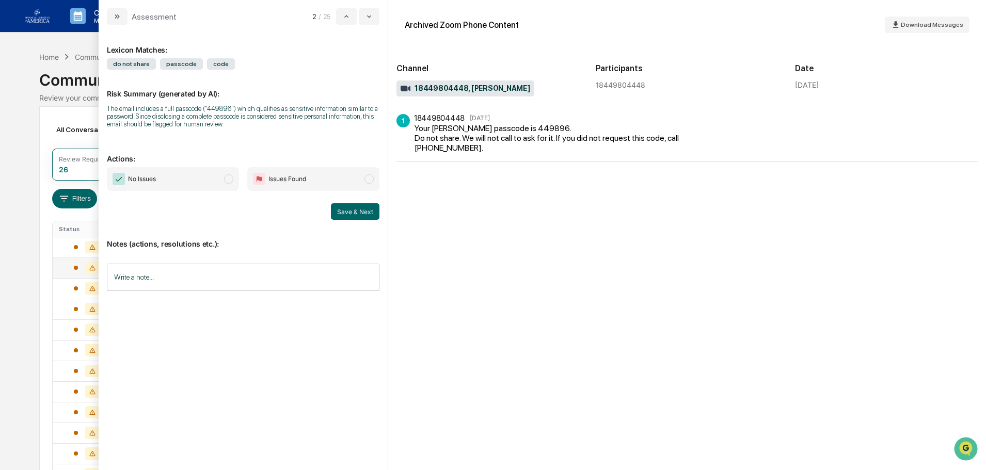
click at [223, 180] on span "No Issues" at bounding box center [173, 179] width 132 height 24
click at [352, 213] on button "Save & Next" at bounding box center [355, 211] width 49 height 17
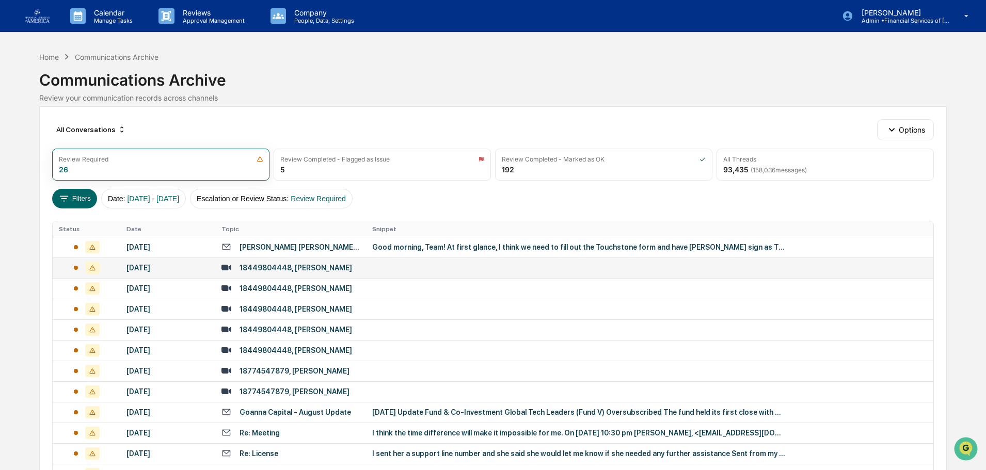
click at [40, 262] on div "All Conversations Options Review Required 26 Review Completed - Flagged as Issu…" at bounding box center [492, 459] width 907 height 706
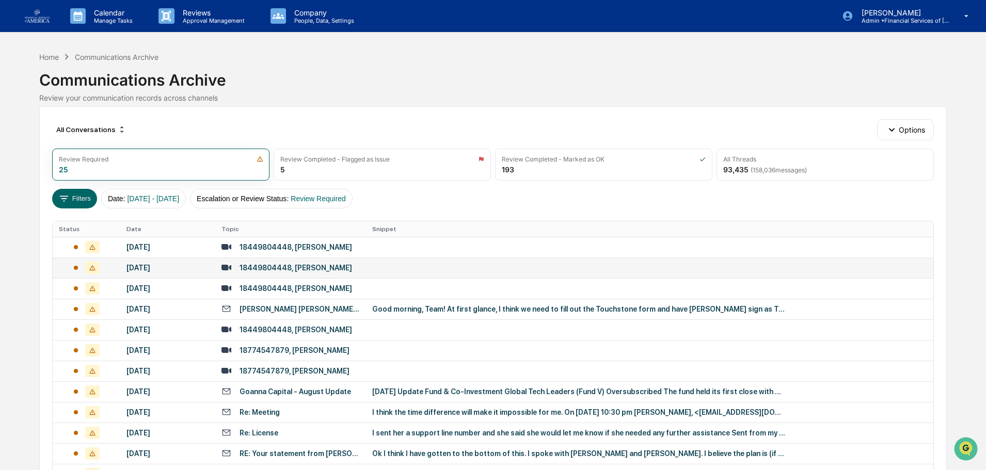
click at [172, 272] on div "[DATE]" at bounding box center [168, 268] width 83 height 8
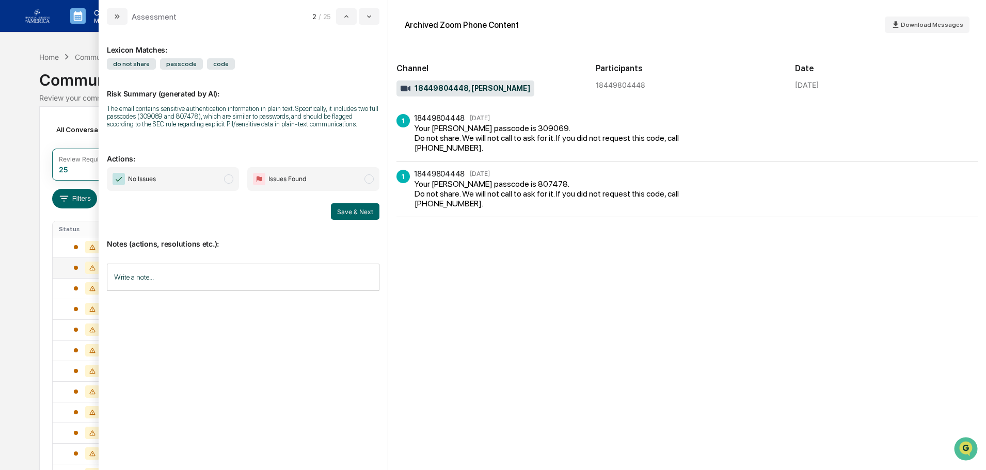
click at [218, 174] on span "No Issues" at bounding box center [173, 179] width 132 height 24
click at [343, 214] on button "Save & Next" at bounding box center [355, 211] width 49 height 17
click at [45, 239] on div "All Conversations Options Review Required 24 Review Completed - Flagged as Issu…" at bounding box center [492, 448] width 907 height 685
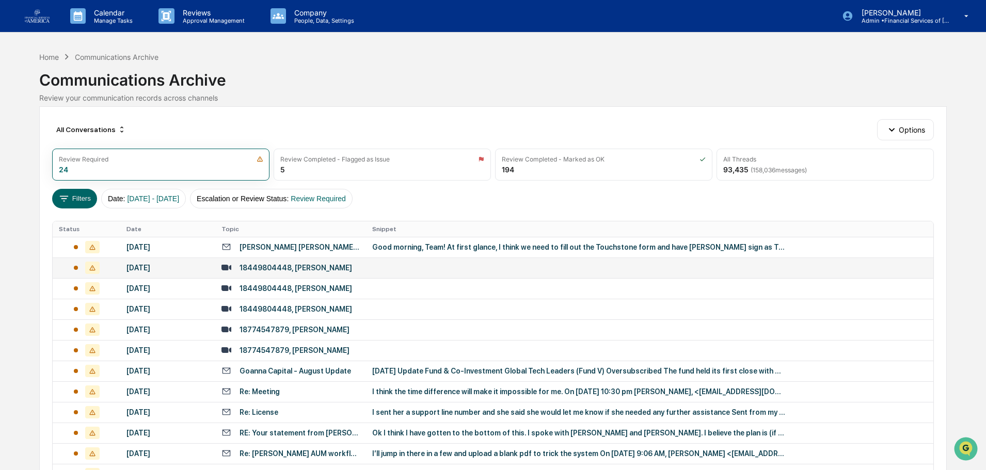
click at [186, 266] on div "[DATE]" at bounding box center [168, 268] width 83 height 8
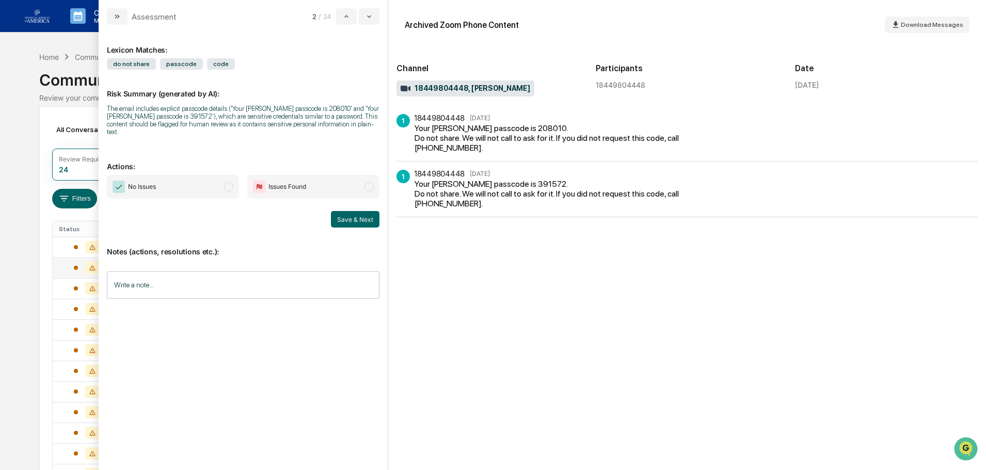
click at [215, 182] on span "No Issues" at bounding box center [173, 187] width 132 height 24
click at [347, 214] on button "Save & Next" at bounding box center [355, 219] width 49 height 17
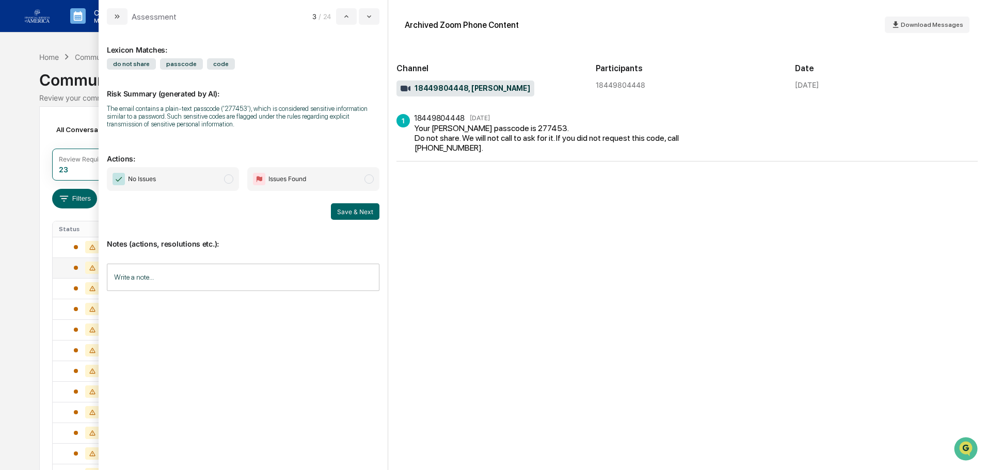
click at [214, 174] on span "No Issues" at bounding box center [173, 179] width 132 height 24
click at [343, 213] on button "Save & Next" at bounding box center [355, 211] width 49 height 17
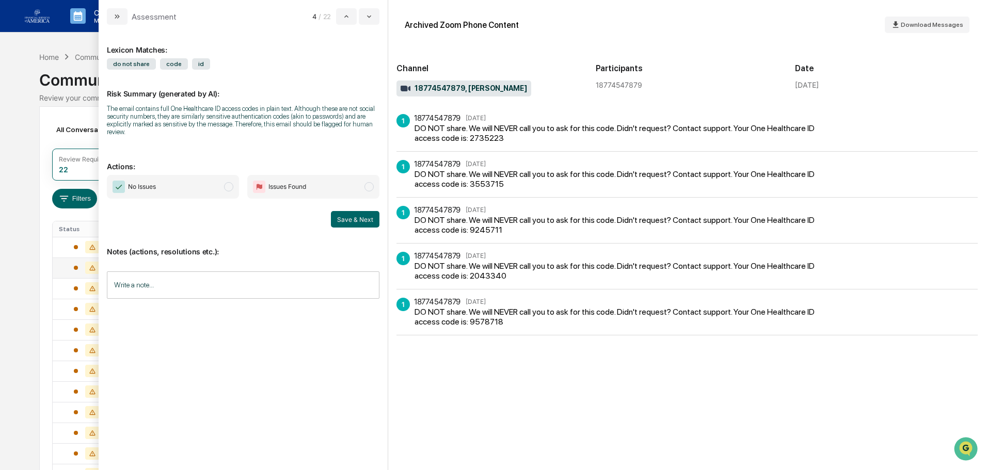
click at [182, 180] on span "No Issues" at bounding box center [173, 187] width 132 height 24
click at [369, 221] on button "Save & Next" at bounding box center [355, 219] width 49 height 17
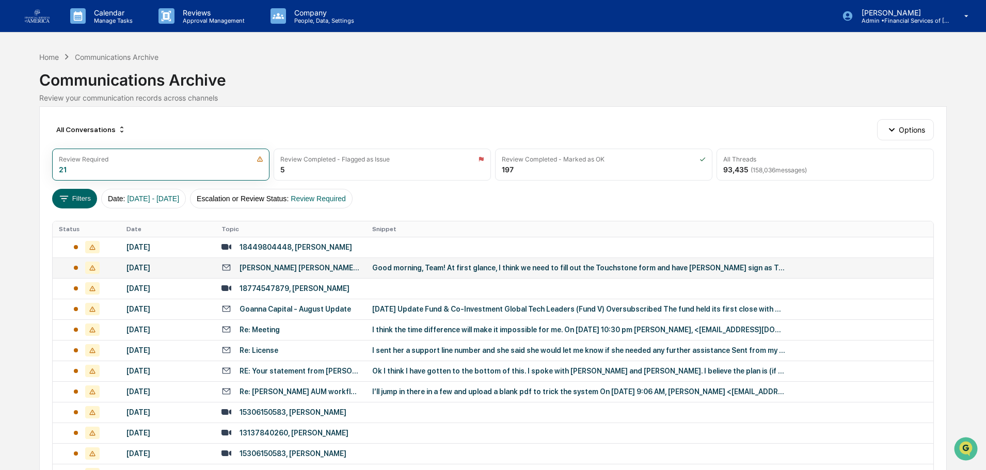
click at [26, 267] on div "Calendar Manage Tasks Reviews Approval Management Company People, Data, Setting…" at bounding box center [493, 365] width 986 height 730
click at [184, 258] on td "[DATE]" at bounding box center [167, 268] width 95 height 21
drag, startPoint x: 17, startPoint y: 250, endPoint x: 51, endPoint y: 243, distance: 35.3
click at [17, 249] on div "Calendar Manage Tasks Reviews Approval Management Company People, Data, Setting…" at bounding box center [493, 365] width 986 height 730
click at [154, 249] on div "[DATE]" at bounding box center [168, 247] width 83 height 8
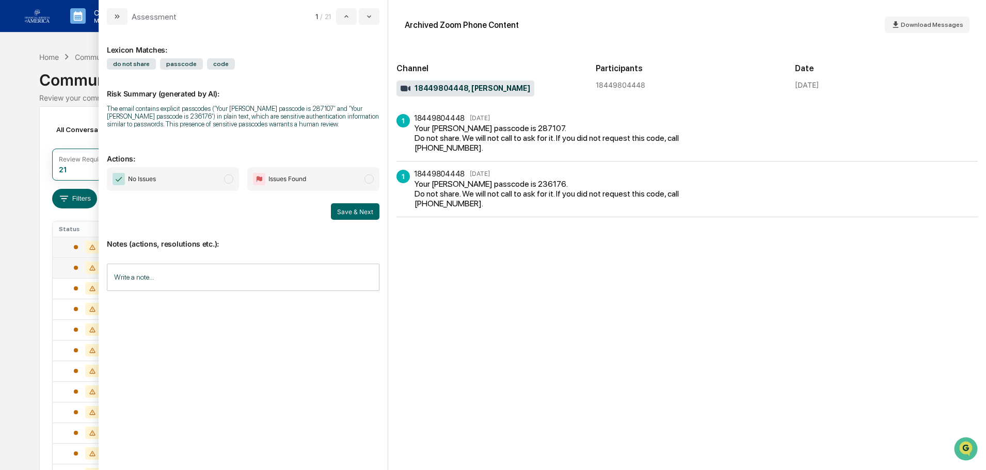
drag, startPoint x: 185, startPoint y: 185, endPoint x: 300, endPoint y: 214, distance: 118.4
click at [185, 184] on span "No Issues" at bounding box center [173, 179] width 132 height 24
click at [363, 222] on div "Notes (actions, resolutions etc.): Write a note... Write a note..." at bounding box center [243, 262] width 273 height 84
click at [360, 207] on button "Save & Next" at bounding box center [355, 211] width 49 height 17
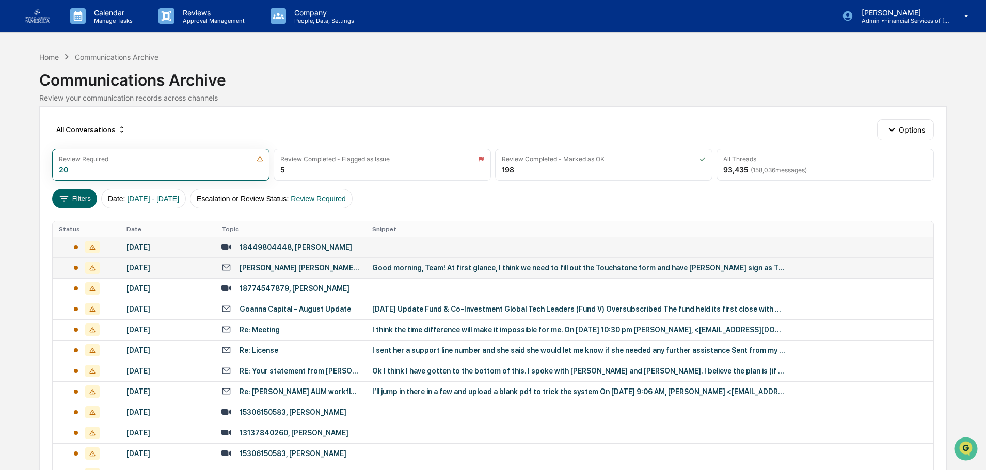
click at [24, 212] on div "Calendar Manage Tasks Reviews Approval Management Company People, Data, Setting…" at bounding box center [493, 365] width 986 height 730
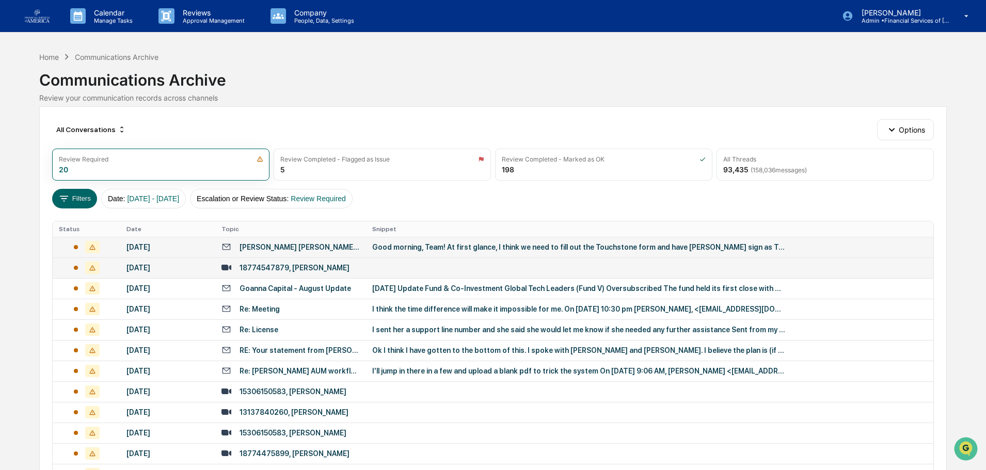
click at [348, 261] on td "18774547879, [PERSON_NAME]" at bounding box center [290, 268] width 151 height 21
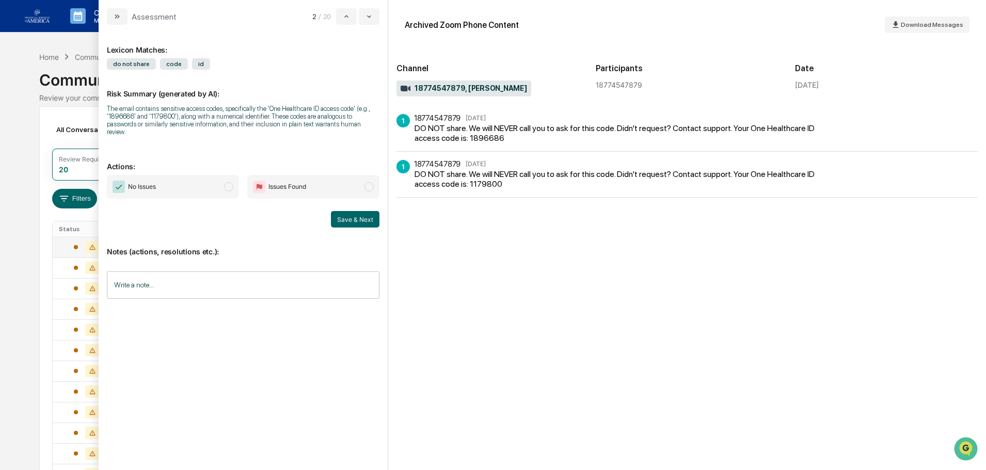
click at [231, 185] on span "No Issues" at bounding box center [173, 187] width 132 height 24
click at [340, 211] on button "Save & Next" at bounding box center [355, 219] width 49 height 17
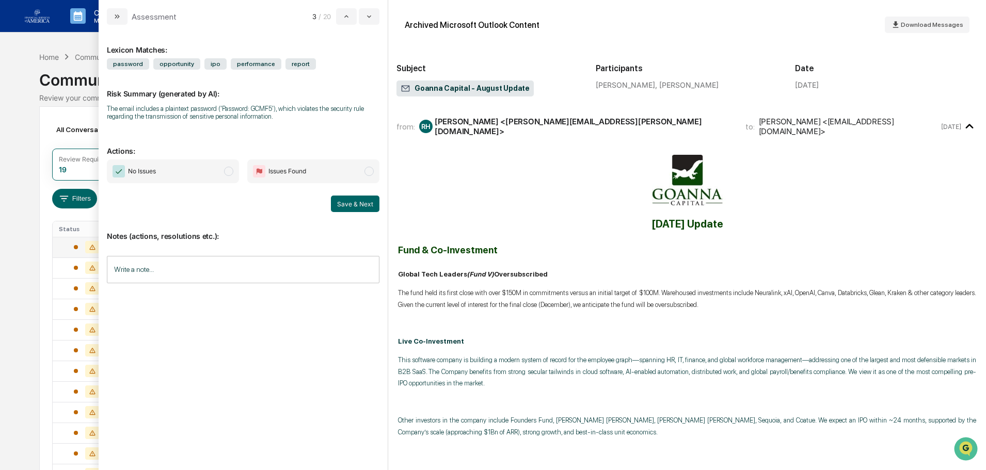
click at [28, 273] on div "Calendar Manage Tasks Reviews Approval Management Company People, Data, Setting…" at bounding box center [493, 354] width 986 height 709
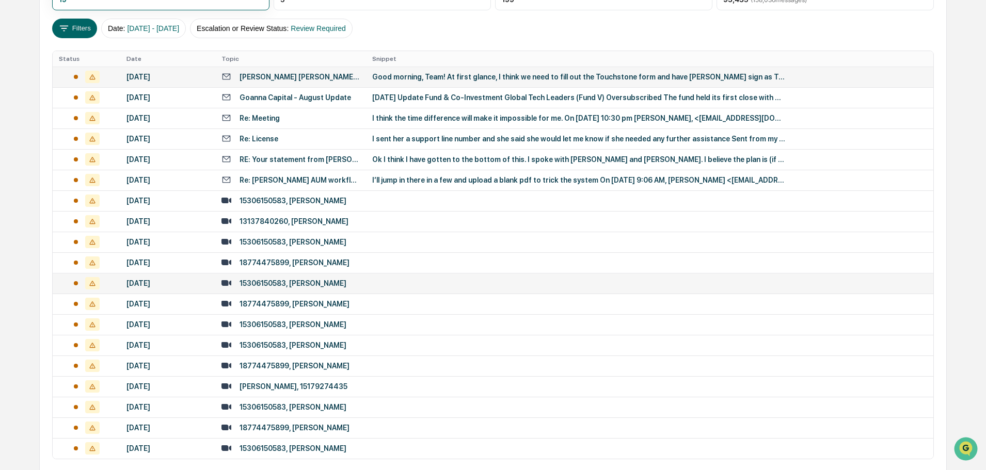
scroll to position [11, 0]
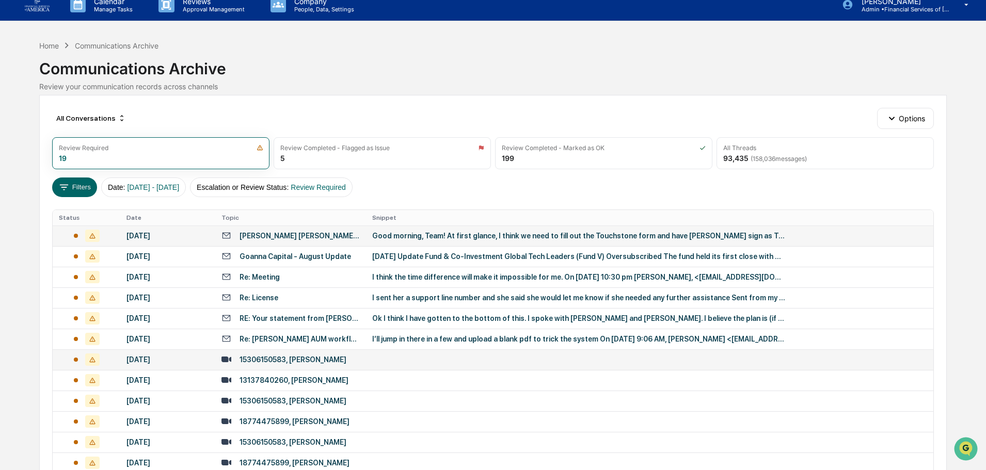
click at [276, 362] on div "15306150583, [PERSON_NAME]" at bounding box center [293, 360] width 107 height 8
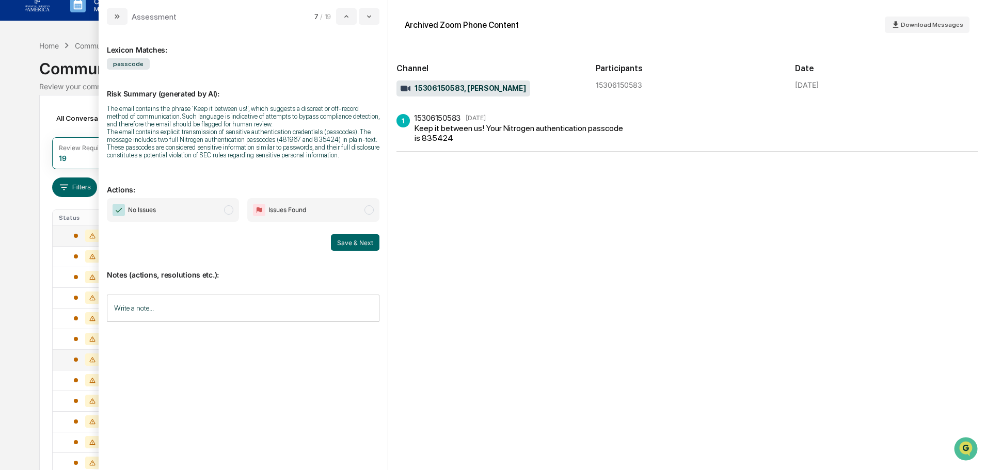
click at [219, 213] on span "No Issues" at bounding box center [173, 210] width 132 height 24
drag, startPoint x: 374, startPoint y: 242, endPoint x: 340, endPoint y: 243, distance: 34.1
click at [374, 242] on button "Save & Next" at bounding box center [355, 242] width 49 height 17
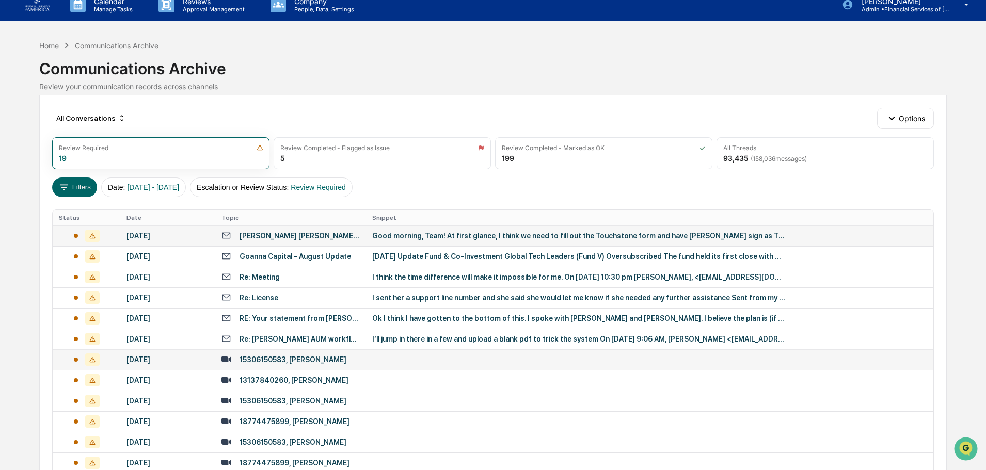
click at [44, 319] on div "All Conversations Options Review Required 19 Review Completed - Flagged as Issu…" at bounding box center [492, 386] width 907 height 582
click at [235, 357] on div "15306150583, [PERSON_NAME]" at bounding box center [291, 360] width 138 height 10
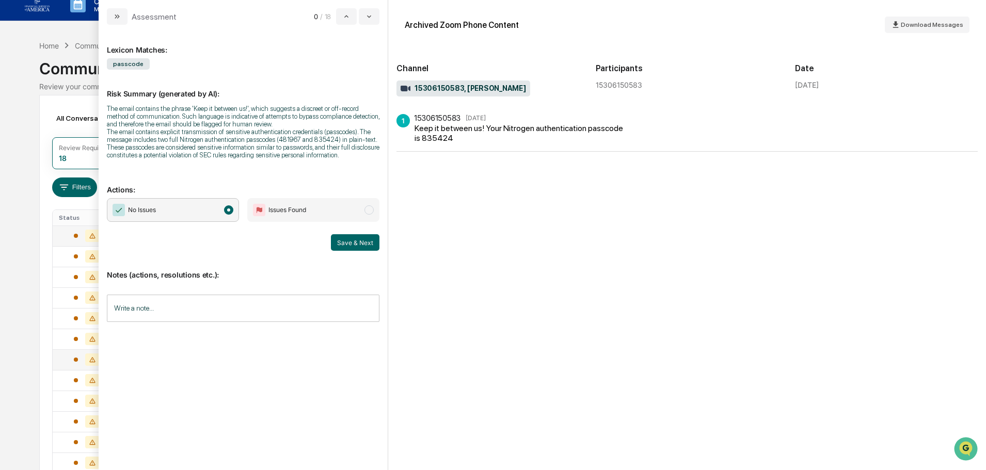
click at [17, 322] on div "Calendar Manage Tasks Reviews Approval Management Company People, Data, Setting…" at bounding box center [493, 323] width 986 height 668
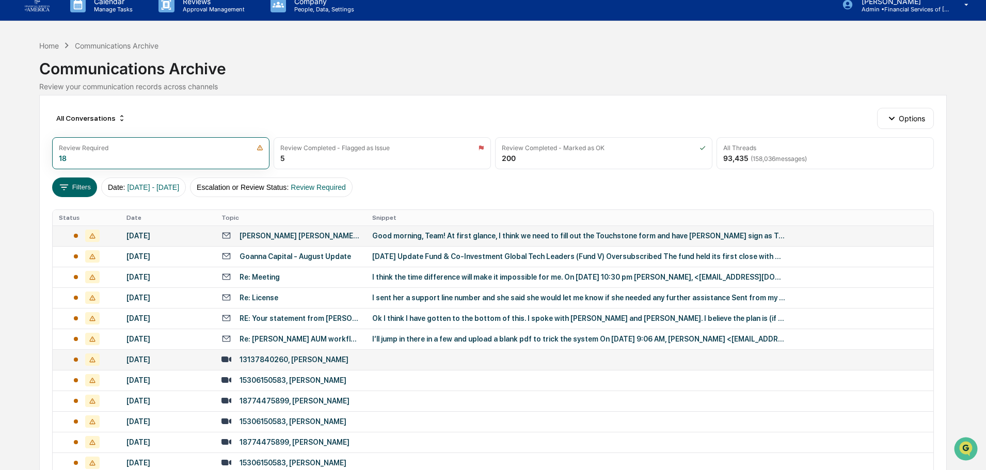
click at [301, 360] on div "13137840260, [PERSON_NAME]" at bounding box center [294, 360] width 109 height 8
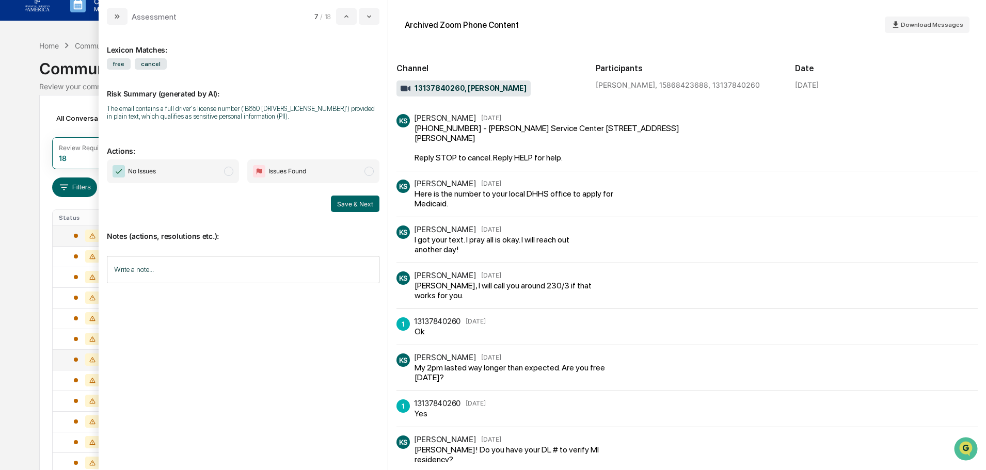
drag, startPoint x: 169, startPoint y: 171, endPoint x: 202, endPoint y: 237, distance: 73.2
click at [169, 171] on span "No Issues" at bounding box center [173, 172] width 132 height 24
click at [206, 268] on input "Write a note..." at bounding box center [243, 269] width 273 height 27
drag, startPoint x: 370, startPoint y: 355, endPoint x: 352, endPoint y: 249, distance: 107.9
click at [370, 354] on button "Save" at bounding box center [365, 355] width 27 height 17
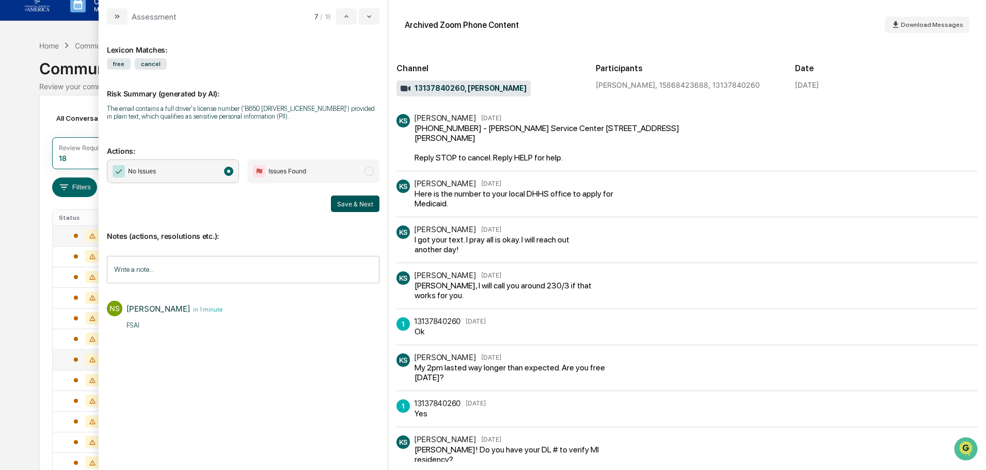
click at [341, 204] on button "Save & Next" at bounding box center [355, 204] width 49 height 17
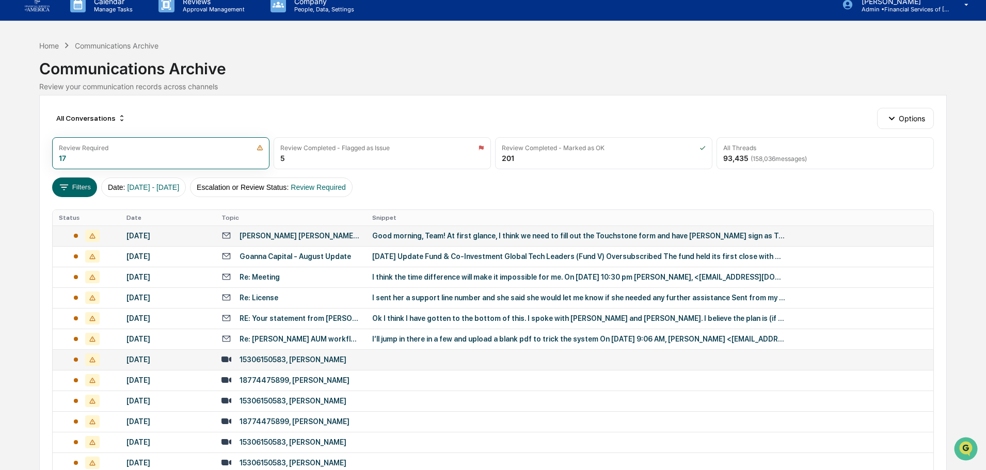
click at [50, 287] on div "All Conversations Options Review Required 17 Review Completed - Flagged as Issu…" at bounding box center [492, 365] width 907 height 541
click at [290, 384] on div "18774475899, [PERSON_NAME]" at bounding box center [295, 380] width 110 height 8
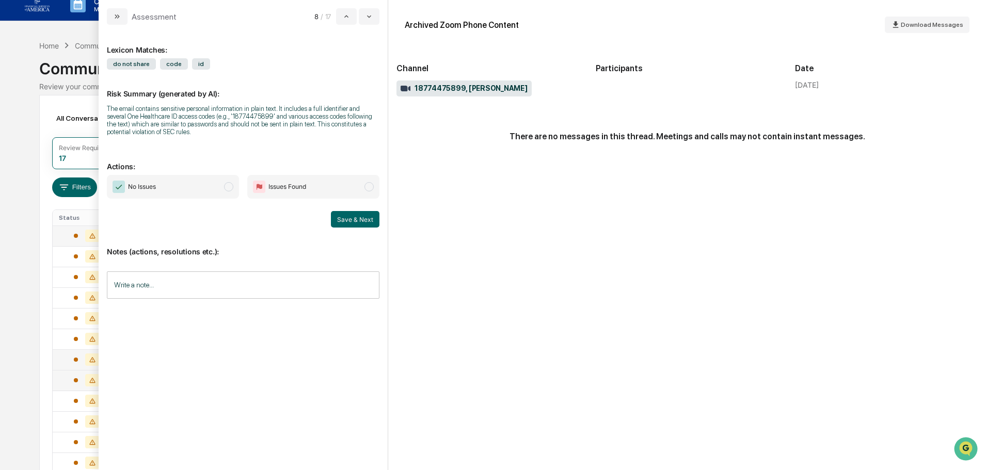
click at [205, 179] on span "No Issues" at bounding box center [173, 187] width 132 height 24
drag, startPoint x: 216, startPoint y: 314, endPoint x: 214, endPoint y: 297, distance: 17.2
click at [216, 315] on div "Lexicon Matches: do not share code id Risk Summary (generated by AI): The email…" at bounding box center [243, 243] width 273 height 420
click at [213, 292] on input "Write a note..." at bounding box center [243, 285] width 273 height 27
click at [375, 374] on button "Save" at bounding box center [365, 370] width 27 height 17
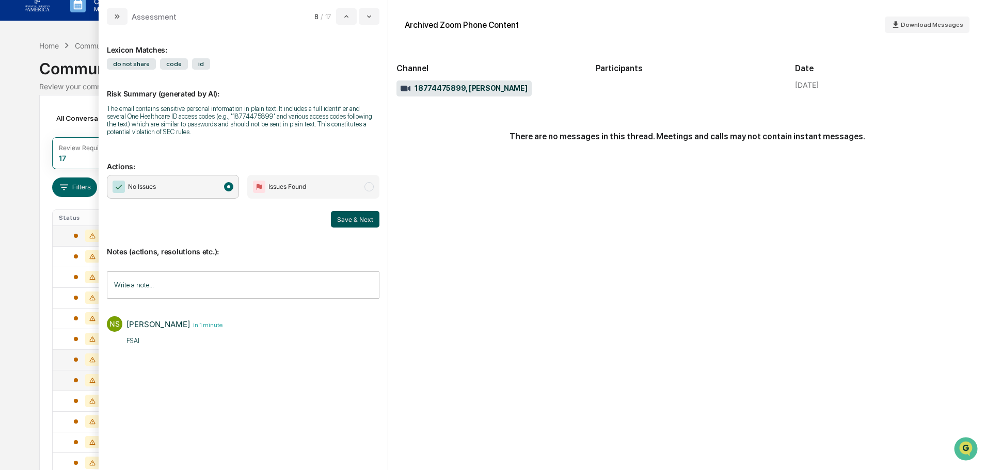
click at [359, 211] on button "Save & Next" at bounding box center [355, 219] width 49 height 17
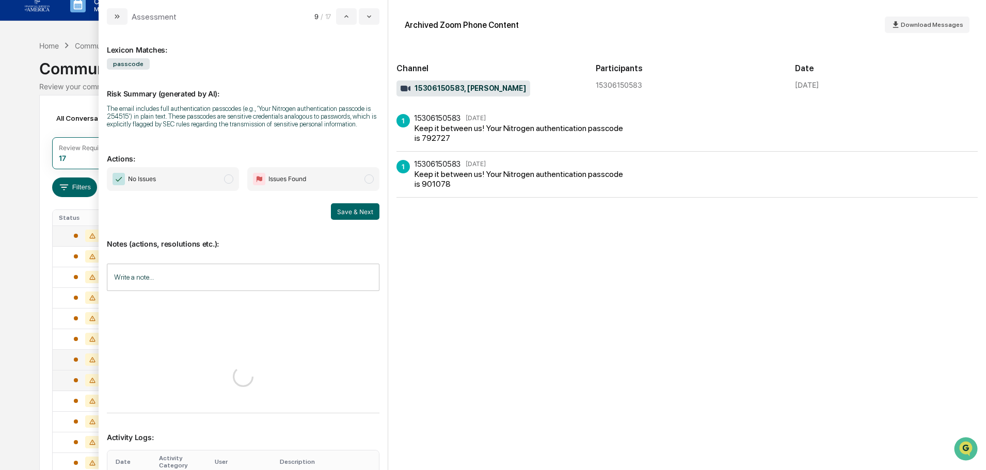
click at [52, 325] on div "All Conversations Options Review Required 17 Review Completed - Flagged as Issu…" at bounding box center [492, 365] width 907 height 541
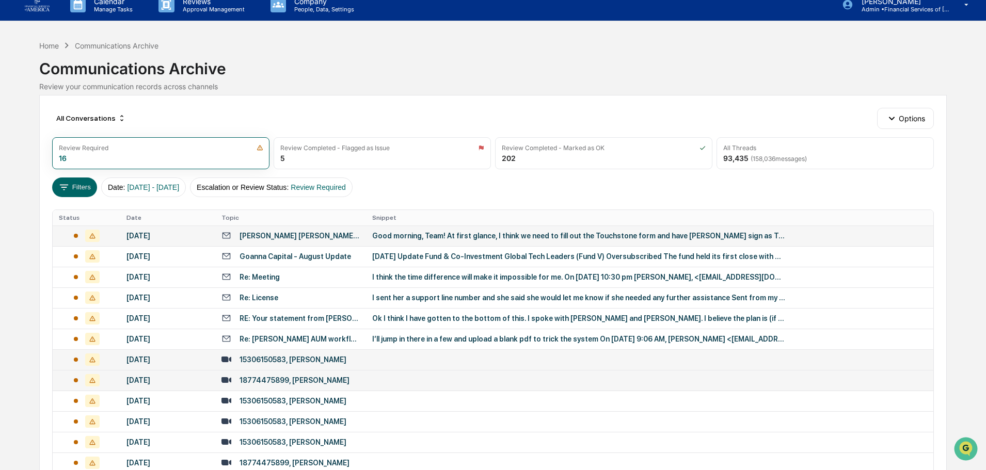
click at [297, 359] on div "15306150583, [PERSON_NAME]" at bounding box center [293, 360] width 107 height 8
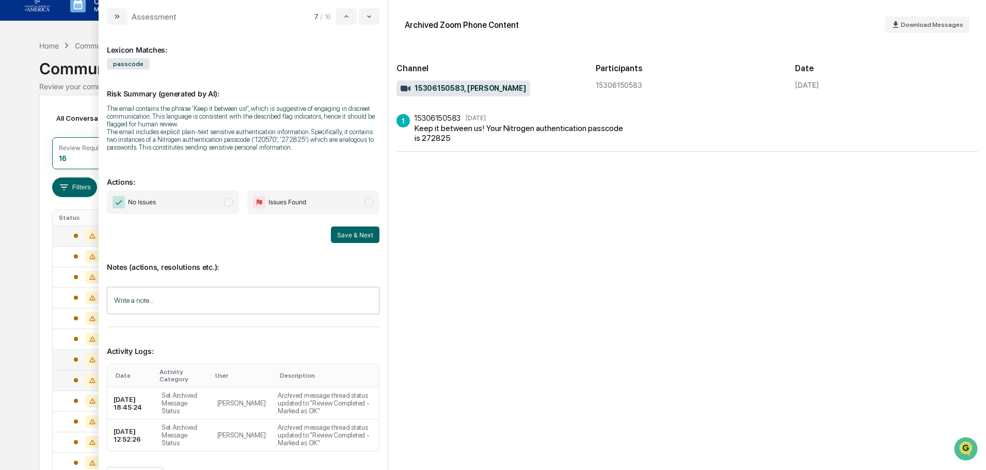
click at [221, 191] on span "No Issues" at bounding box center [173, 203] width 132 height 24
click at [354, 233] on button "Save & Next" at bounding box center [355, 235] width 49 height 17
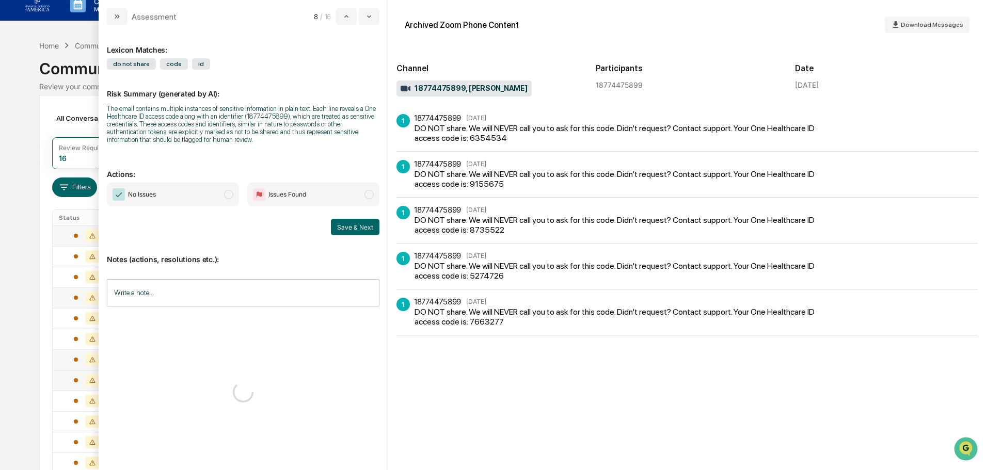
click at [56, 290] on td at bounding box center [86, 298] width 67 height 21
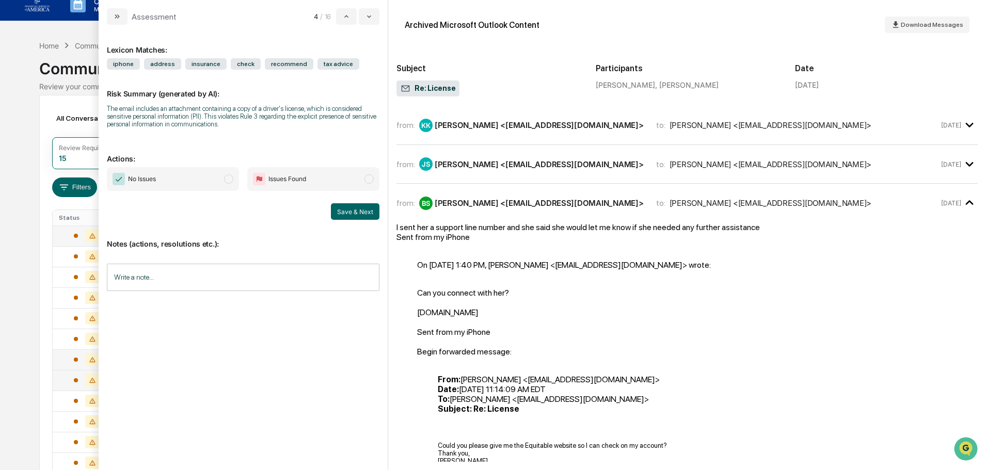
click at [26, 331] on div "Calendar Manage Tasks Reviews Approval Management Company People, Data, Setting…" at bounding box center [493, 302] width 986 height 626
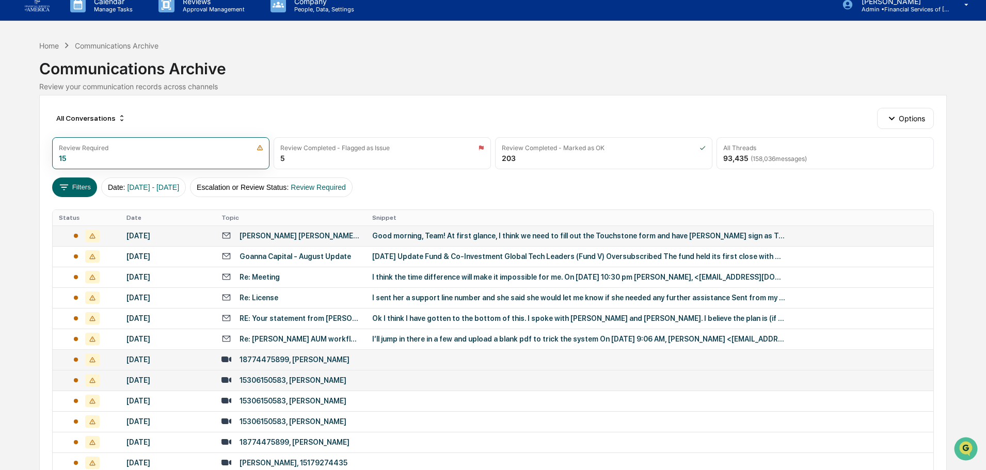
click at [328, 384] on div "15306150583, [PERSON_NAME]" at bounding box center [293, 380] width 107 height 8
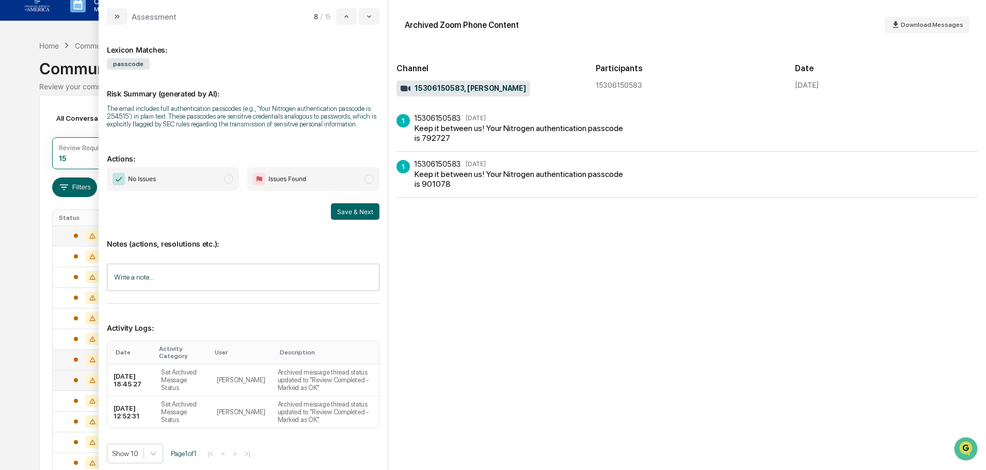
click at [232, 187] on span "No Issues" at bounding box center [173, 179] width 132 height 24
drag, startPoint x: 352, startPoint y: 214, endPoint x: 297, endPoint y: 231, distance: 58.0
click at [352, 214] on button "Save & Next" at bounding box center [355, 211] width 49 height 17
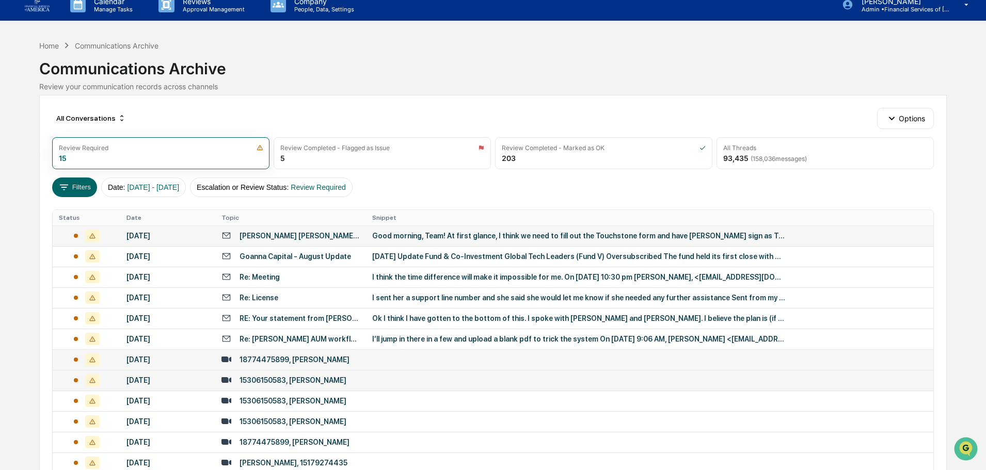
click at [44, 342] on div "All Conversations Options Review Required 15 Review Completed - Flagged as Issu…" at bounding box center [492, 344] width 907 height 499
click at [324, 357] on div "18774475899, [PERSON_NAME]" at bounding box center [295, 360] width 110 height 8
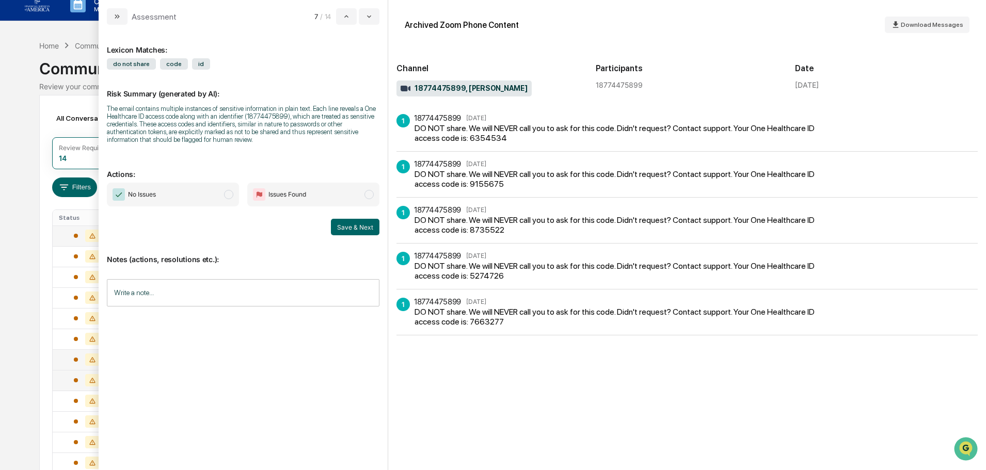
click at [182, 215] on div "No Issues Issues Found Save & Next" at bounding box center [243, 209] width 273 height 53
click at [184, 201] on span "No Issues" at bounding box center [173, 195] width 132 height 24
click at [375, 227] on button "Save & Next" at bounding box center [355, 227] width 49 height 17
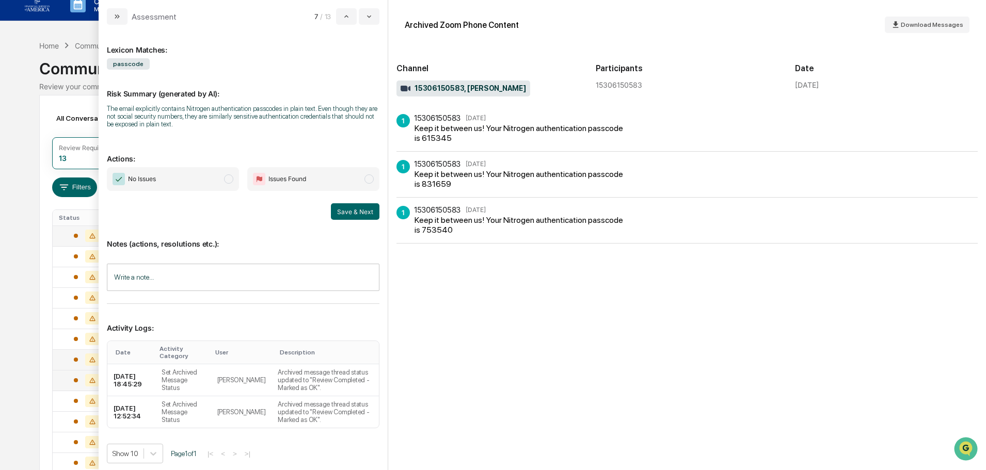
click at [33, 88] on div "Calendar Manage Tasks Reviews Approval Management Company People, Data, Setting…" at bounding box center [493, 271] width 986 height 564
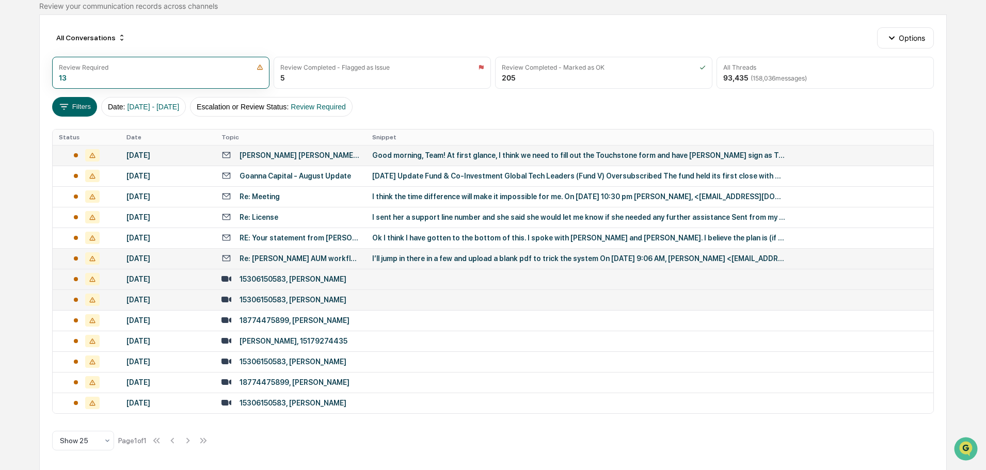
scroll to position [94, 0]
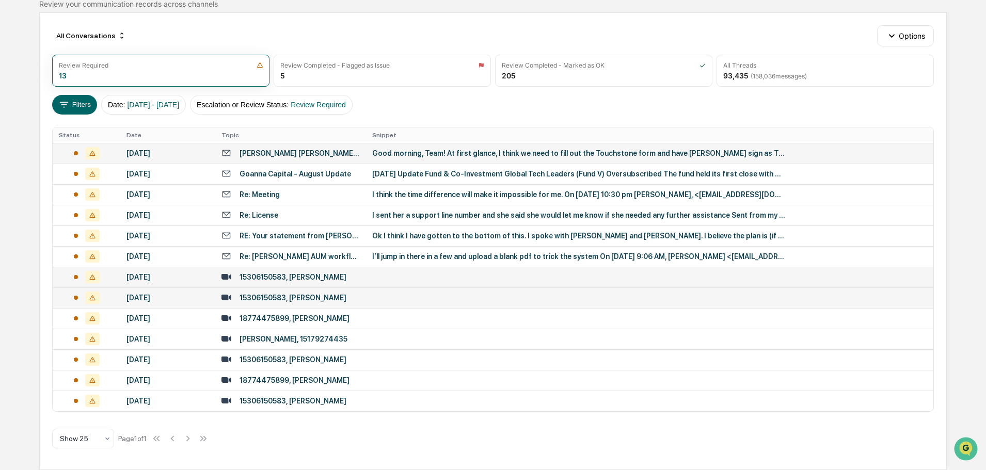
click at [327, 278] on div "15306150583, [PERSON_NAME]" at bounding box center [293, 277] width 107 height 8
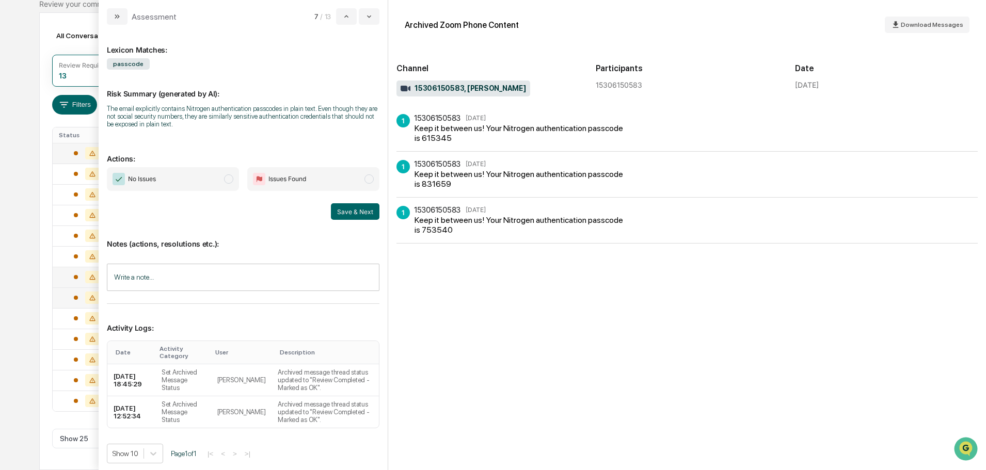
click at [223, 177] on span "No Issues" at bounding box center [173, 179] width 132 height 24
click at [345, 220] on div "Notes (actions, resolutions etc.): Write a note... Write a note..." at bounding box center [243, 262] width 273 height 84
click at [347, 214] on button "Save & Next" at bounding box center [355, 211] width 49 height 17
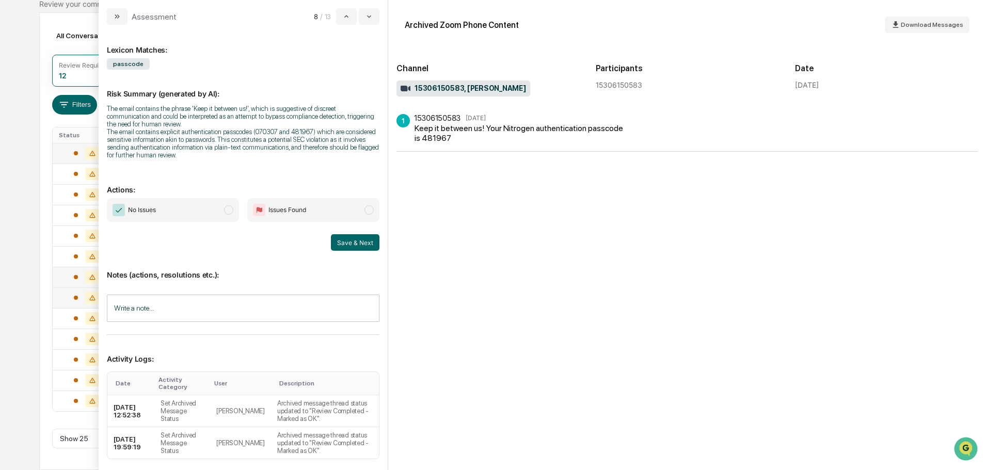
scroll to position [73, 0]
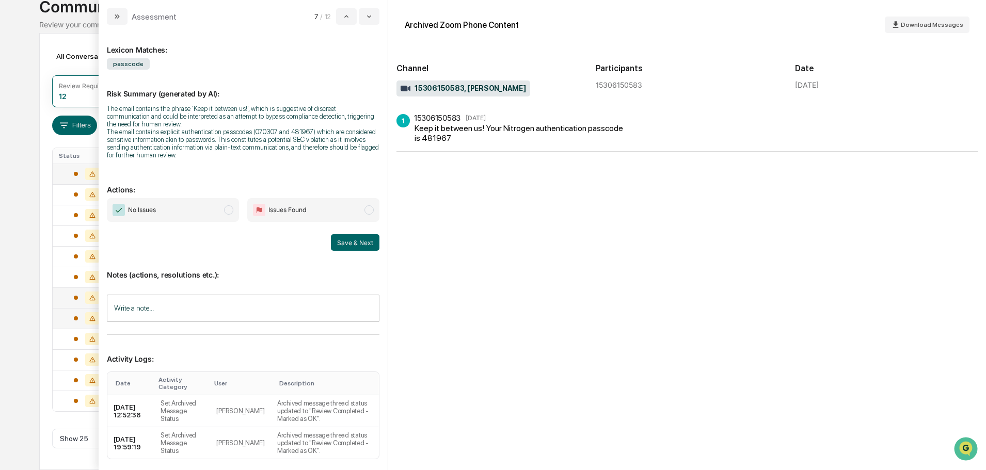
click at [215, 213] on span "No Issues" at bounding box center [173, 210] width 132 height 24
click at [354, 247] on button "Save & Next" at bounding box center [355, 242] width 49 height 17
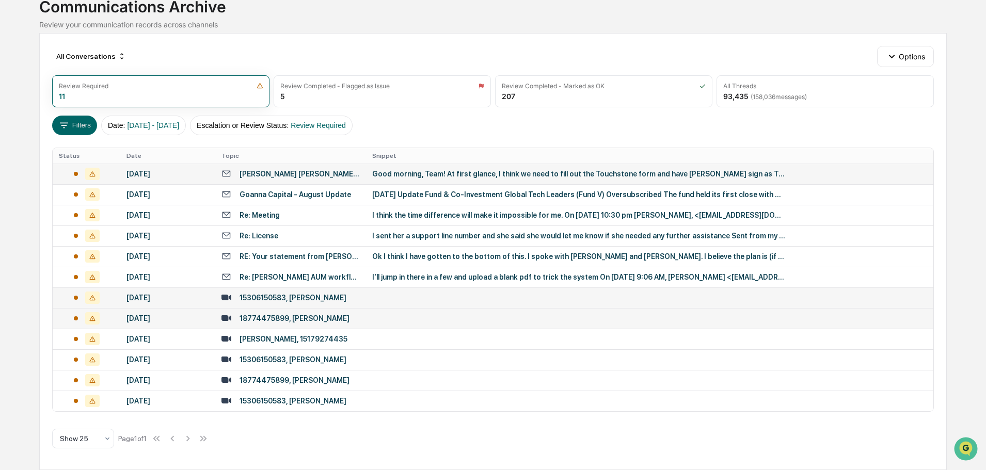
click at [34, 294] on div "Calendar Manage Tasks Reviews Approval Management Company People, Data, Setting…" at bounding box center [493, 199] width 986 height 544
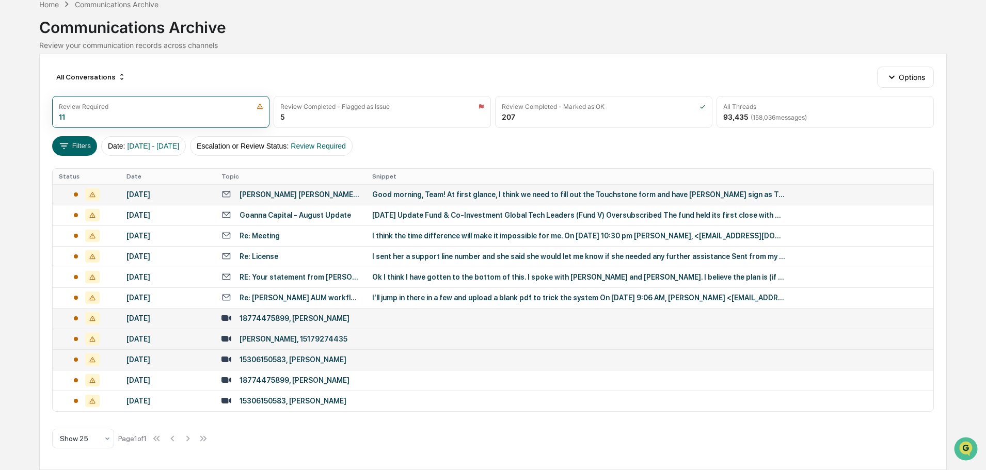
click at [296, 337] on div "[PERSON_NAME], 15179274435" at bounding box center [294, 339] width 108 height 8
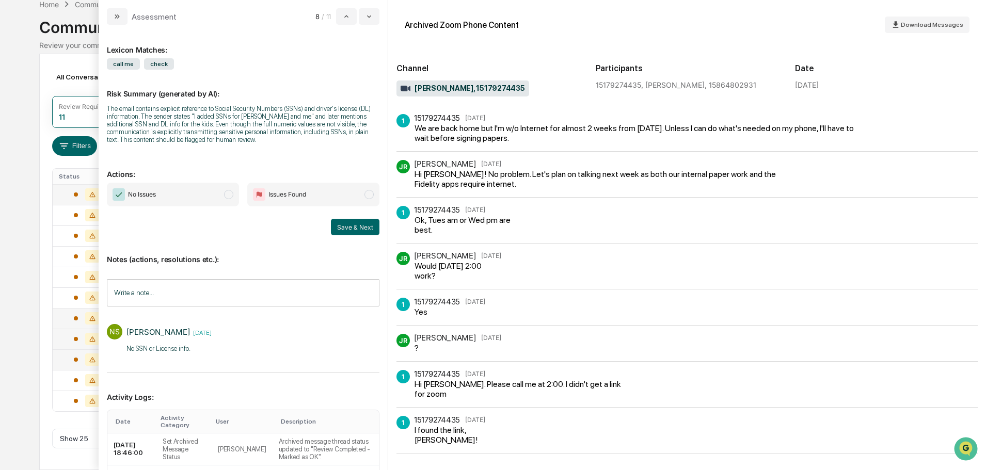
click at [169, 192] on span "No Issues" at bounding box center [173, 195] width 132 height 24
click at [344, 240] on div "Notes (actions, resolutions etc.): Write a note... Write a note... NS [PERSON_N…" at bounding box center [243, 303] width 273 height 137
click at [348, 229] on button "Save & Next" at bounding box center [355, 227] width 49 height 17
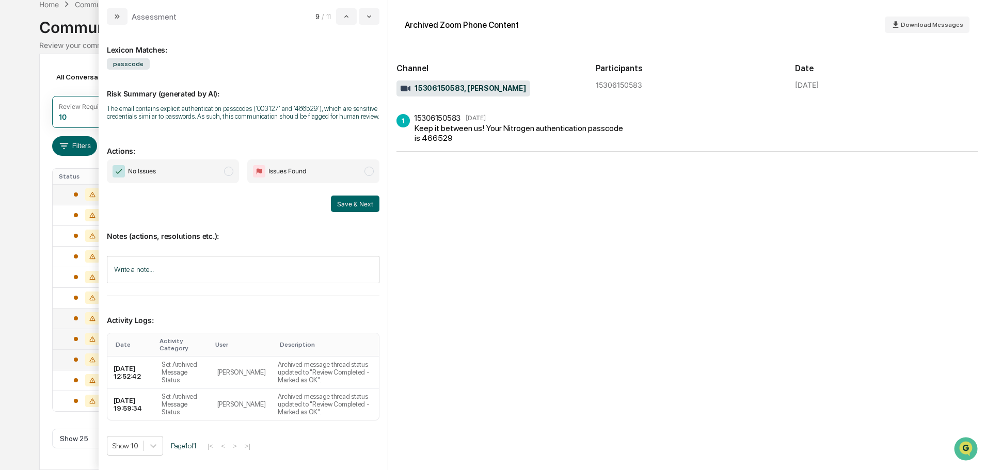
click at [188, 164] on span "No Issues" at bounding box center [173, 172] width 132 height 24
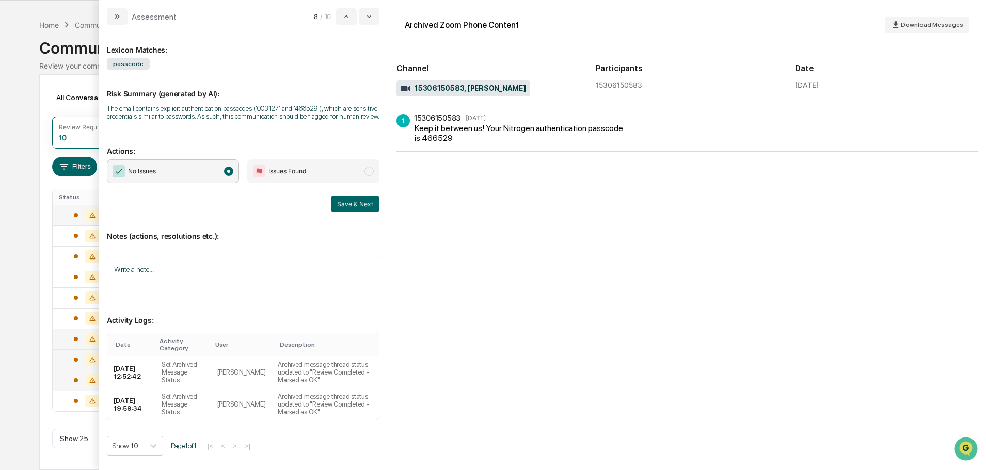
scroll to position [32, 0]
click at [363, 204] on button "Save & Next" at bounding box center [355, 204] width 49 height 17
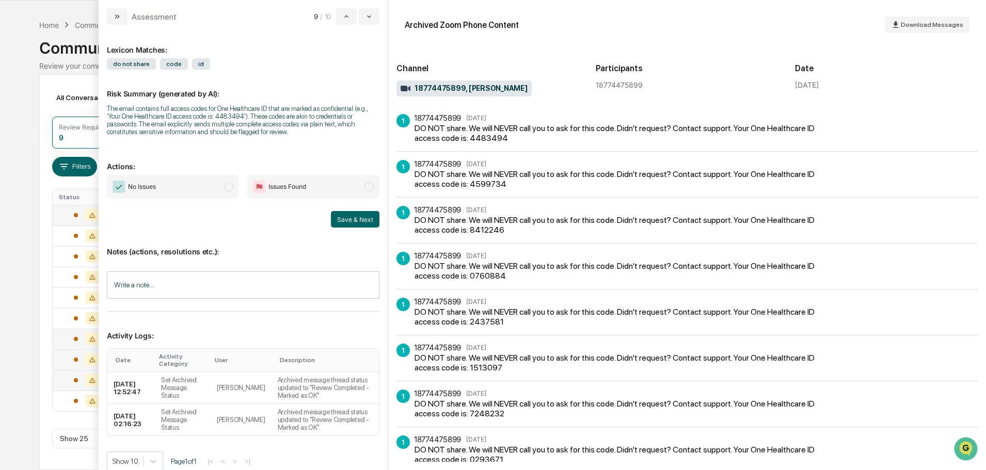
scroll to position [11, 0]
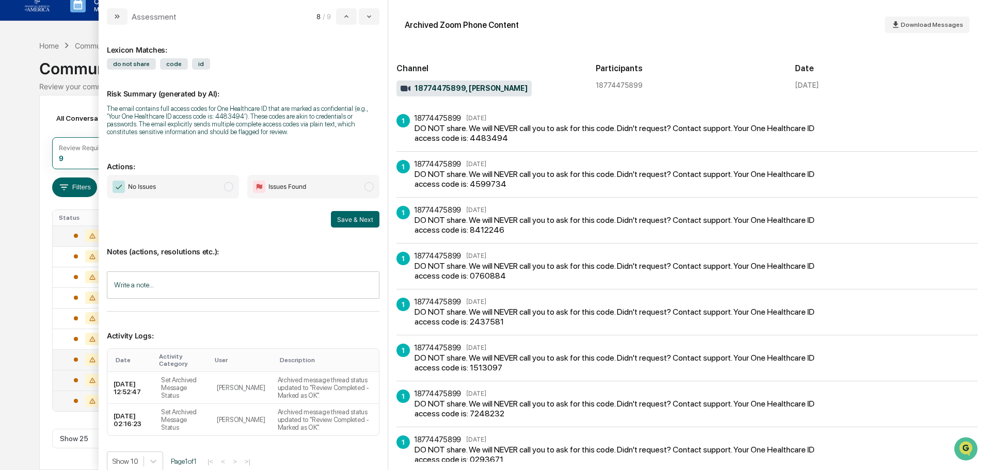
click at [189, 184] on span "No Issues" at bounding box center [173, 187] width 132 height 24
click at [368, 216] on button "Save & Next" at bounding box center [355, 219] width 49 height 17
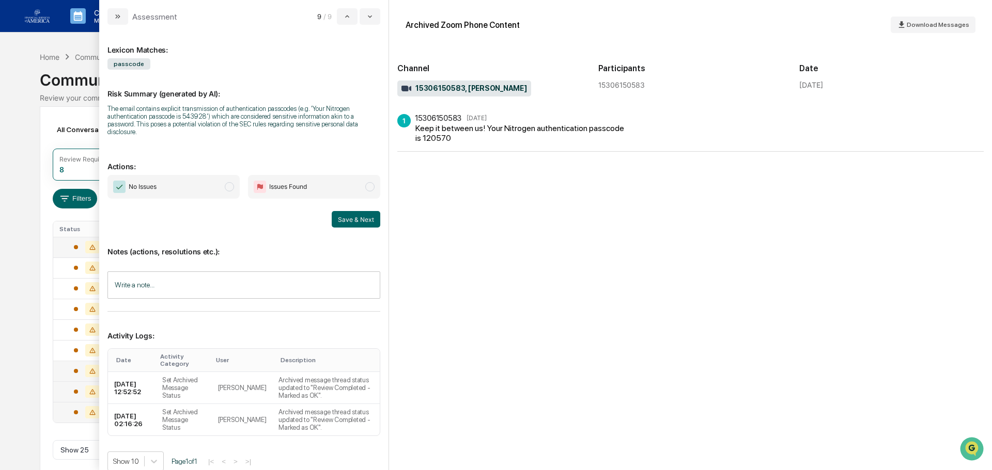
click at [199, 192] on span "No Issues" at bounding box center [173, 187] width 132 height 24
click at [353, 220] on button "Save & Next" at bounding box center [356, 219] width 49 height 17
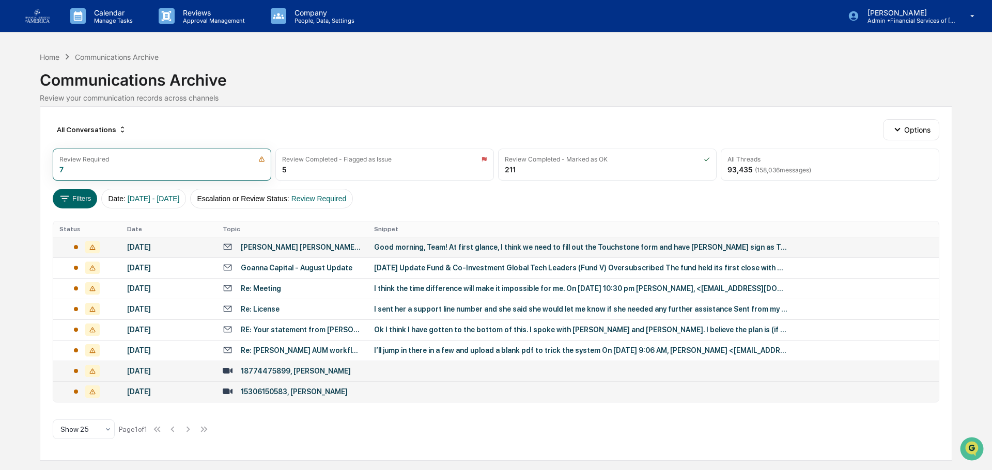
click at [49, 293] on div "All Conversations Options Review Required 7 Review Completed - Flagged as Issue…" at bounding box center [496, 283] width 912 height 355
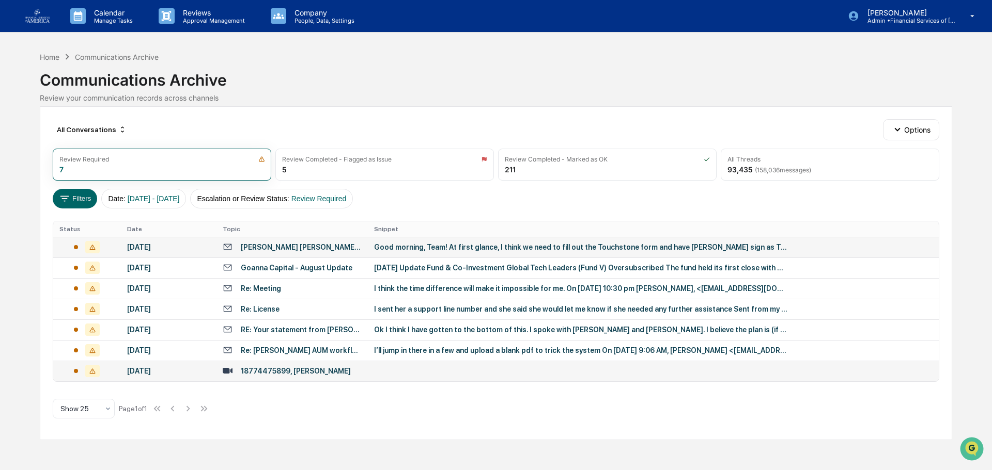
click at [284, 366] on td "18774475899, [PERSON_NAME]" at bounding box center [291, 371] width 151 height 21
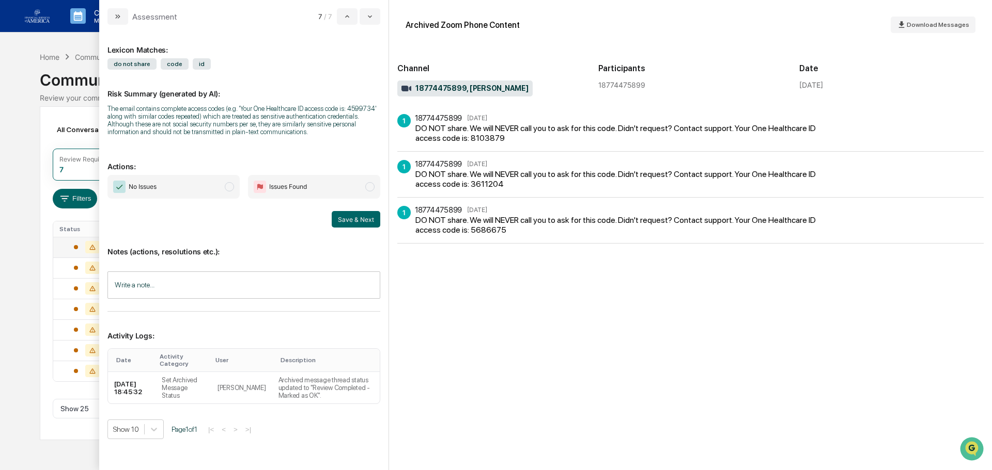
click at [171, 189] on span "No Issues" at bounding box center [173, 187] width 132 height 24
click at [361, 225] on button "Save & Next" at bounding box center [356, 219] width 49 height 17
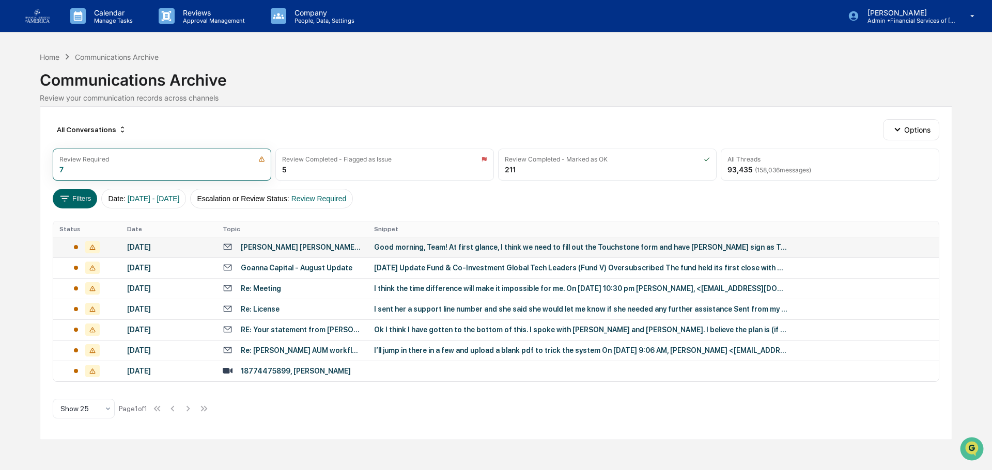
click at [13, 288] on div "Calendar Manage Tasks Reviews Approval Management Company People, Data, Setting…" at bounding box center [496, 235] width 992 height 470
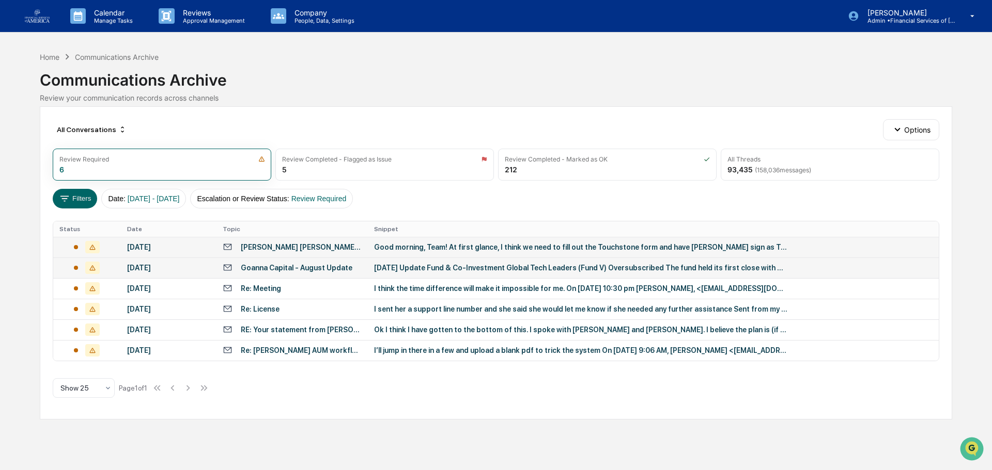
click at [316, 268] on div "Goanna Capital - August Update" at bounding box center [297, 268] width 112 height 8
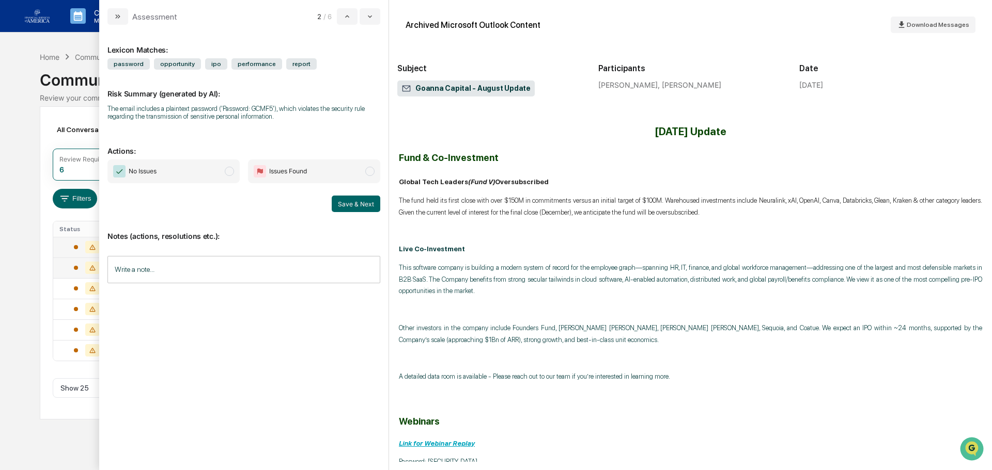
scroll to position [52, 0]
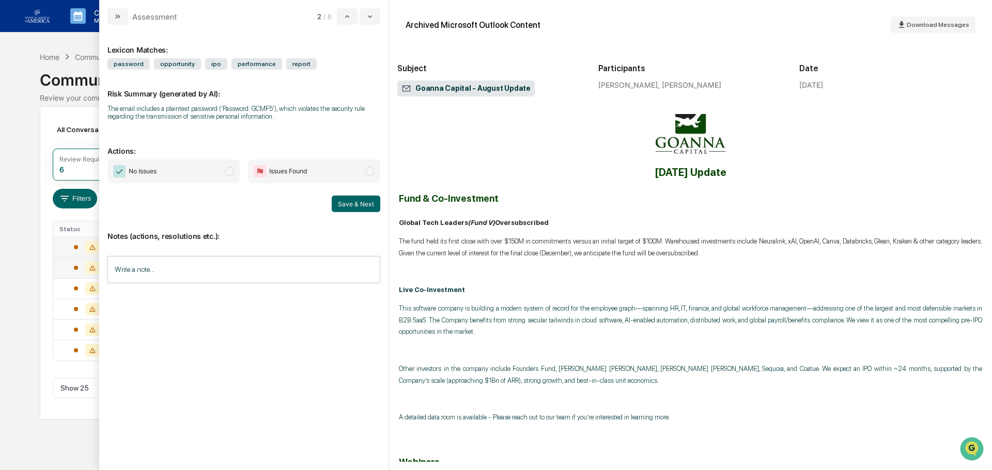
click at [201, 172] on span "No Issues" at bounding box center [173, 172] width 132 height 24
click at [356, 203] on button "Save & Next" at bounding box center [356, 204] width 49 height 17
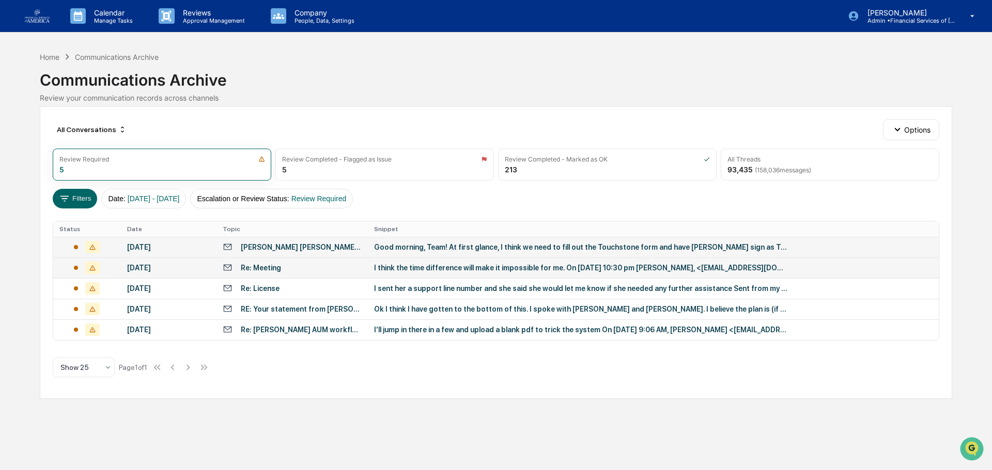
click at [48, 293] on div "All Conversations Options Review Required 5 Review Completed - Flagged as Issue…" at bounding box center [496, 252] width 912 height 293
click at [322, 330] on div "Re: [PERSON_NAME] AUM workflow" at bounding box center [301, 330] width 121 height 8
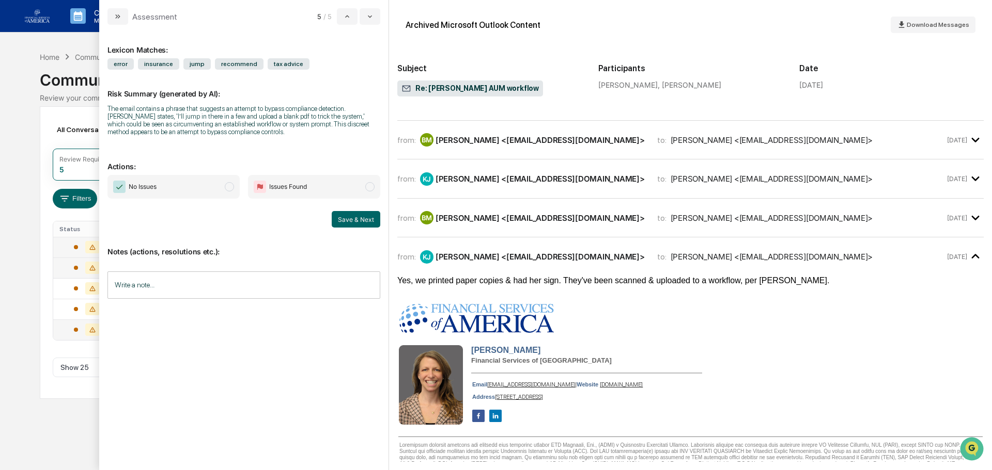
scroll to position [103, 0]
click at [488, 217] on div "[PERSON_NAME] <[EMAIL_ADDRESS][DOMAIN_NAME]>" at bounding box center [539, 217] width 209 height 10
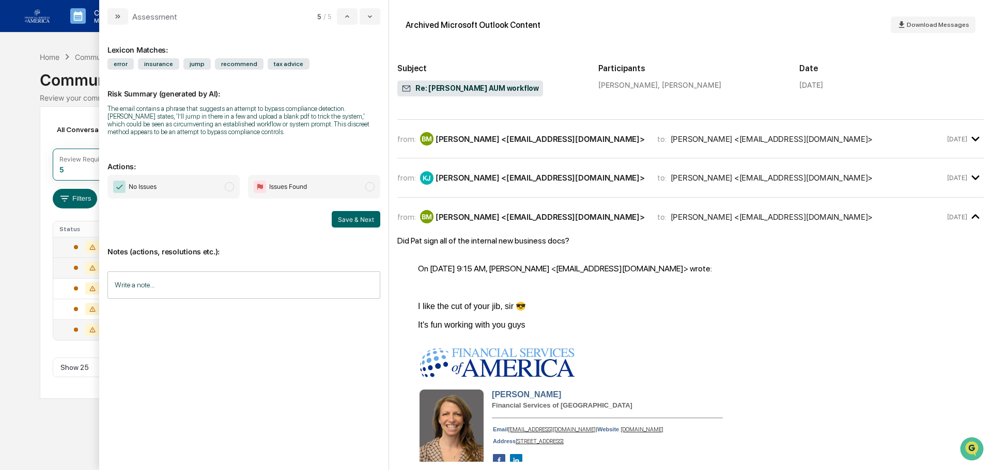
scroll to position [0, 0]
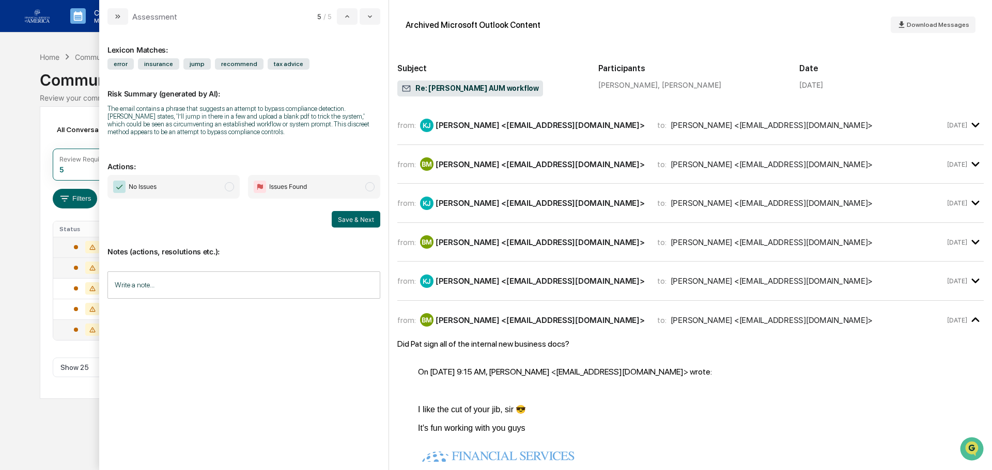
click at [517, 279] on div "[PERSON_NAME] <[EMAIL_ADDRESS][DOMAIN_NAME]>" at bounding box center [539, 281] width 209 height 10
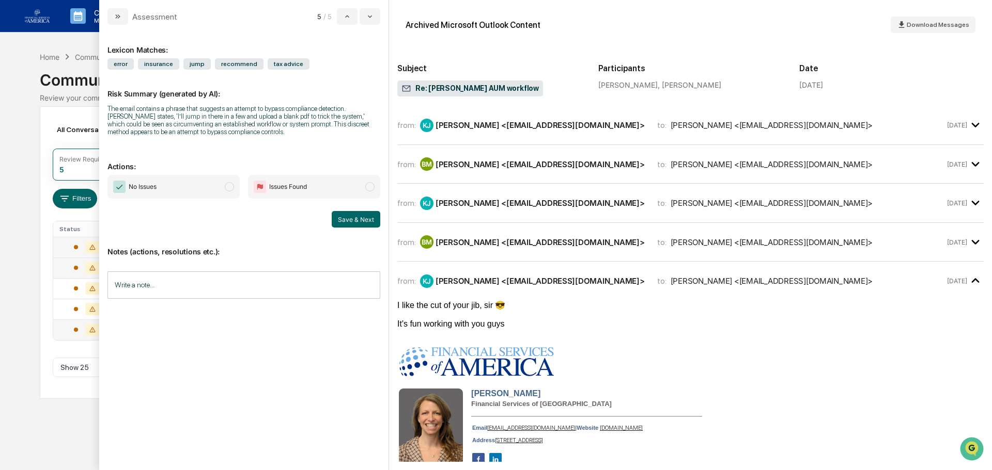
click at [515, 241] on div "[PERSON_NAME] <[EMAIL_ADDRESS][DOMAIN_NAME]>" at bounding box center [539, 243] width 209 height 10
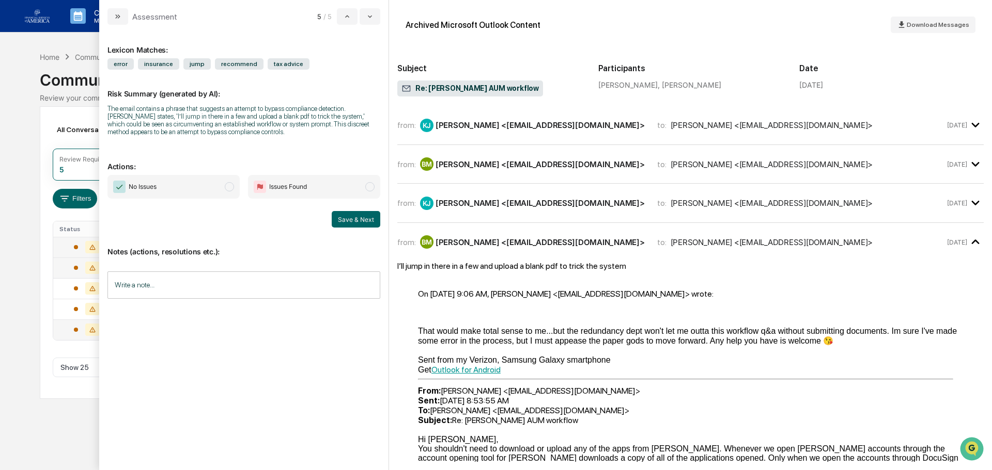
click at [512, 219] on div "from: KJ [PERSON_NAME] <[EMAIL_ADDRESS][DOMAIN_NAME]> to: [PERSON_NAME] <[EMAIL…" at bounding box center [690, 207] width 586 height 31
click at [510, 205] on div "[PERSON_NAME] <[EMAIL_ADDRESS][DOMAIN_NAME]>" at bounding box center [539, 203] width 209 height 10
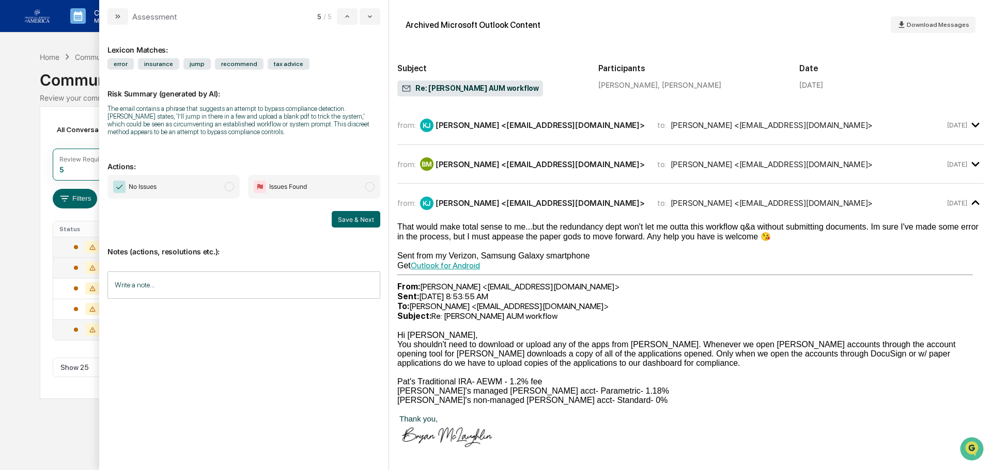
click at [504, 166] on div "[PERSON_NAME] <[EMAIL_ADDRESS][DOMAIN_NAME]>" at bounding box center [539, 165] width 209 height 10
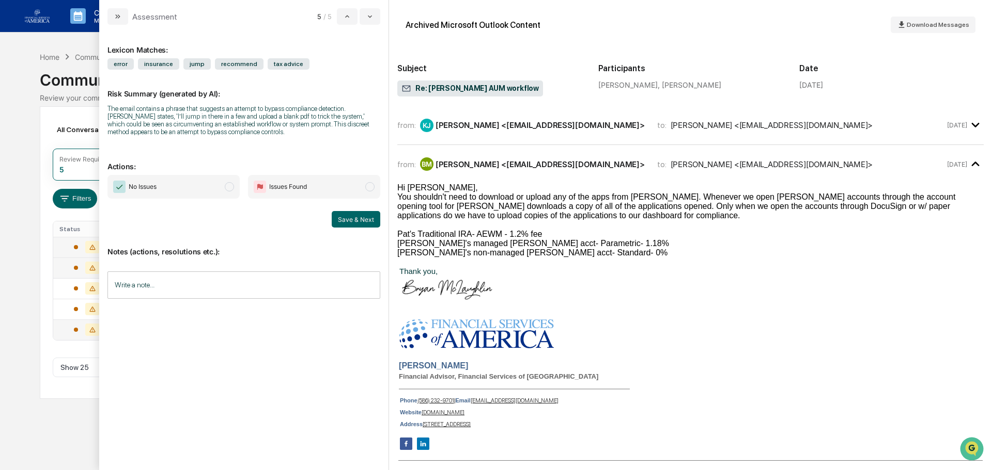
click at [207, 184] on span "No Issues" at bounding box center [173, 187] width 132 height 24
drag, startPoint x: 369, startPoint y: 221, endPoint x: 607, endPoint y: 228, distance: 238.7
click at [607, 228] on div "Assessment 5 / 5 Lexicon Matches: error insurance jump recommend tax advice Ris…" at bounding box center [545, 235] width 892 height 470
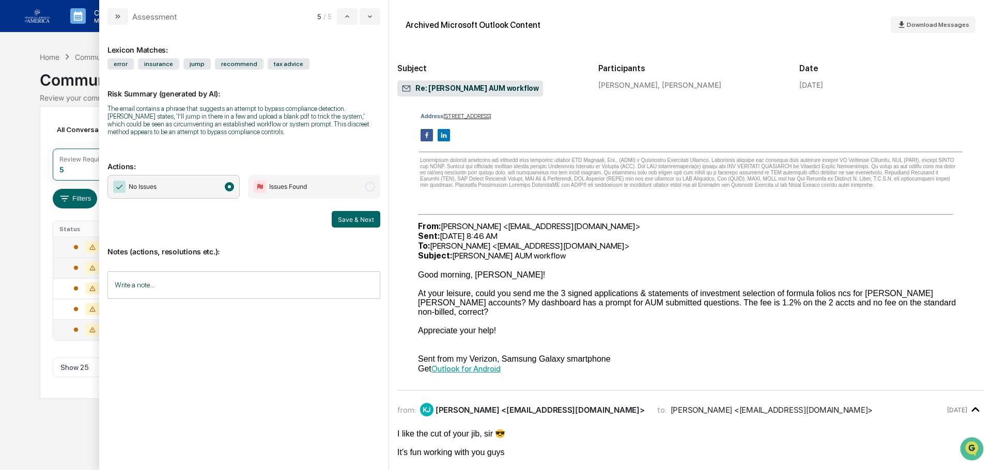
scroll to position [1911, 0]
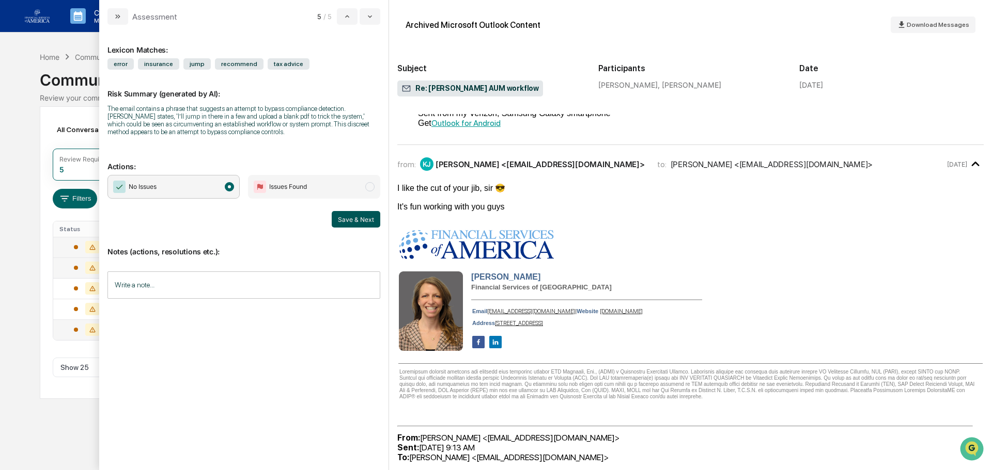
click at [363, 218] on button "Save & Next" at bounding box center [356, 219] width 49 height 17
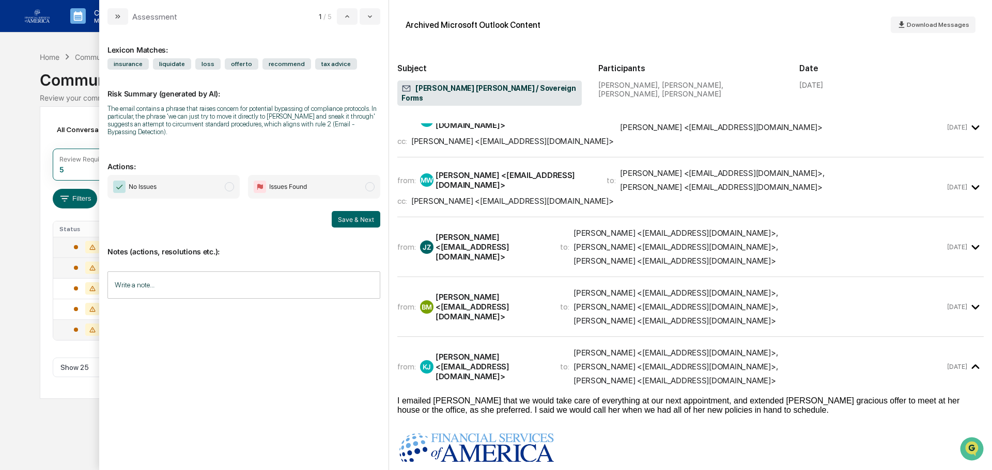
scroll to position [24, 0]
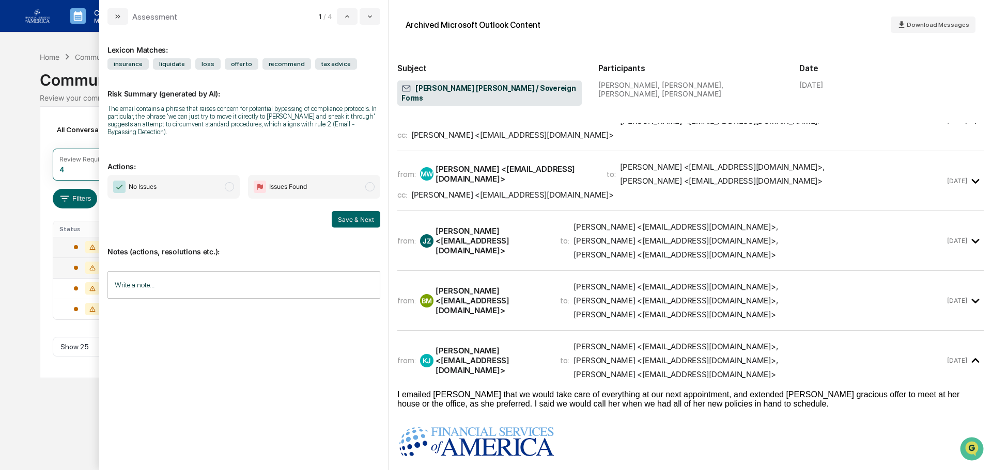
drag, startPoint x: 516, startPoint y: 270, endPoint x: 512, endPoint y: 266, distance: 5.8
click at [515, 286] on div "[PERSON_NAME] <[EMAIL_ADDRESS][DOMAIN_NAME]>" at bounding box center [491, 300] width 112 height 29
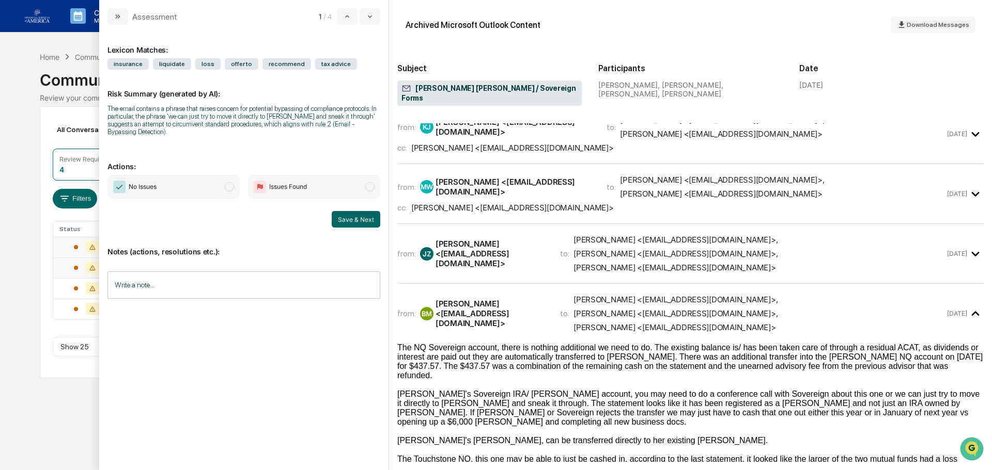
scroll to position [0, 0]
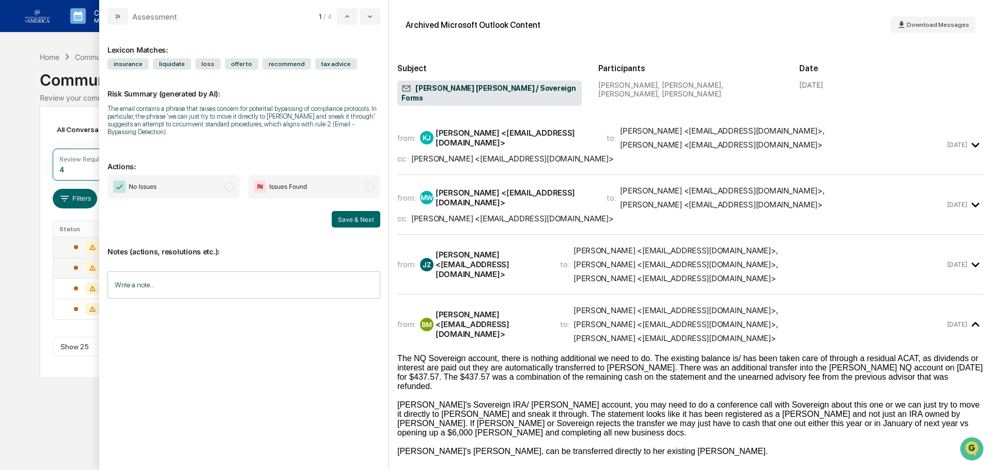
click at [492, 133] on div "[PERSON_NAME] <[EMAIL_ADDRESS][DOMAIN_NAME]>" at bounding box center [514, 138] width 159 height 20
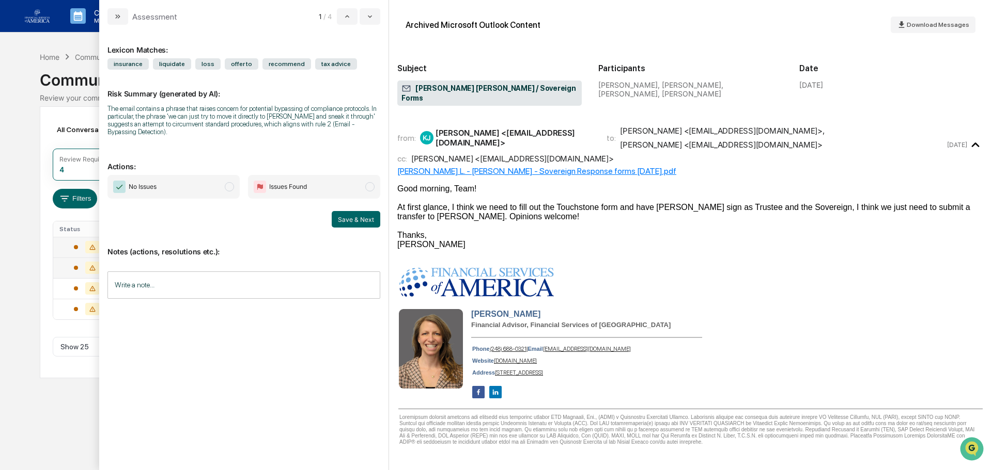
click at [538, 139] on div "from: KJ [PERSON_NAME] <[EMAIL_ADDRESS][DOMAIN_NAME]> to: [PERSON_NAME] <[EMAIL…" at bounding box center [670, 138] width 547 height 24
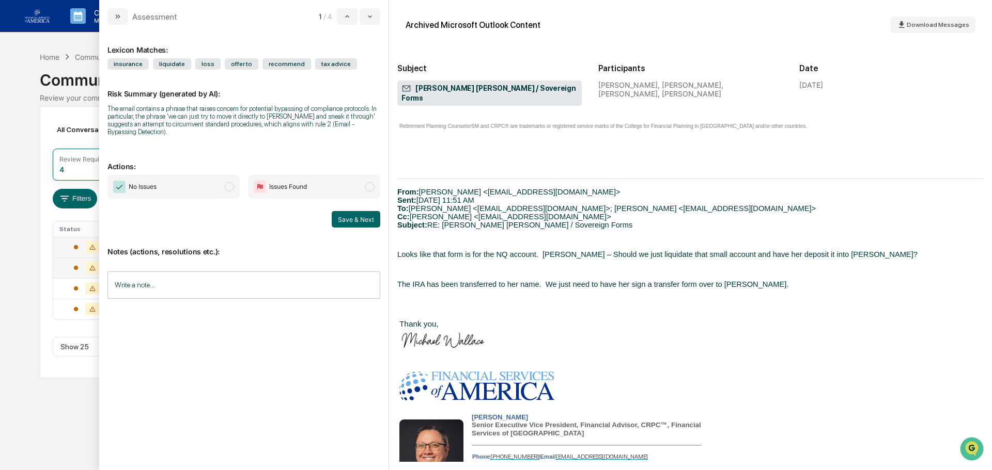
scroll to position [684, 0]
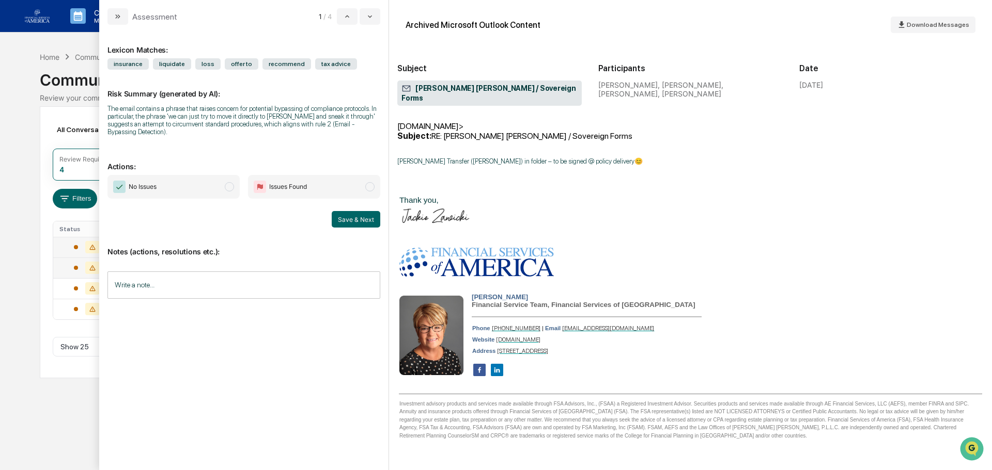
drag, startPoint x: 179, startPoint y: 177, endPoint x: 205, endPoint y: 175, distance: 25.4
click at [180, 177] on span "No Issues" at bounding box center [173, 187] width 132 height 24
click at [360, 211] on button "Save & Next" at bounding box center [356, 219] width 49 height 17
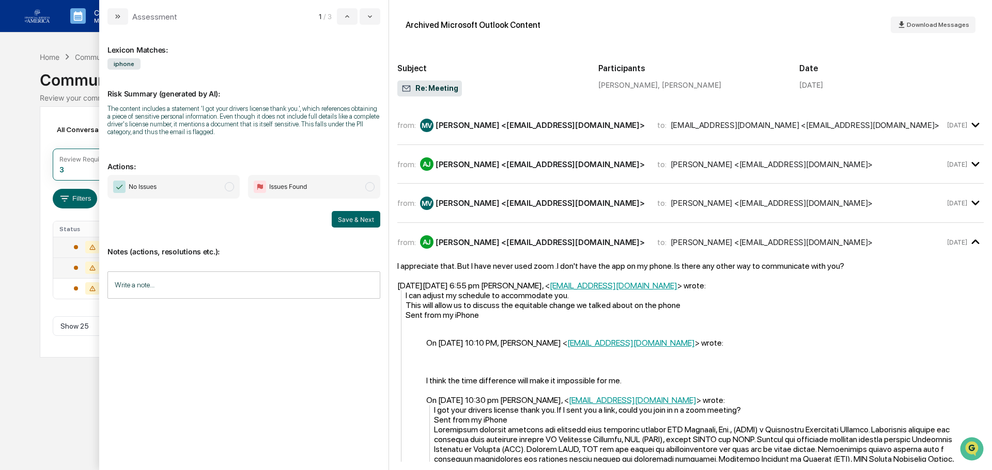
click at [208, 181] on span "No Issues" at bounding box center [173, 187] width 132 height 24
click at [346, 217] on button "Save & Next" at bounding box center [356, 219] width 49 height 17
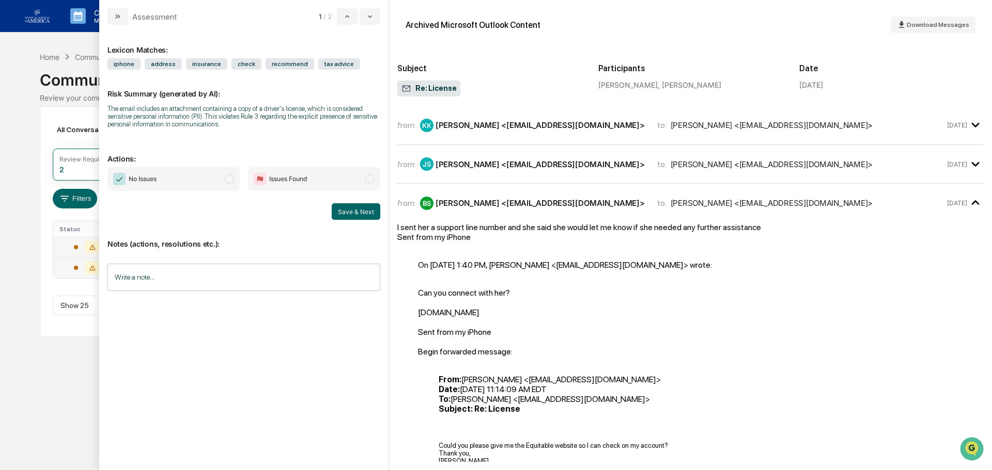
click at [219, 172] on span "No Issues" at bounding box center [173, 179] width 132 height 24
click at [352, 212] on button "Save & Next" at bounding box center [356, 211] width 49 height 17
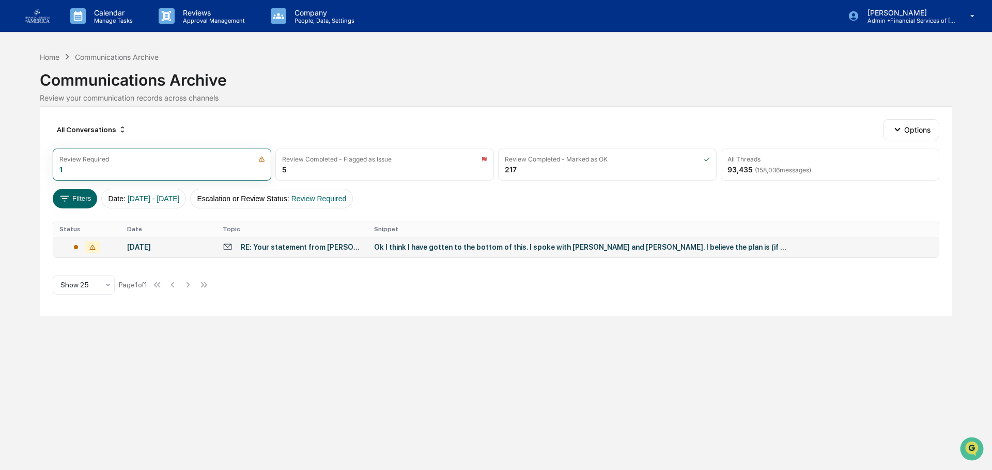
click at [65, 372] on div "Calendar Manage Tasks Reviews Approval Management Company People, Data, Setting…" at bounding box center [496, 235] width 992 height 470
